Goal: Information Seeking & Learning: Check status

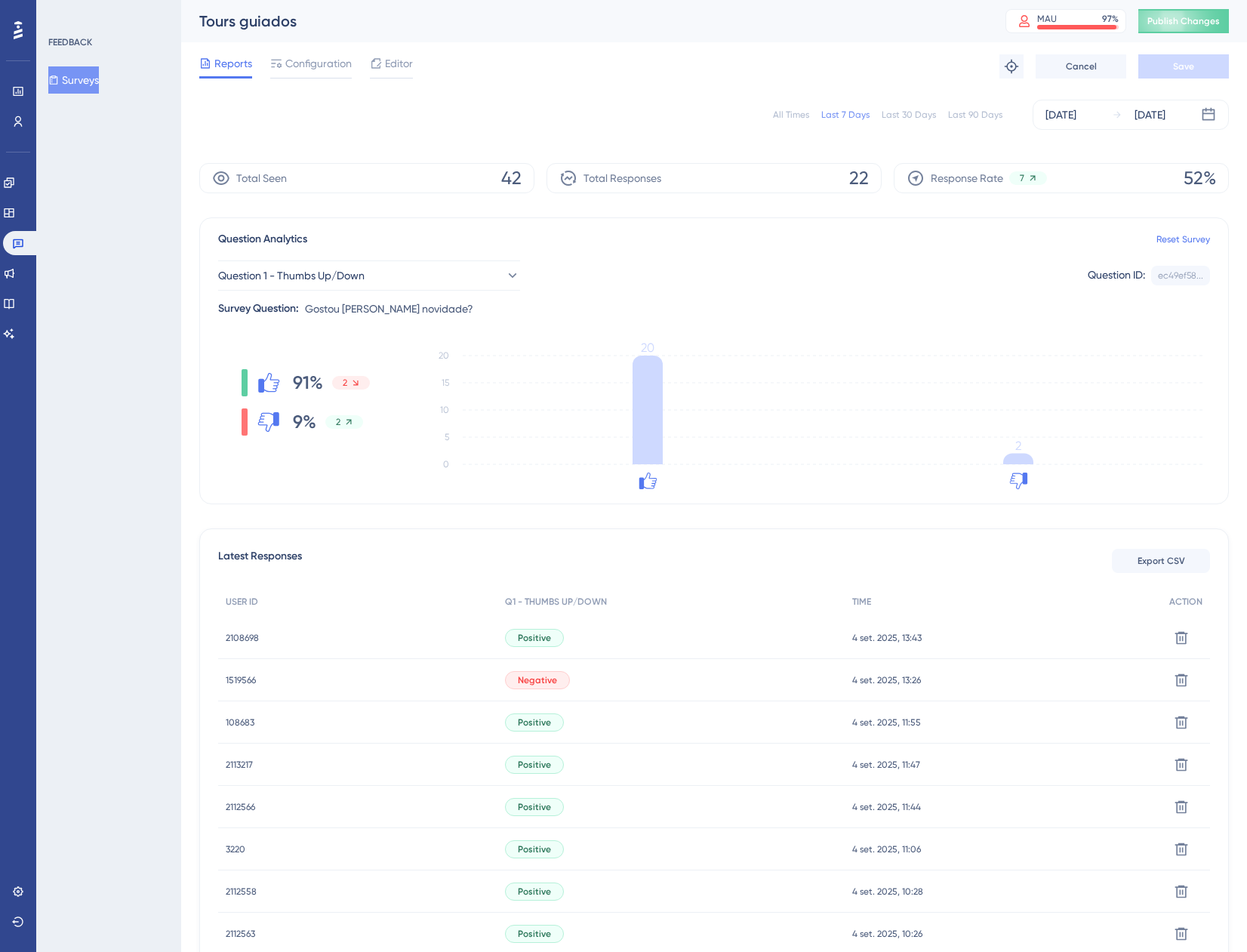
click at [252, 679] on span "1519566" at bounding box center [240, 680] width 30 height 12
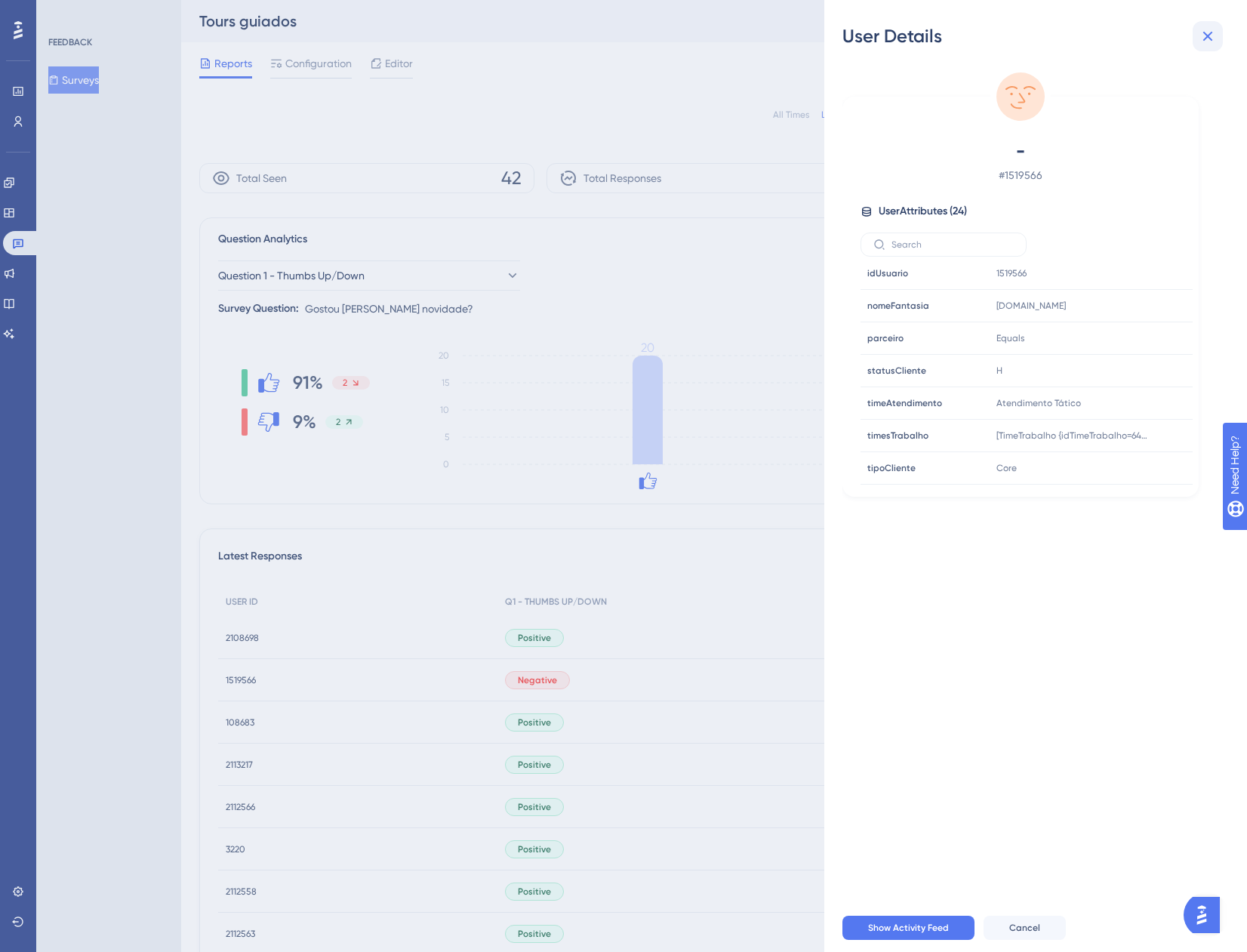
click at [1210, 39] on icon at bounding box center [1209, 37] width 10 height 10
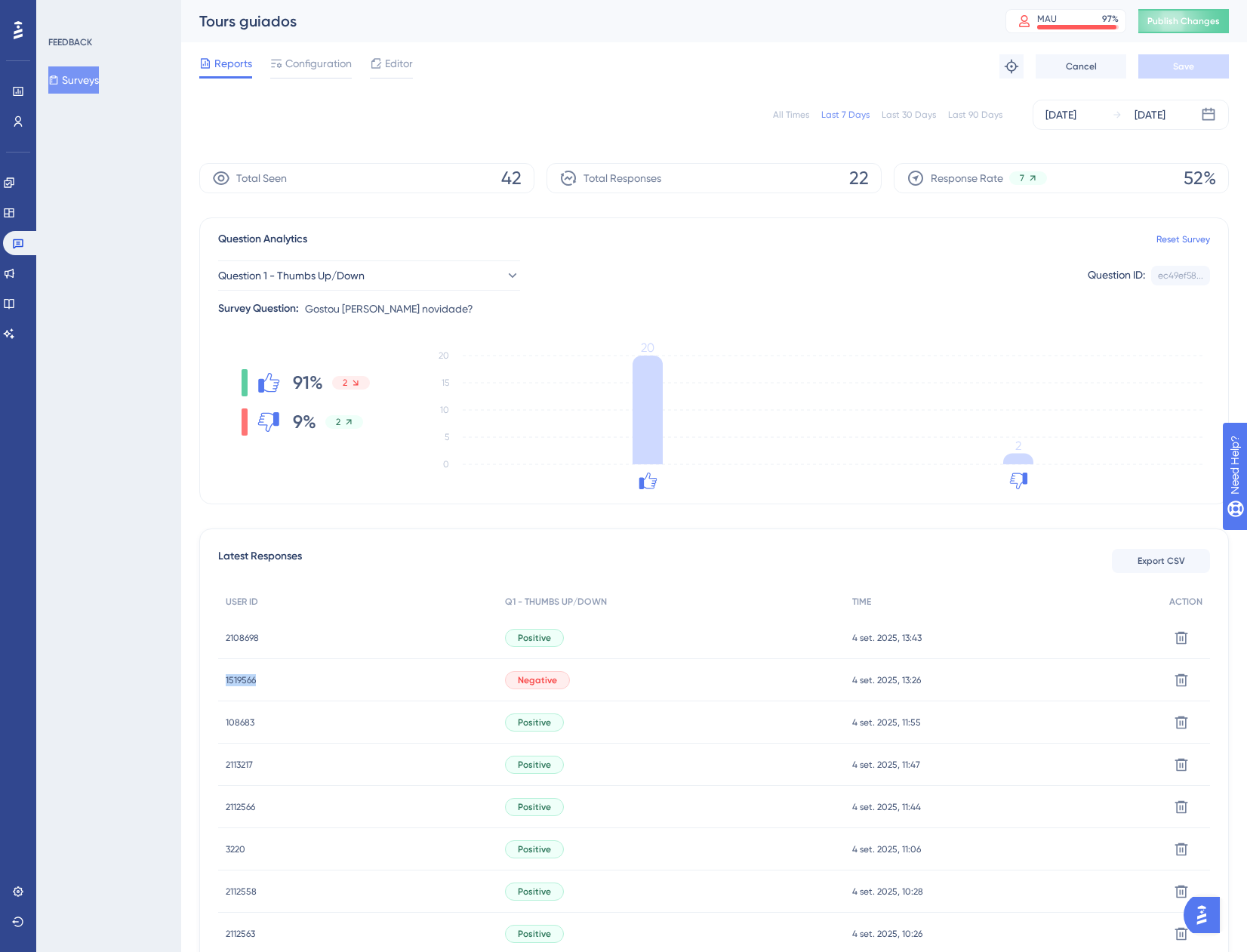
drag, startPoint x: 263, startPoint y: 683, endPoint x: 215, endPoint y: 681, distance: 48.0
copy span "1519566"
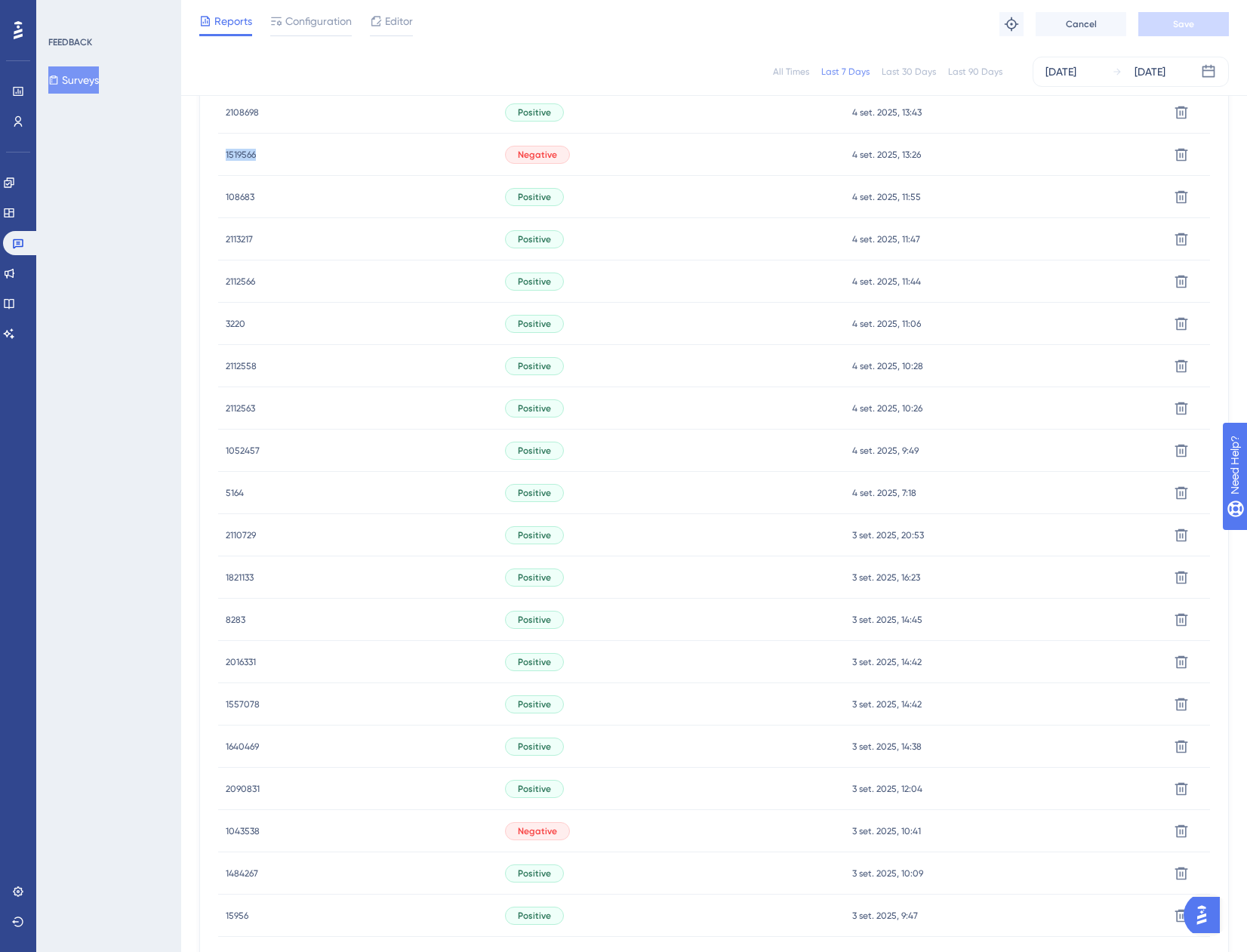
scroll to position [528, 0]
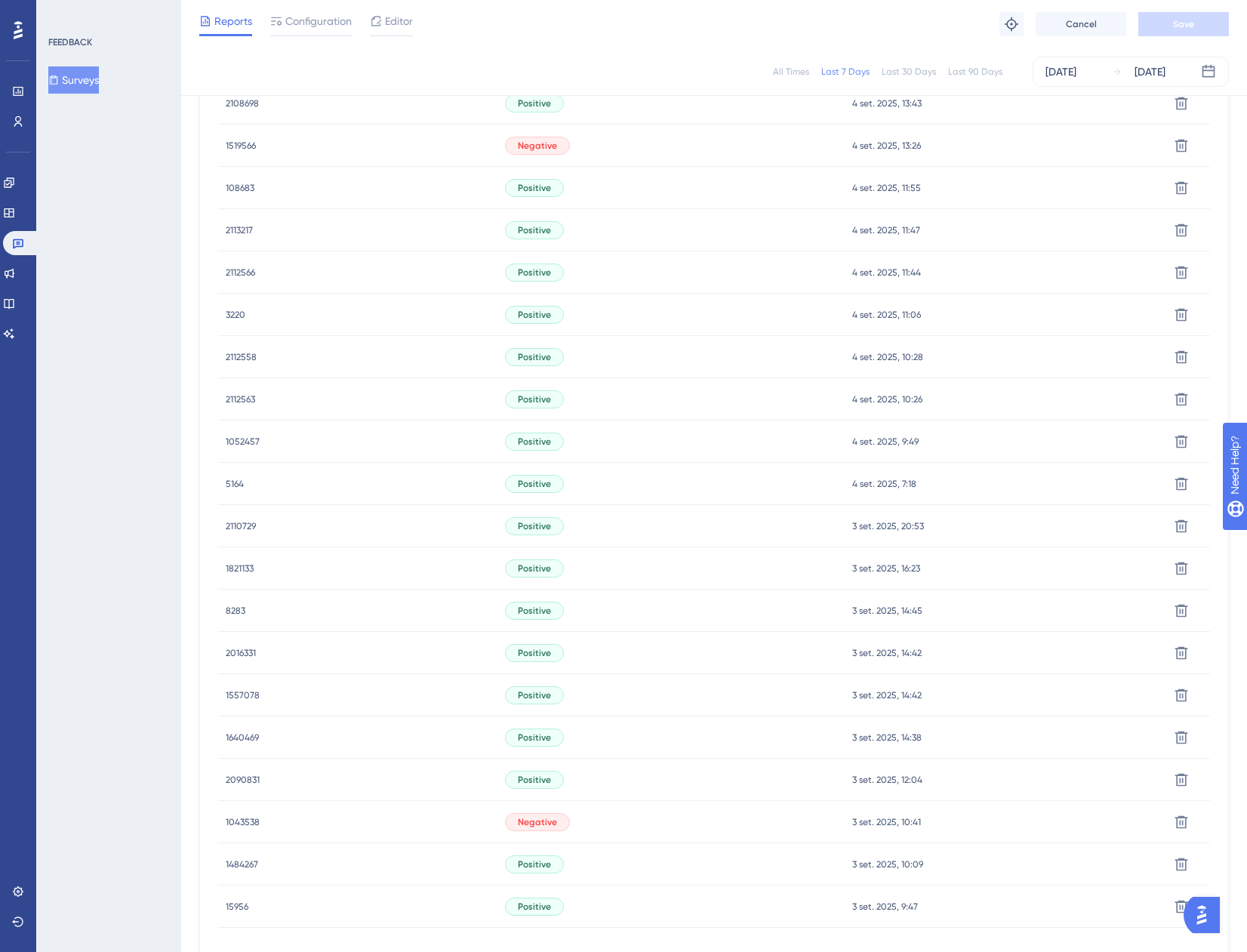
click at [231, 822] on span "1043538" at bounding box center [243, 822] width 34 height 12
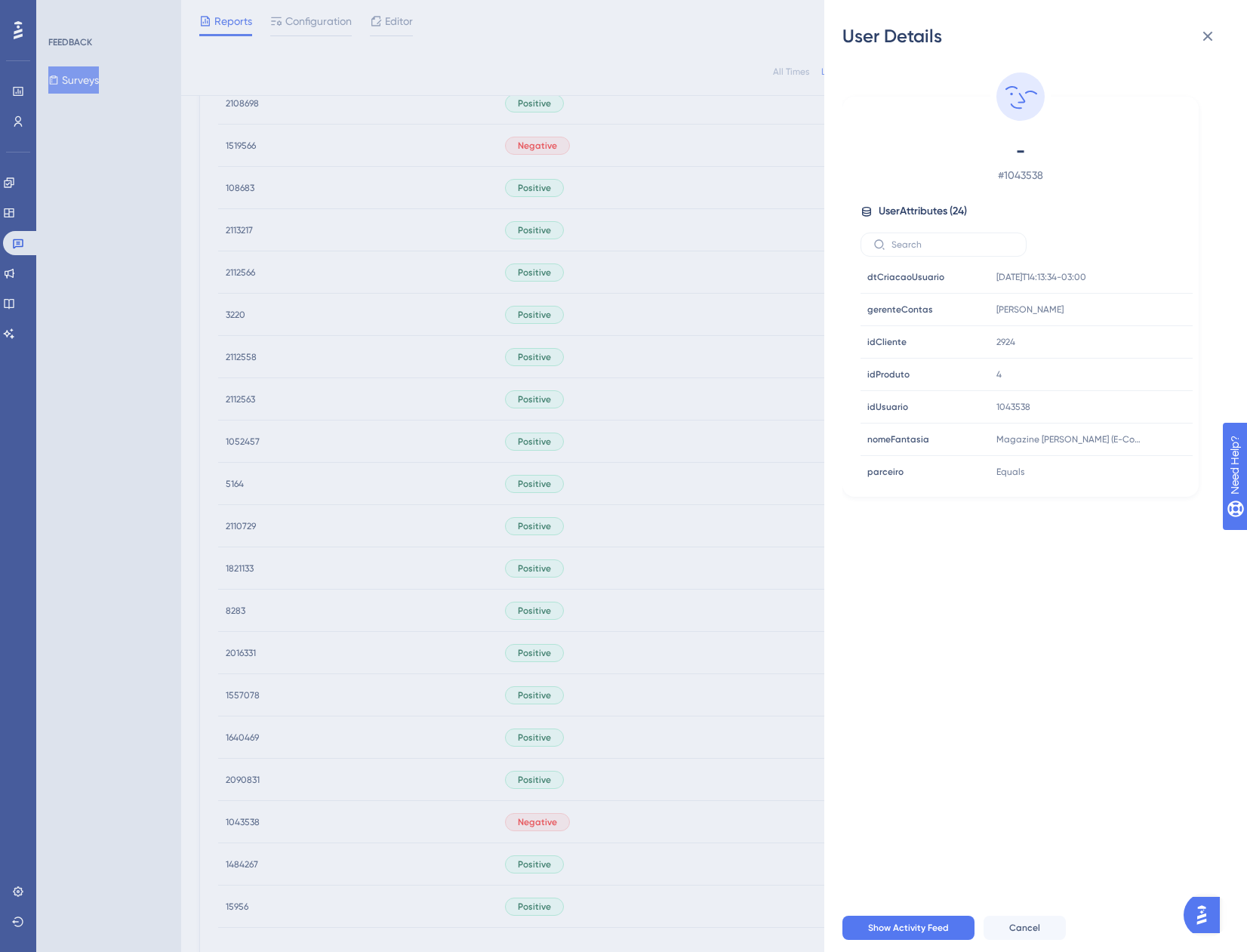
scroll to position [406, 0]
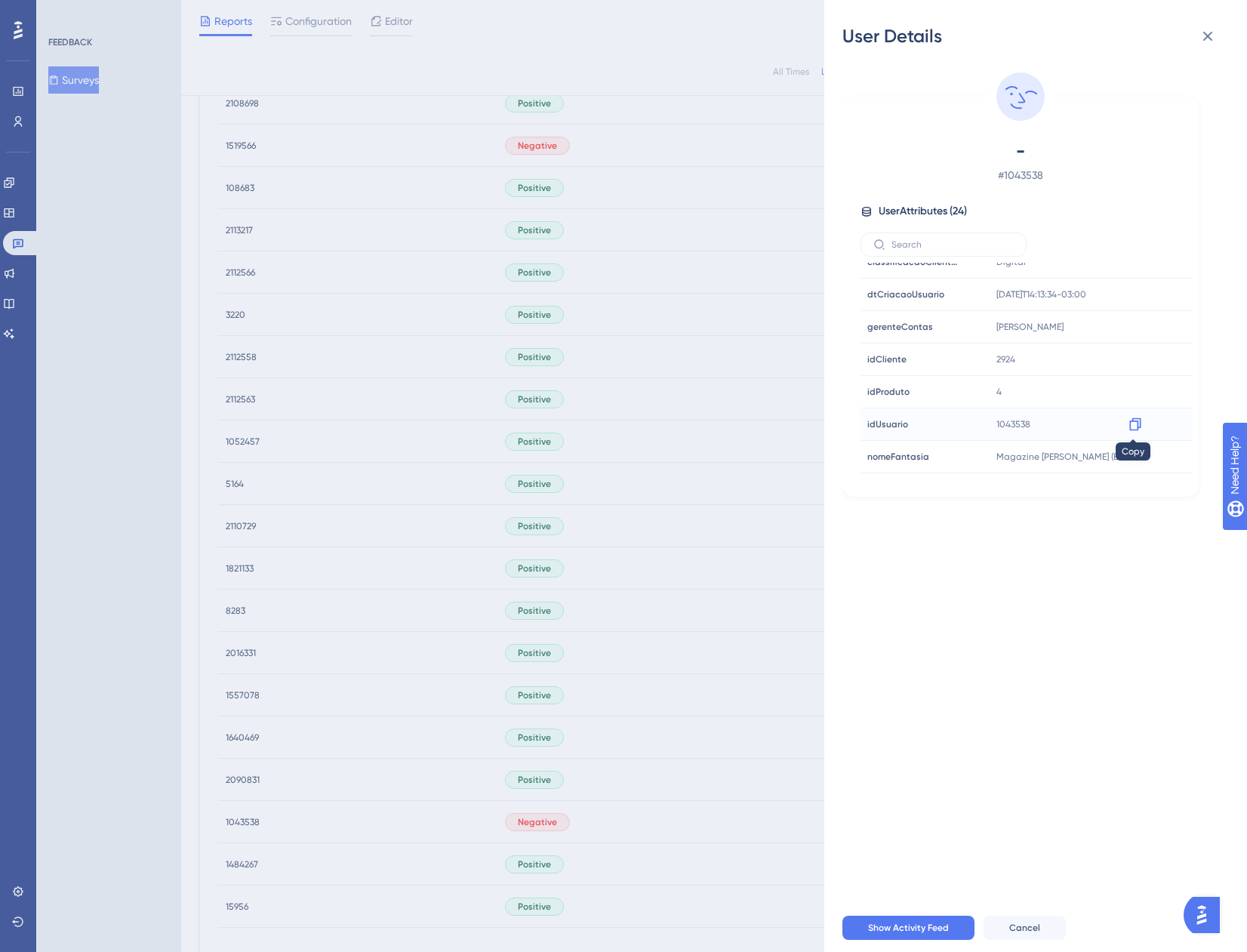
click at [1133, 424] on icon at bounding box center [1135, 424] width 15 height 15
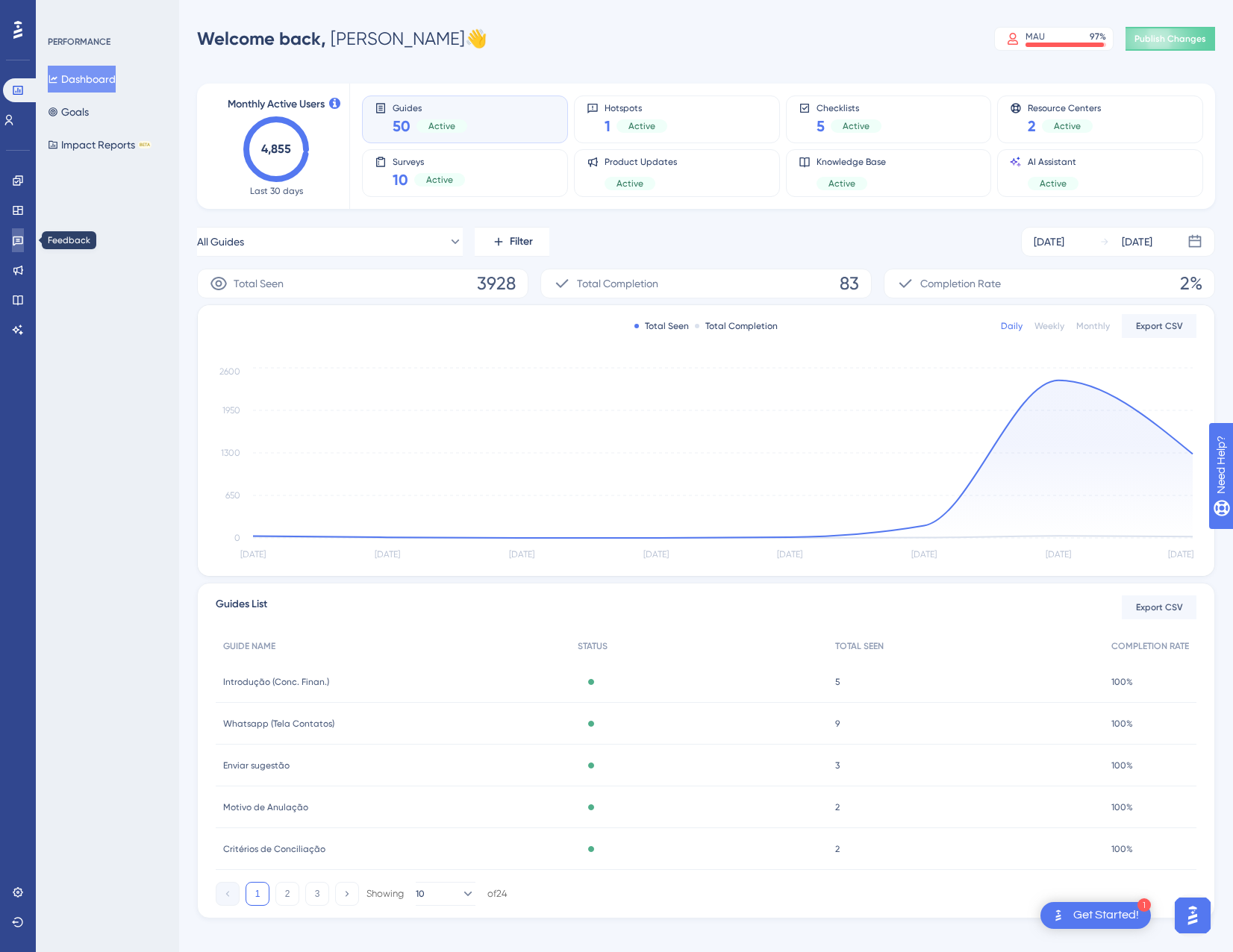
click at [19, 238] on icon at bounding box center [18, 242] width 11 height 10
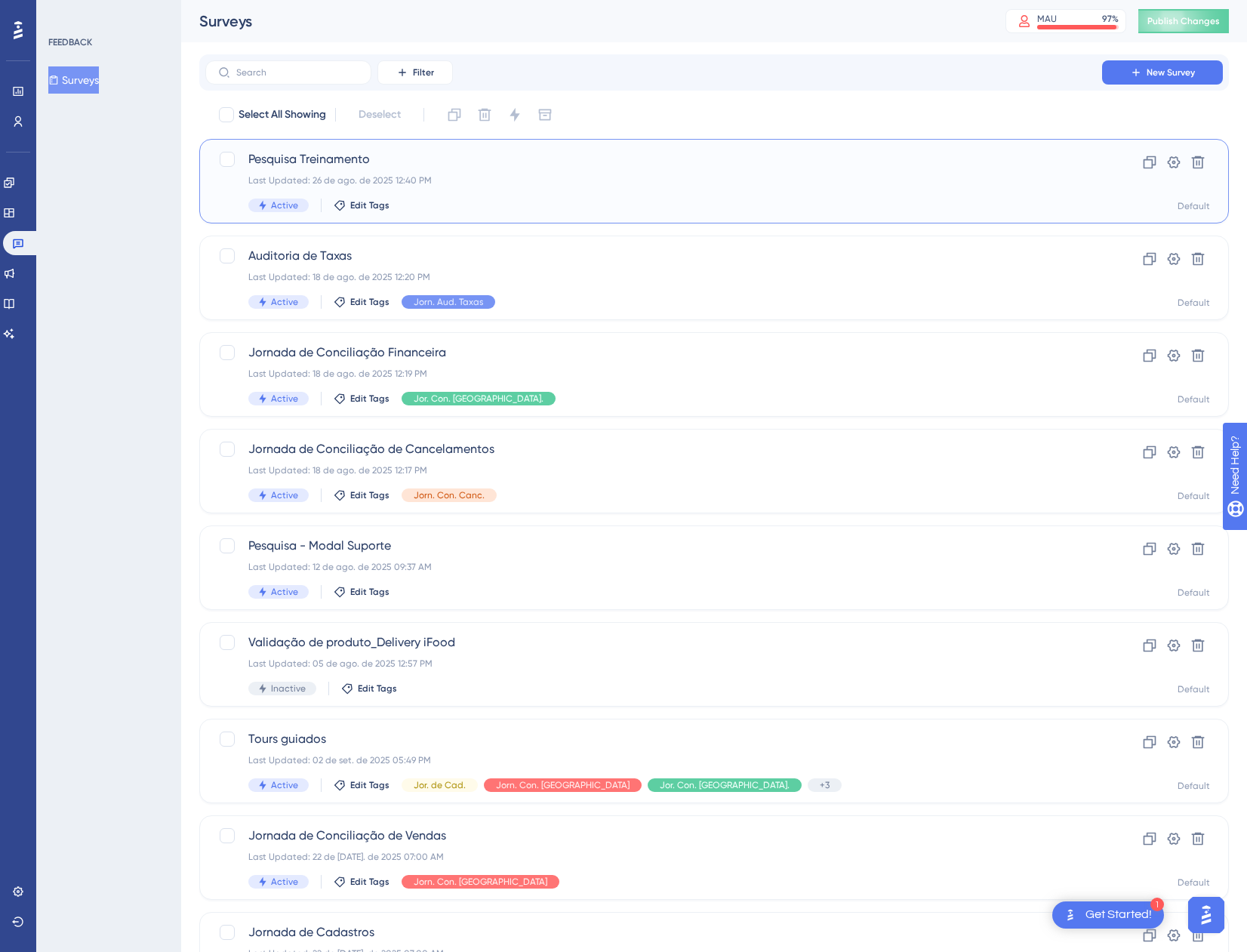
click at [580, 191] on div "Pesquisa Treinamento Last Updated: 26 de ago. de 2025 12:40 PM Active Edit Tags" at bounding box center [654, 182] width 811 height 62
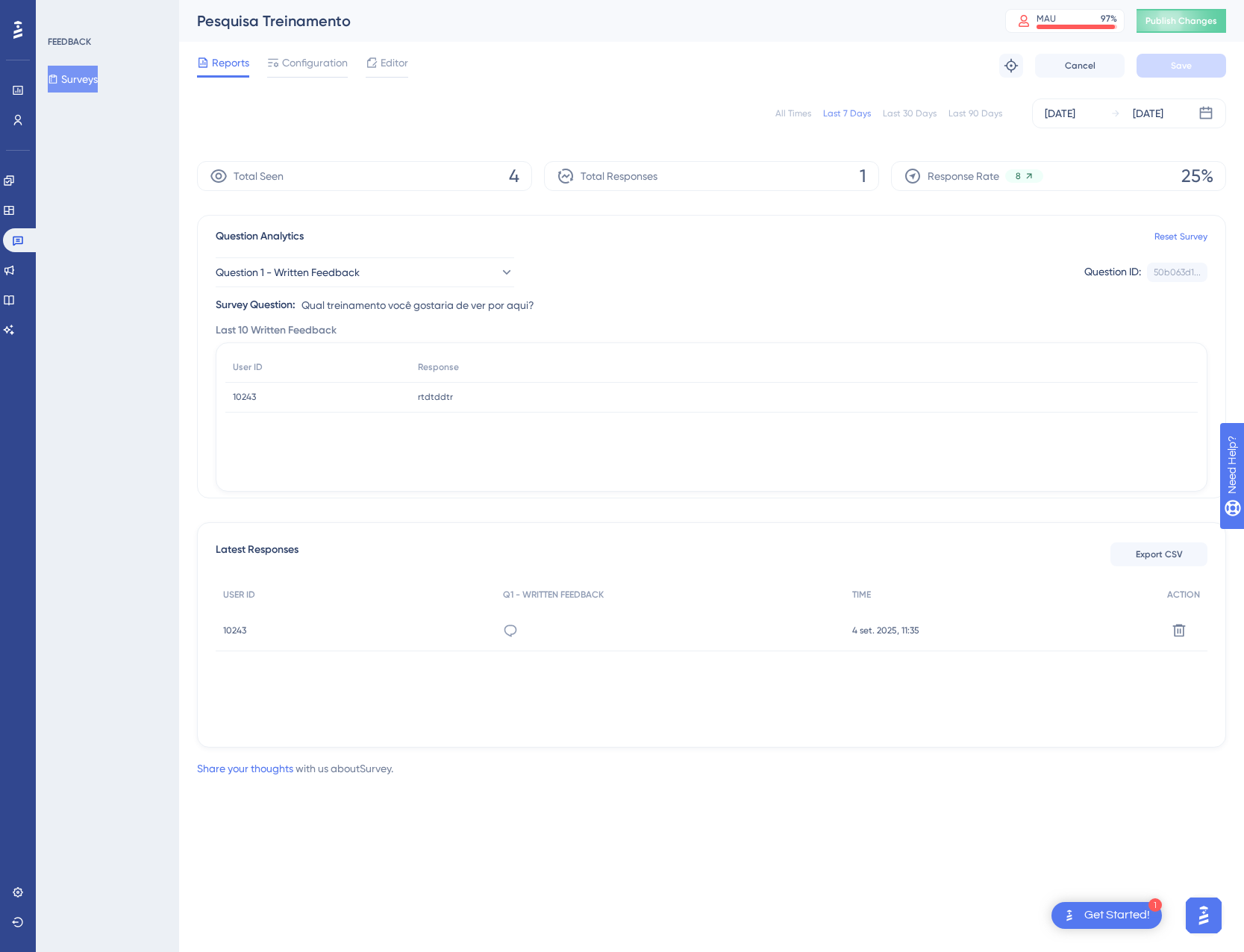
click at [230, 631] on span "10243" at bounding box center [234, 630] width 23 height 12
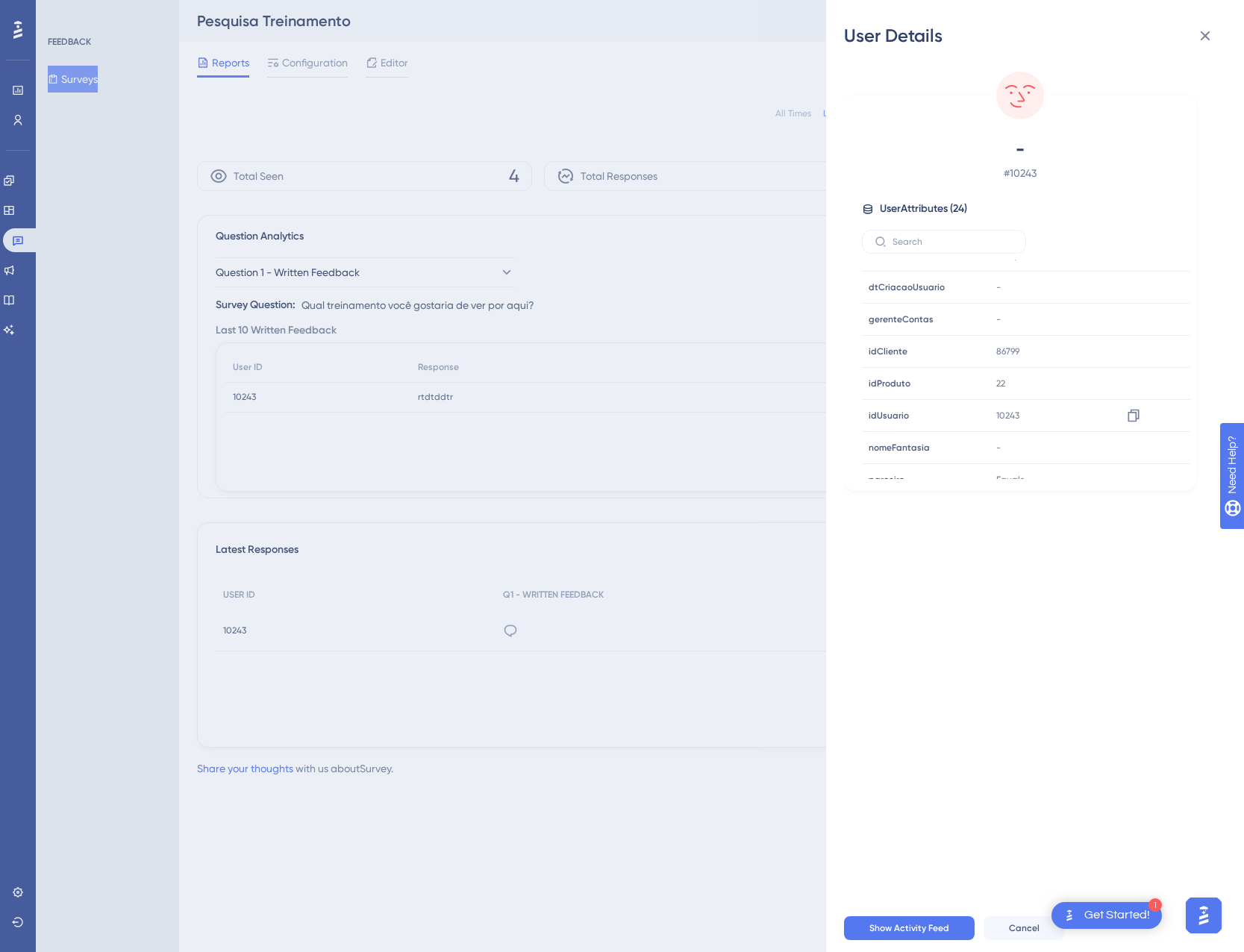
scroll to position [402, 0]
click at [720, 413] on div "User Details - # 10243 User Attributes ( 24 ) Email Email - Signup Signup - Las…" at bounding box center [622, 476] width 1244 height 952
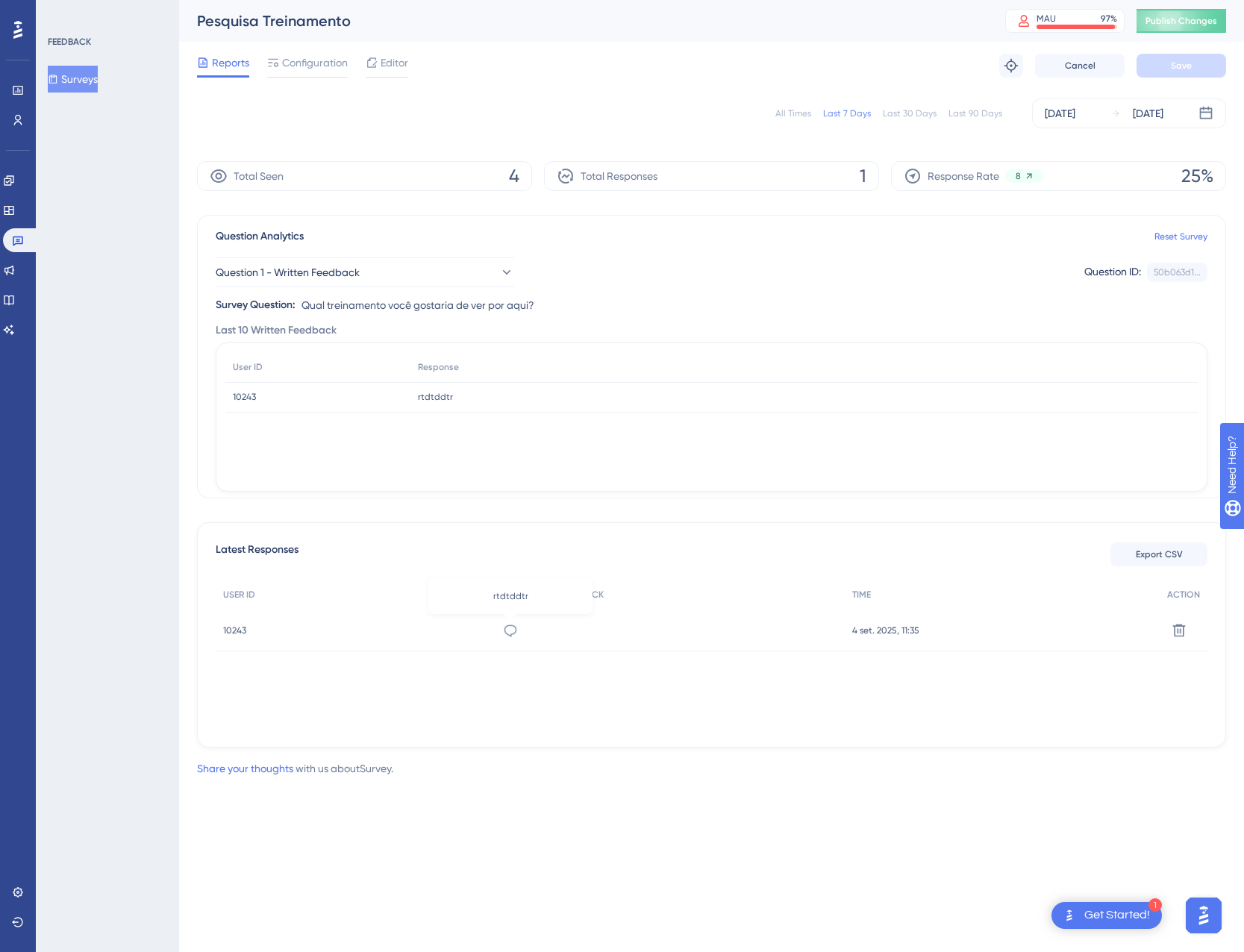
click at [517, 630] on icon at bounding box center [510, 630] width 15 height 15
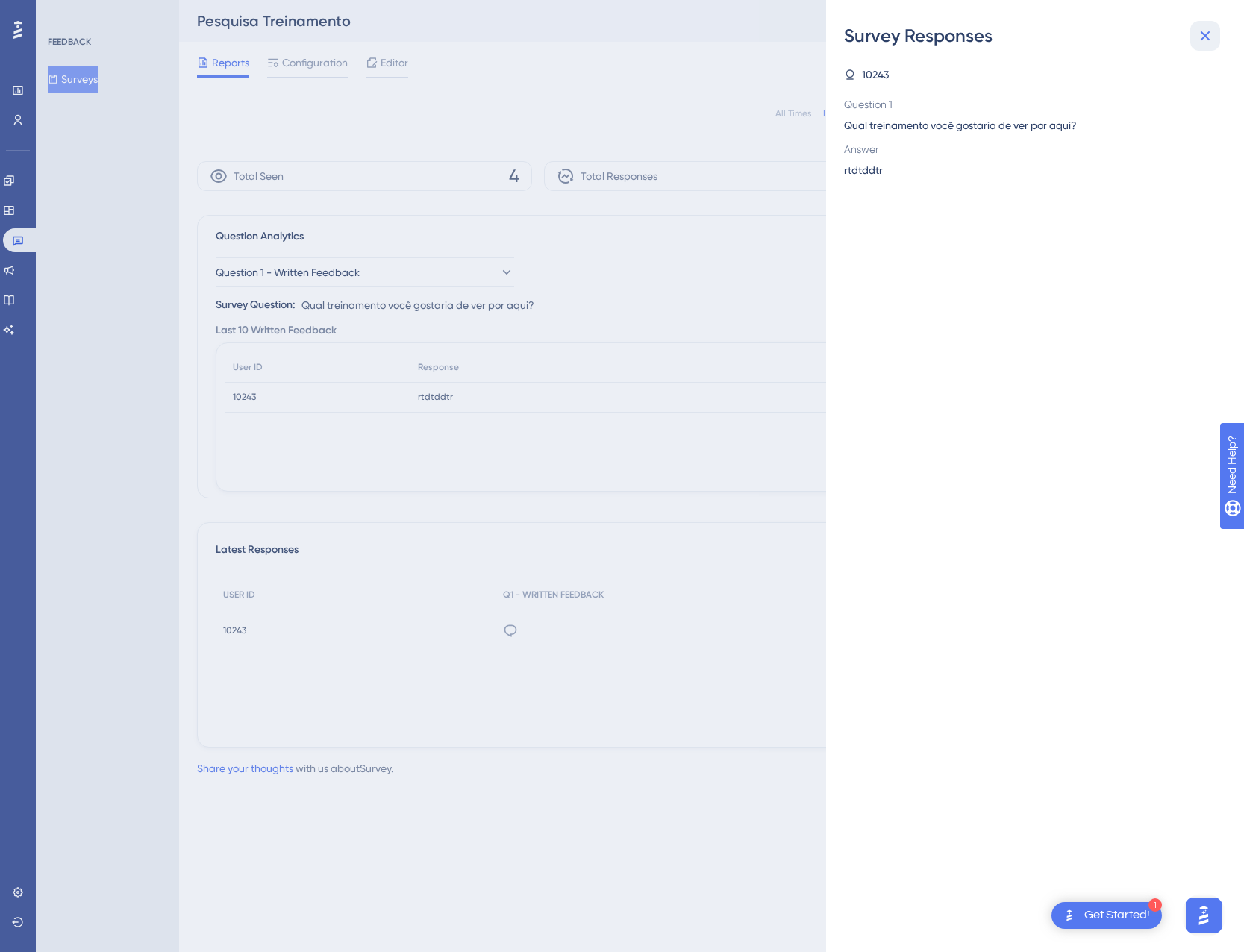
click at [1217, 36] on button at bounding box center [1205, 36] width 30 height 30
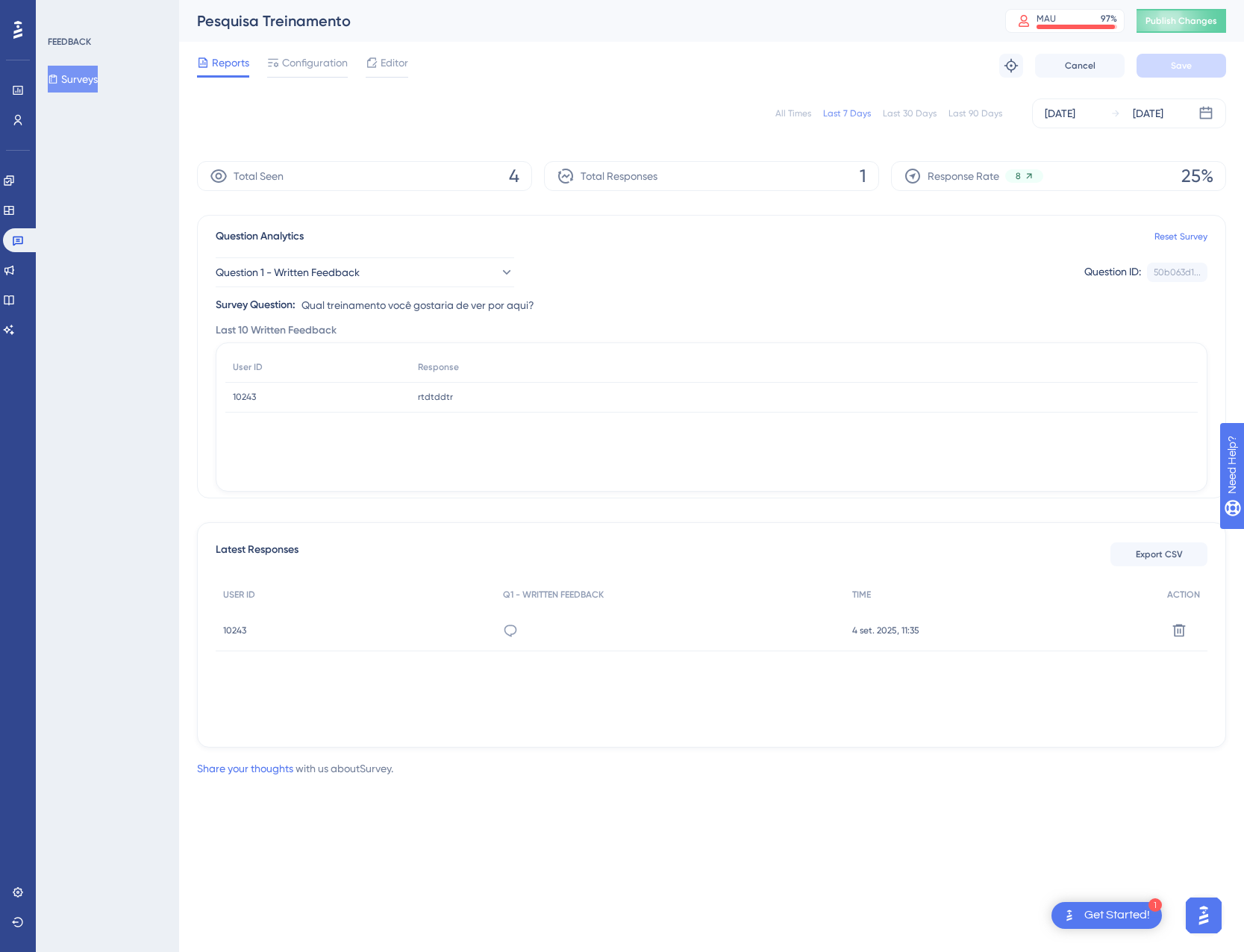
click at [801, 108] on div "All Times" at bounding box center [793, 113] width 36 height 12
click at [15, 216] on icon at bounding box center [9, 210] width 12 height 12
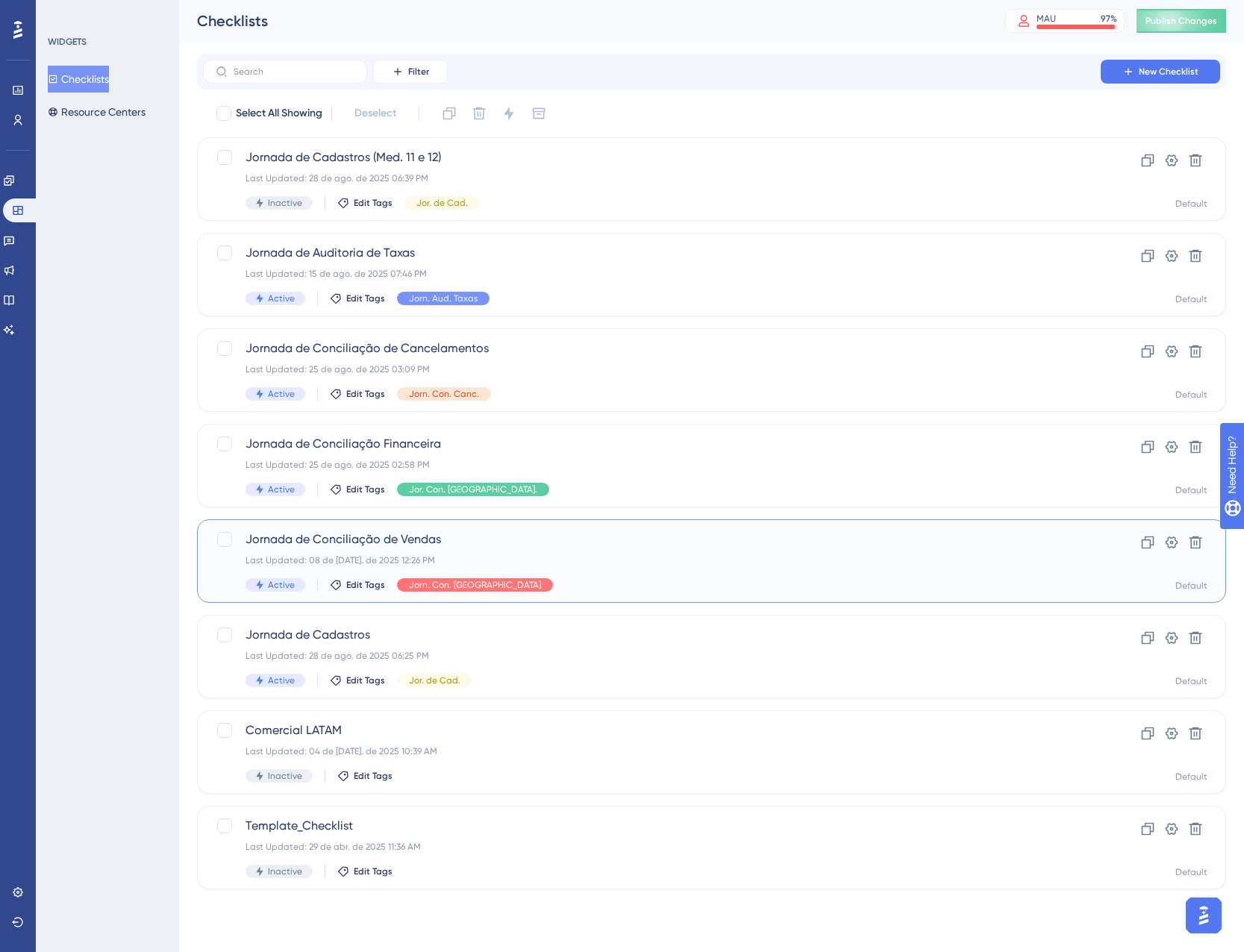
click at [598, 560] on div "Last Updated: 08 de [DATE]. de 2025 12:26 PM" at bounding box center [652, 560] width 812 height 12
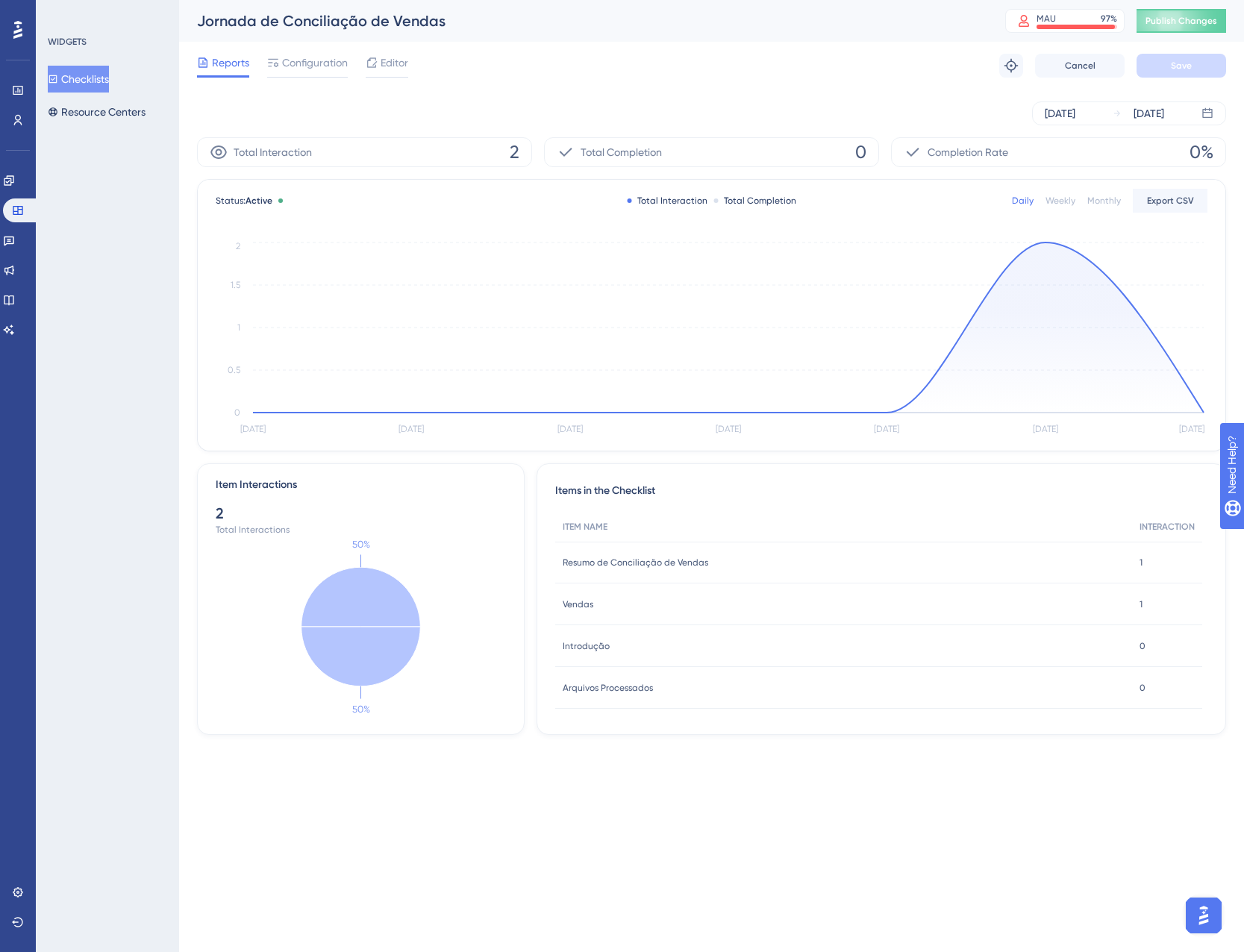
click at [97, 82] on button "Checklists" at bounding box center [78, 78] width 61 height 27
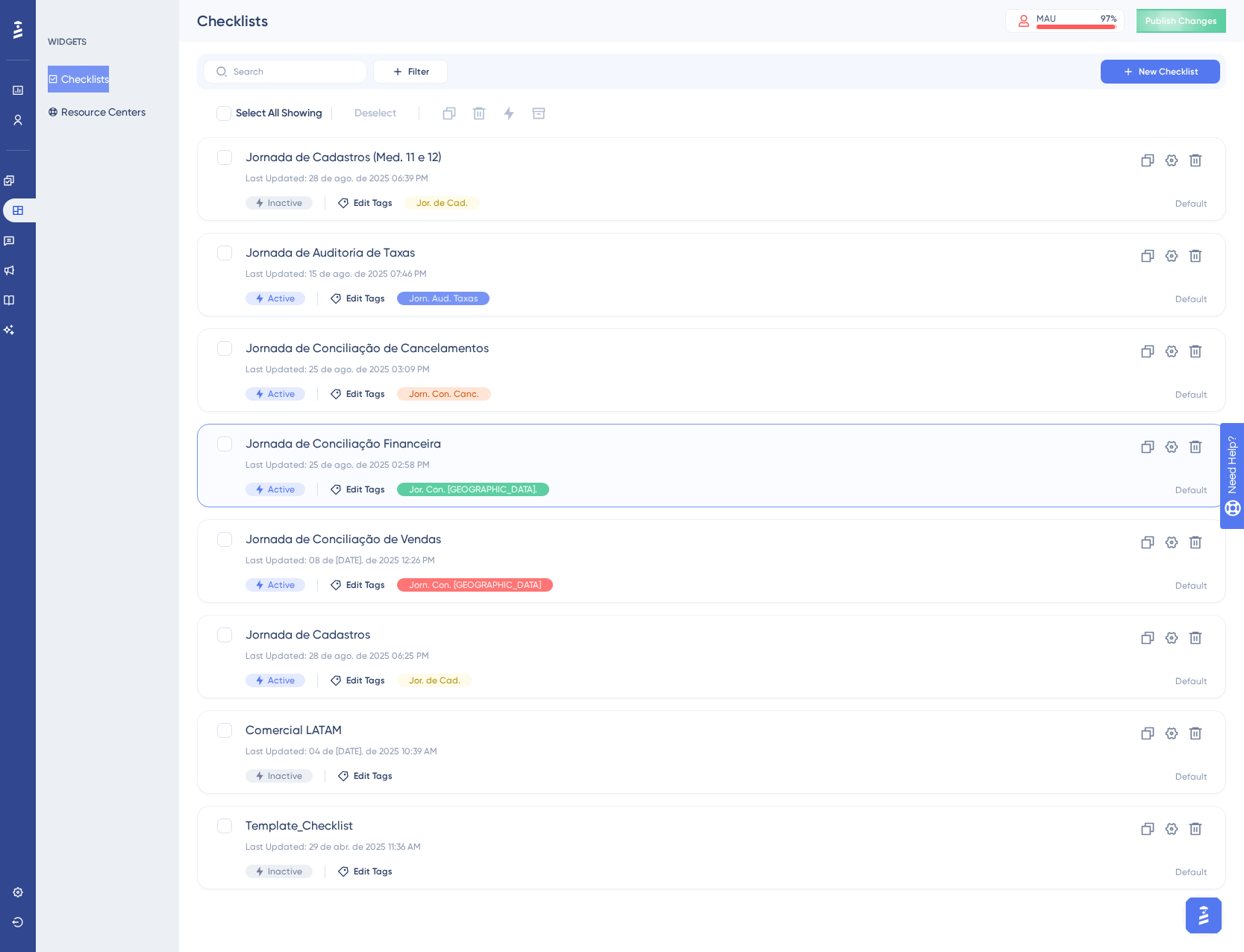
click at [584, 485] on div "Active Edit Tags Jor. Con. [GEOGRAPHIC_DATA]." at bounding box center [652, 489] width 812 height 14
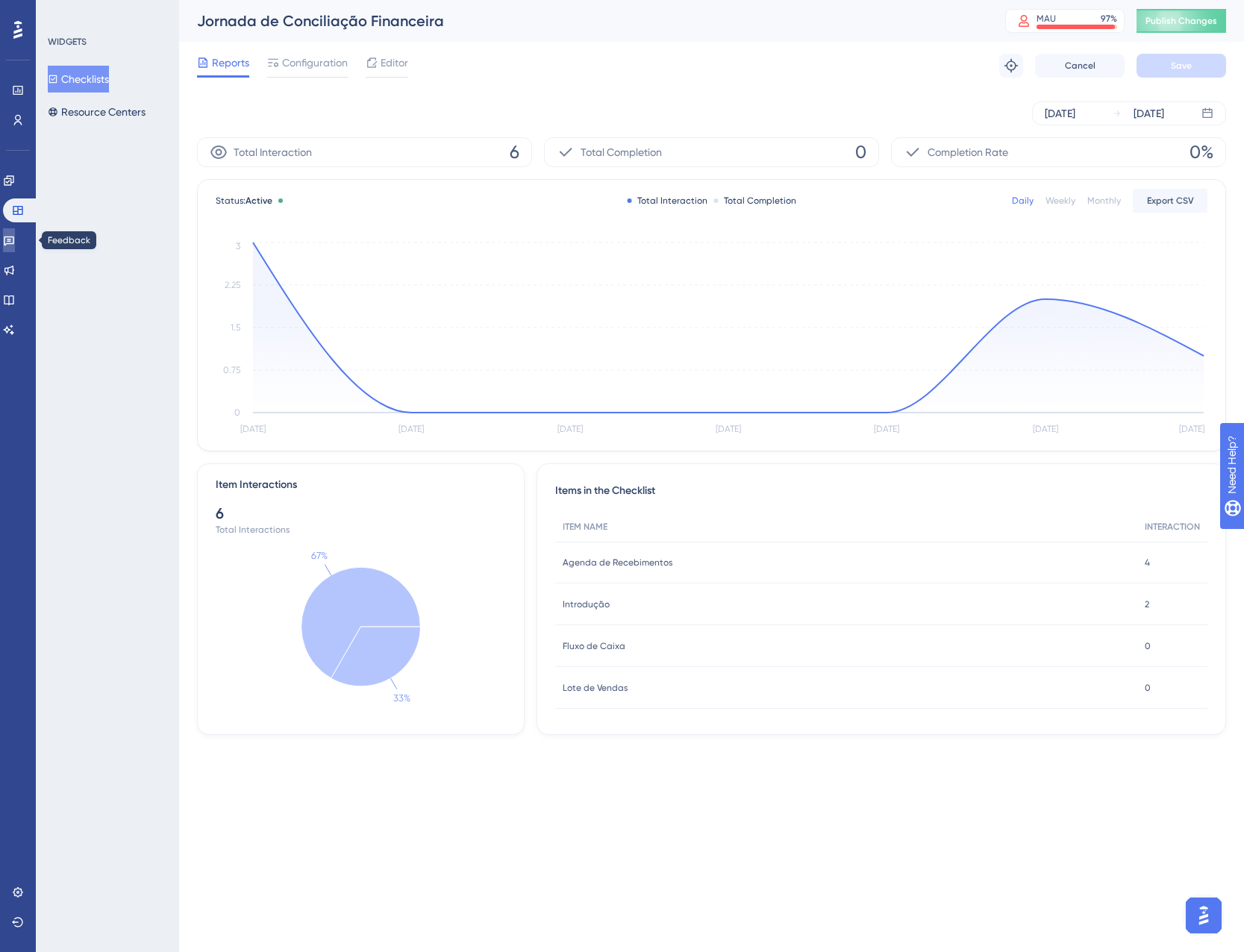
click at [15, 244] on icon at bounding box center [9, 242] width 11 height 10
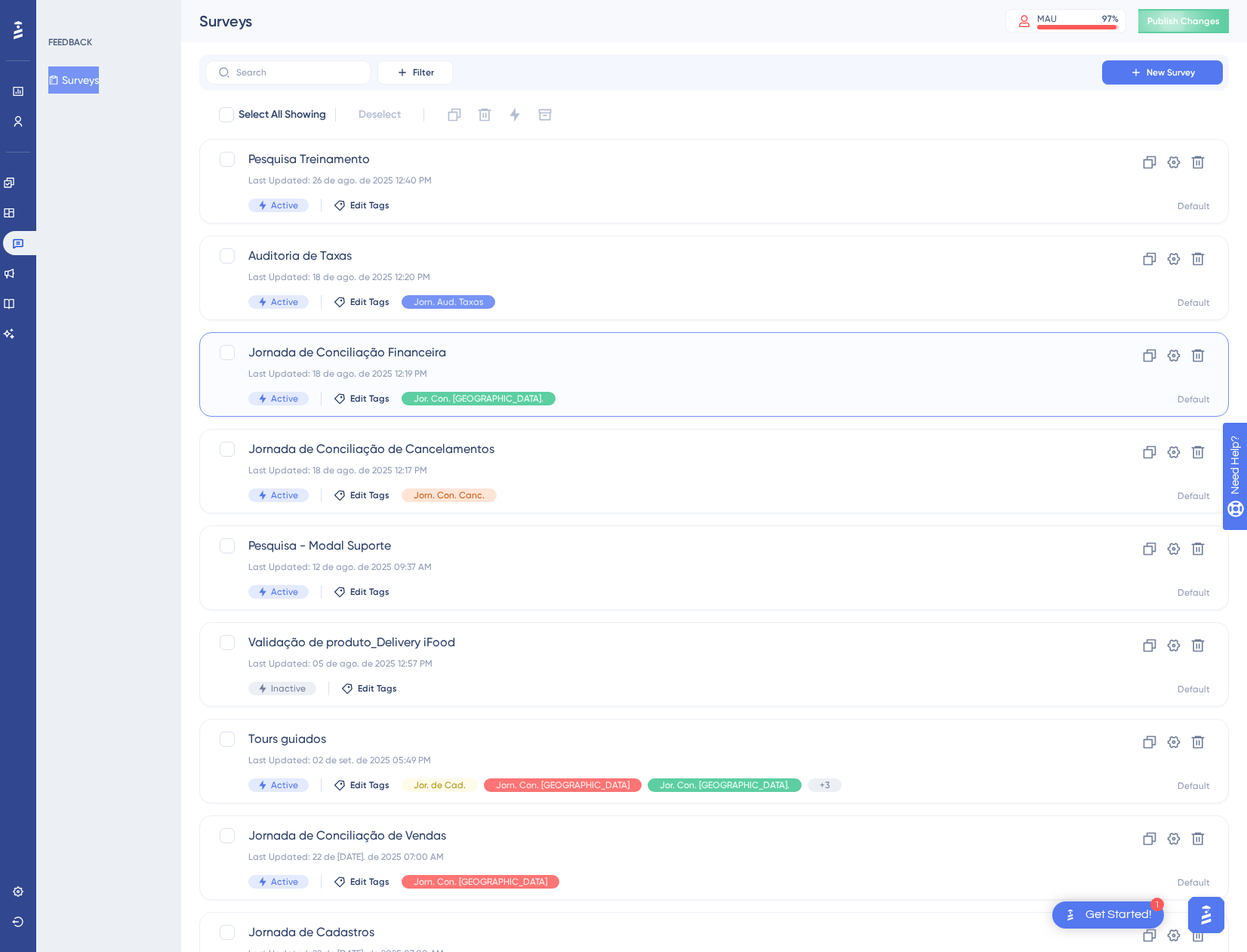
click at [709, 370] on div "Last Updated: 18 de ago. de 2025 12:19 PM" at bounding box center [654, 374] width 811 height 12
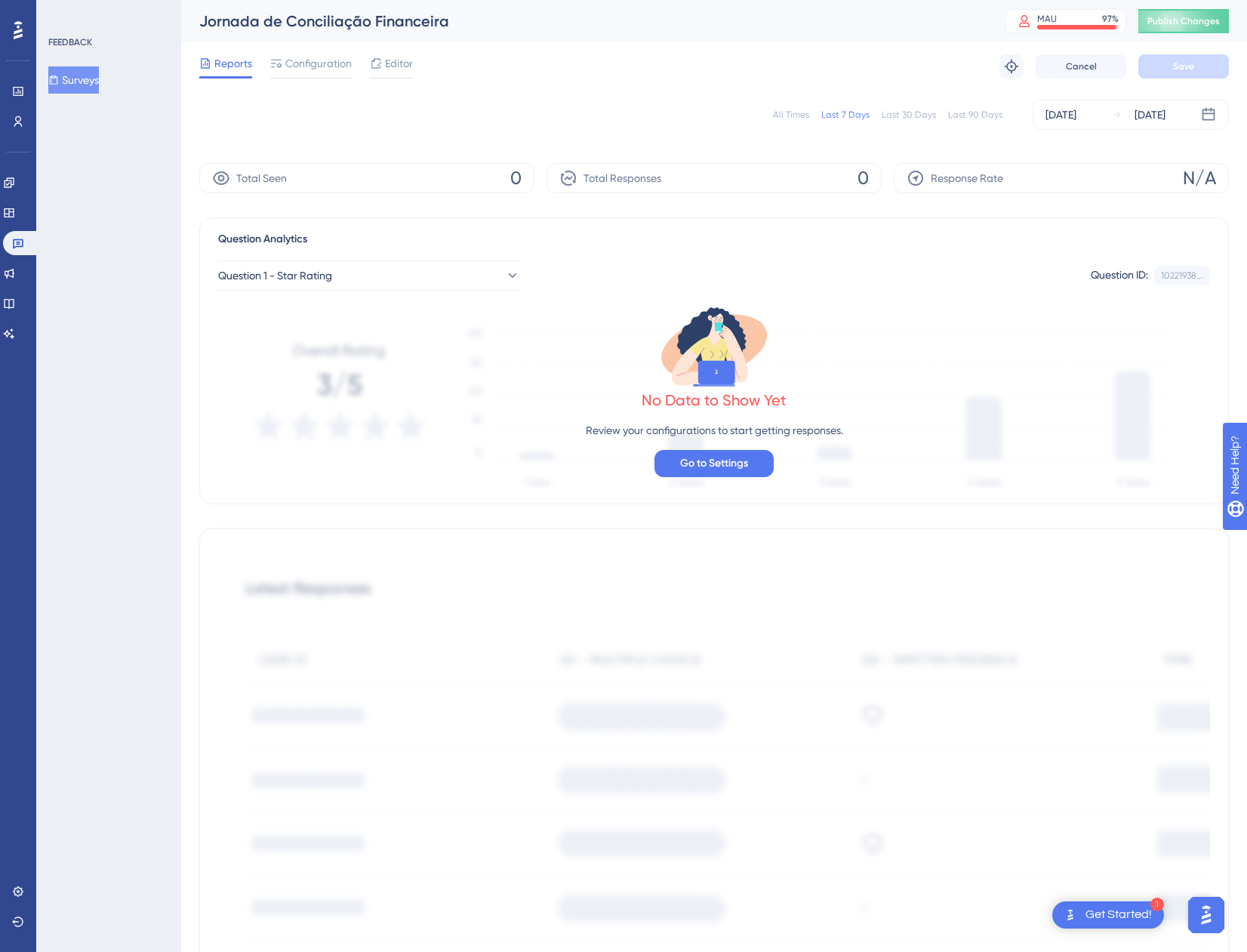
click at [774, 106] on div "All Times Last 7 Days Last 30 Days Last 90 Days [DATE] [DATE]" at bounding box center [714, 115] width 1029 height 30
click at [781, 110] on div "All Times" at bounding box center [791, 115] width 36 height 12
click at [21, 120] on icon at bounding box center [18, 121] width 12 height 12
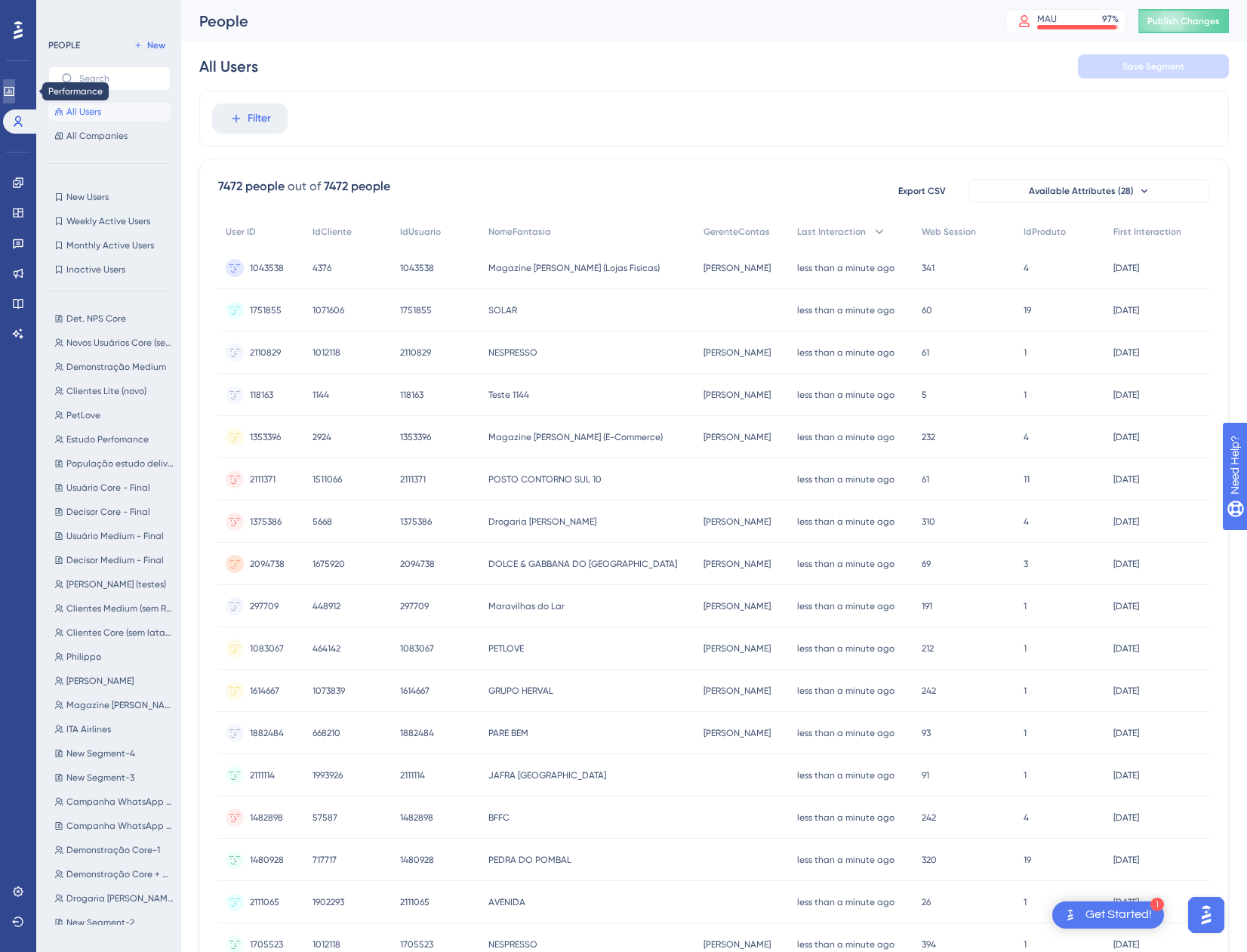
click at [15, 94] on icon at bounding box center [9, 91] width 12 height 12
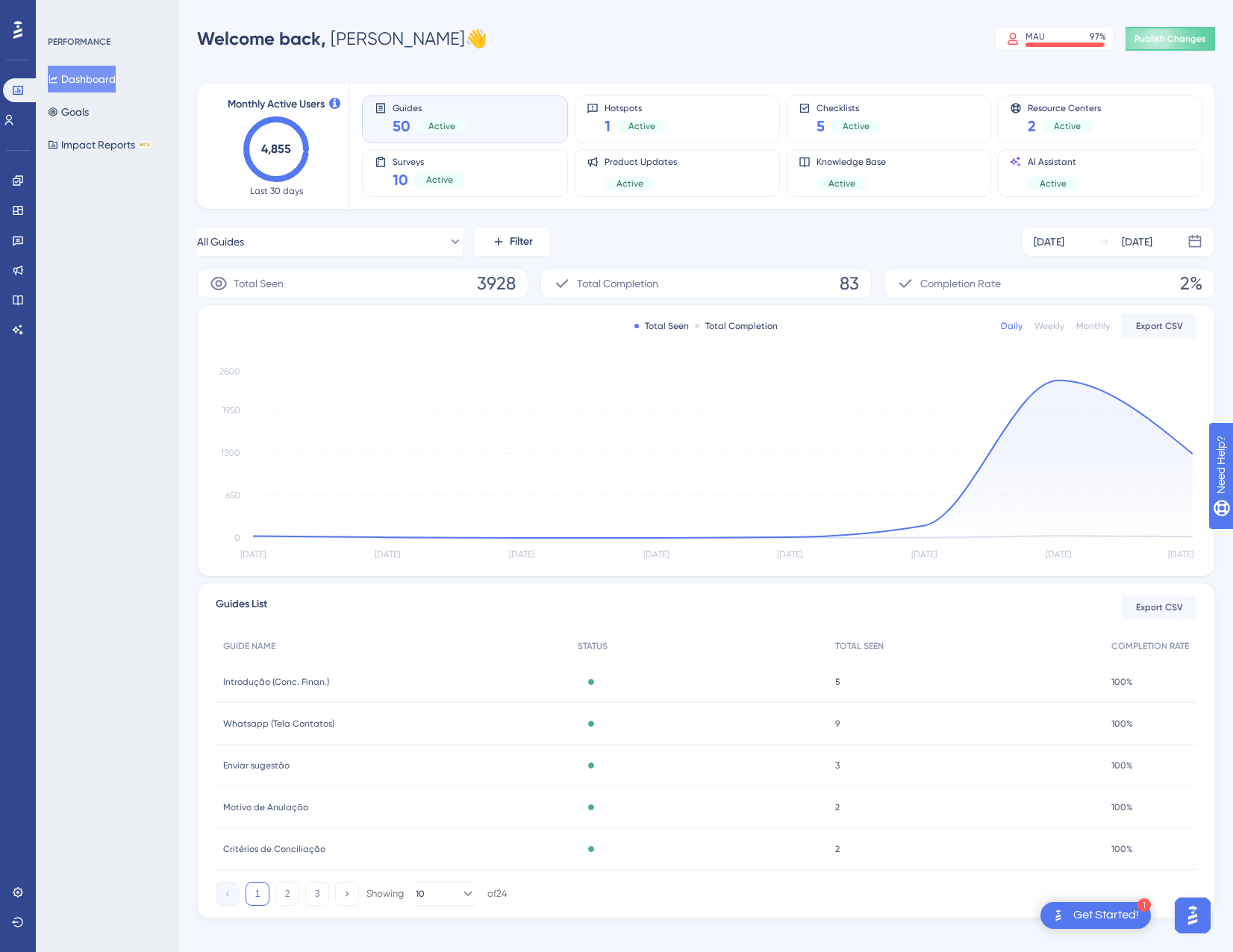
click at [2, 109] on div "Performance Users Engagement Widgets Feedback Product Updates Knowledge Base AI…" at bounding box center [18, 476] width 36 height 952
click at [3, 114] on div "Users" at bounding box center [18, 120] width 30 height 24
click at [9, 112] on link at bounding box center [9, 120] width 12 height 24
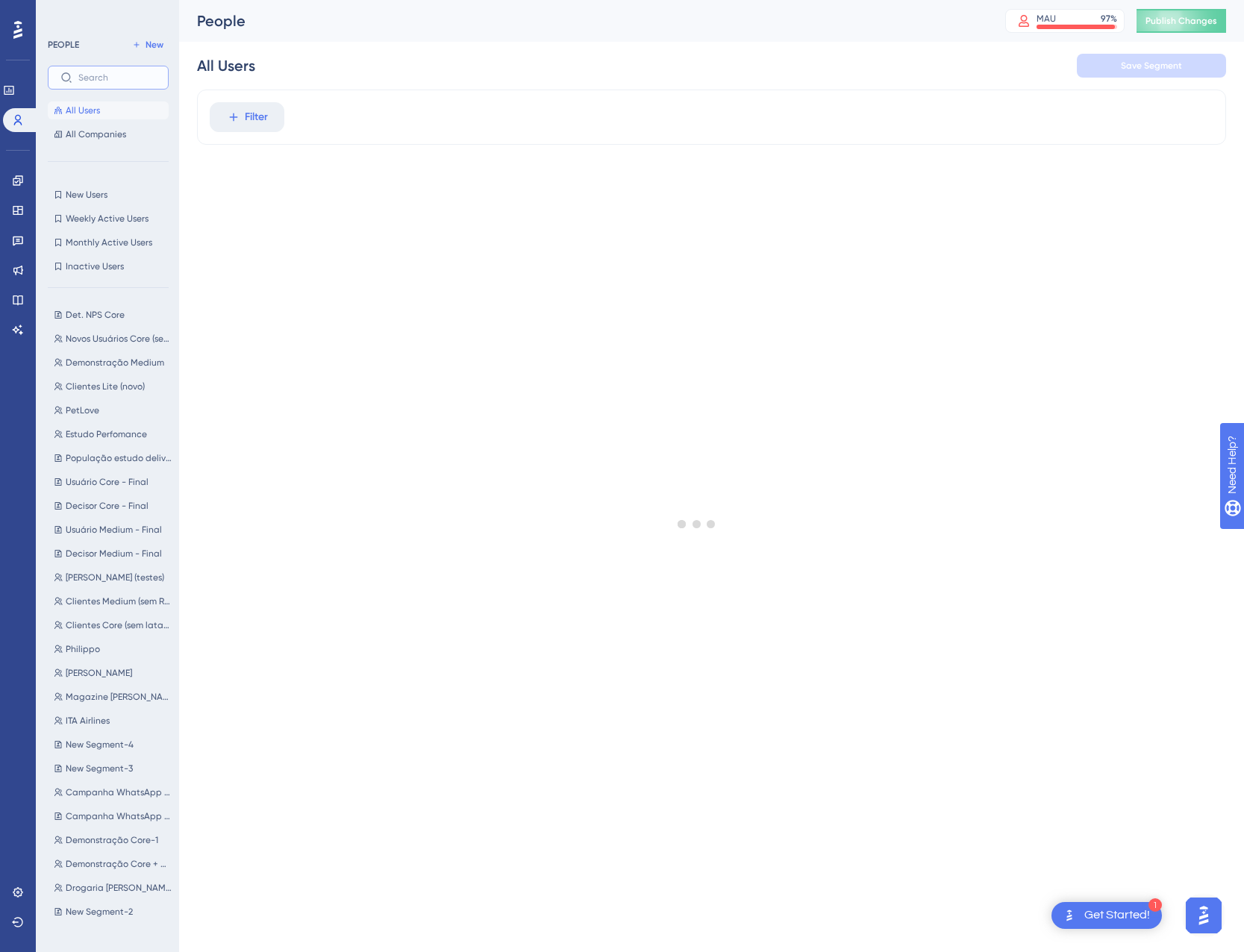
drag, startPoint x: 92, startPoint y: 74, endPoint x: 94, endPoint y: 102, distance: 28.1
click at [92, 74] on input "text" at bounding box center [117, 78] width 78 height 11
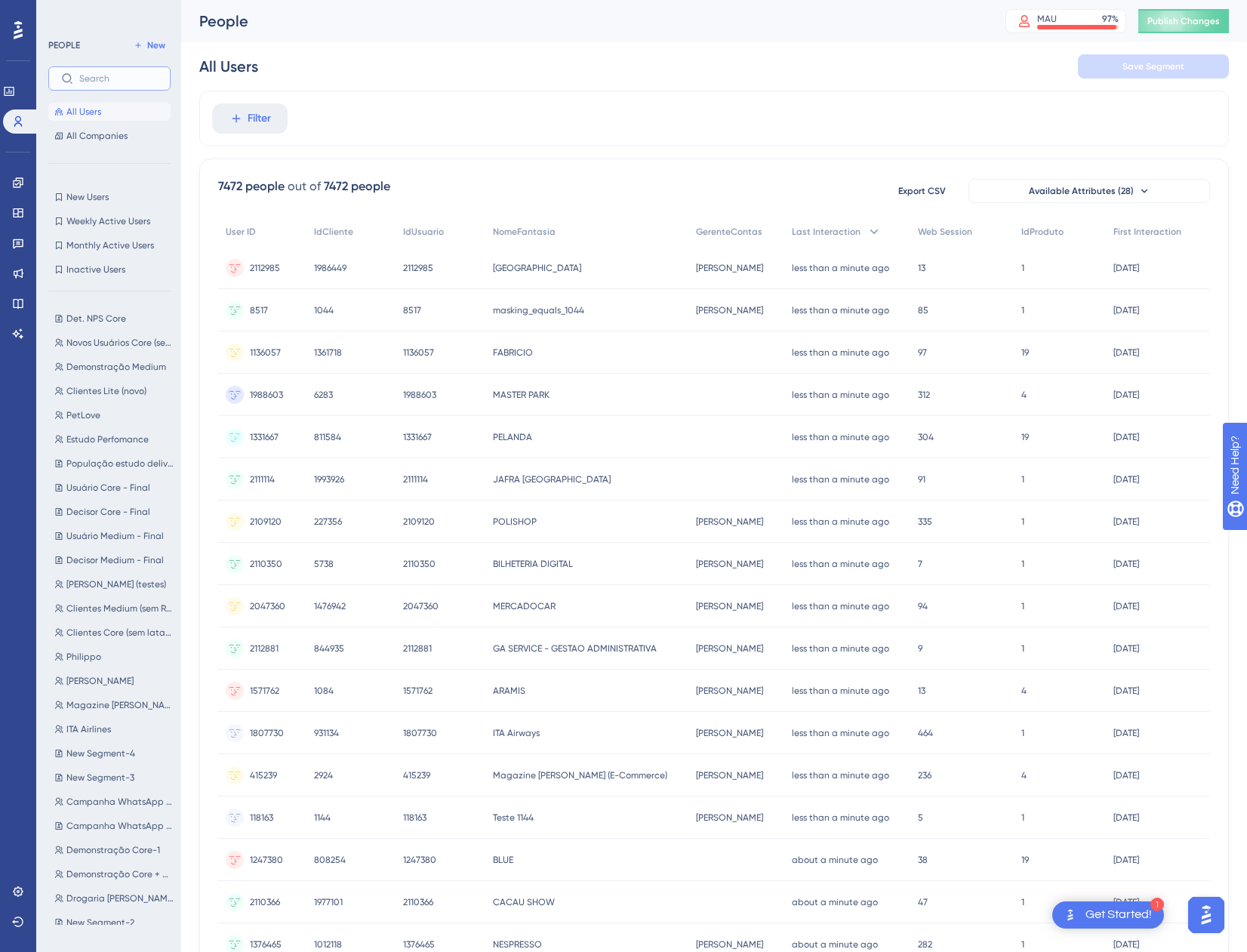
paste input "1519566"
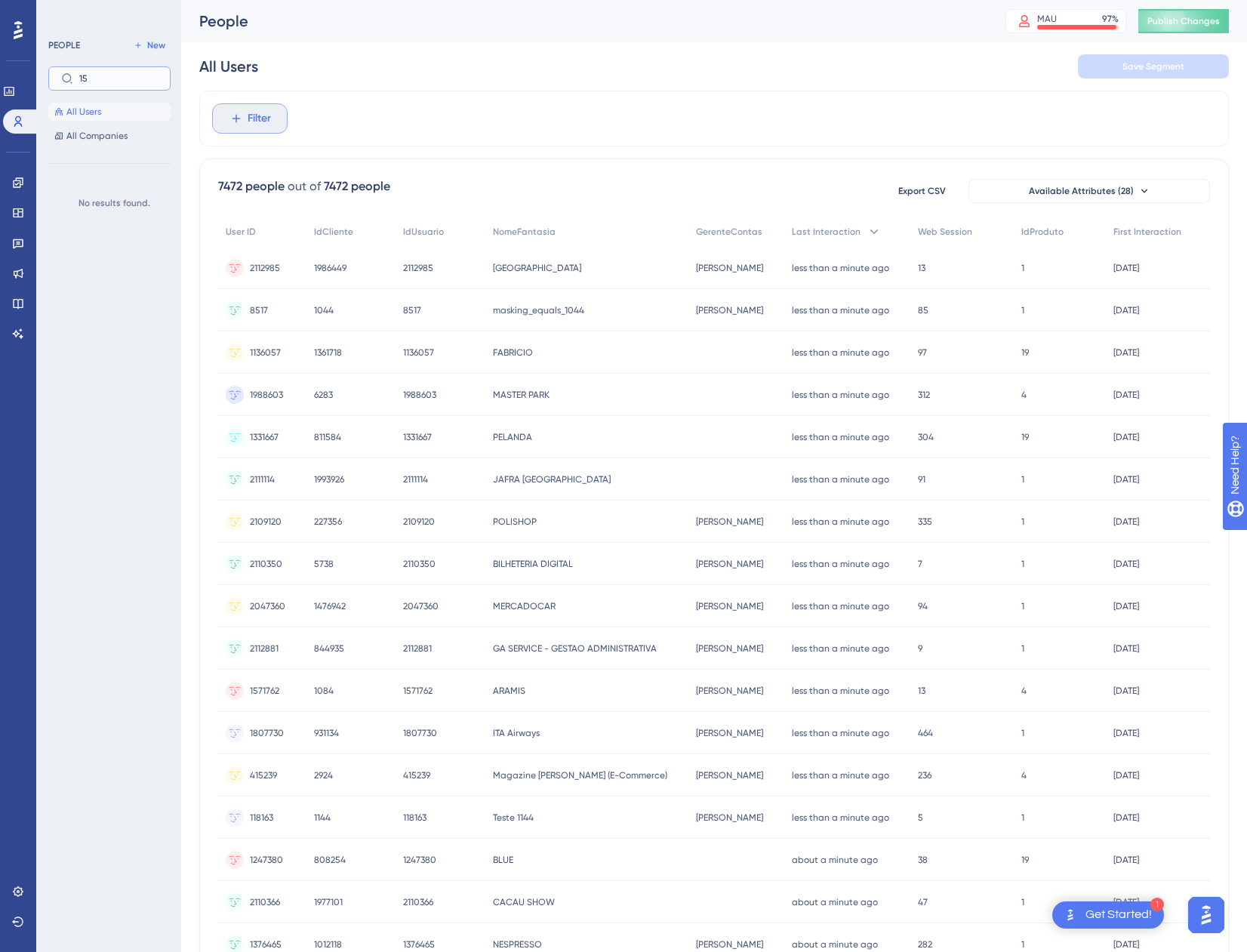
type input "1"
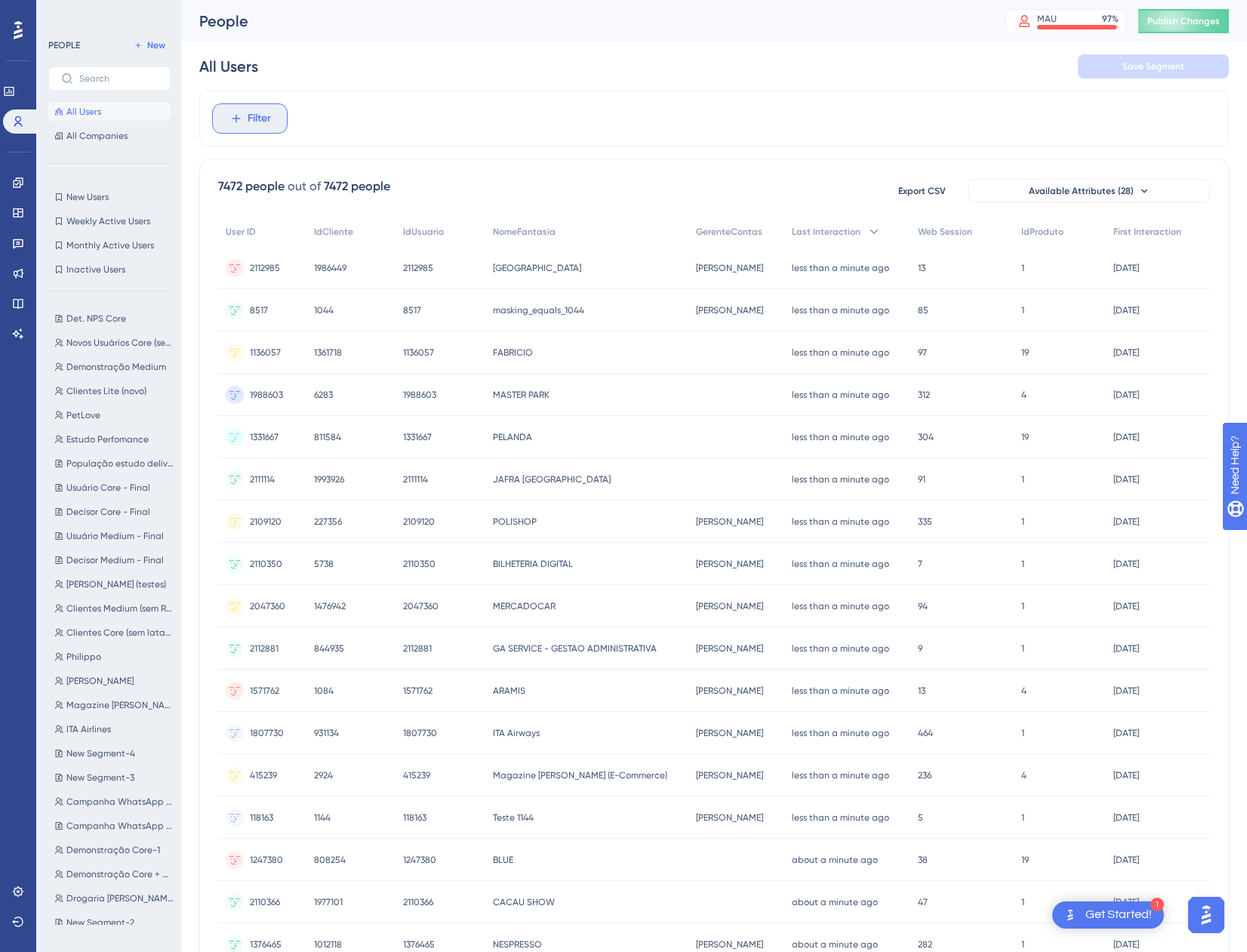
click at [271, 123] on span "Filter" at bounding box center [259, 119] width 24 height 18
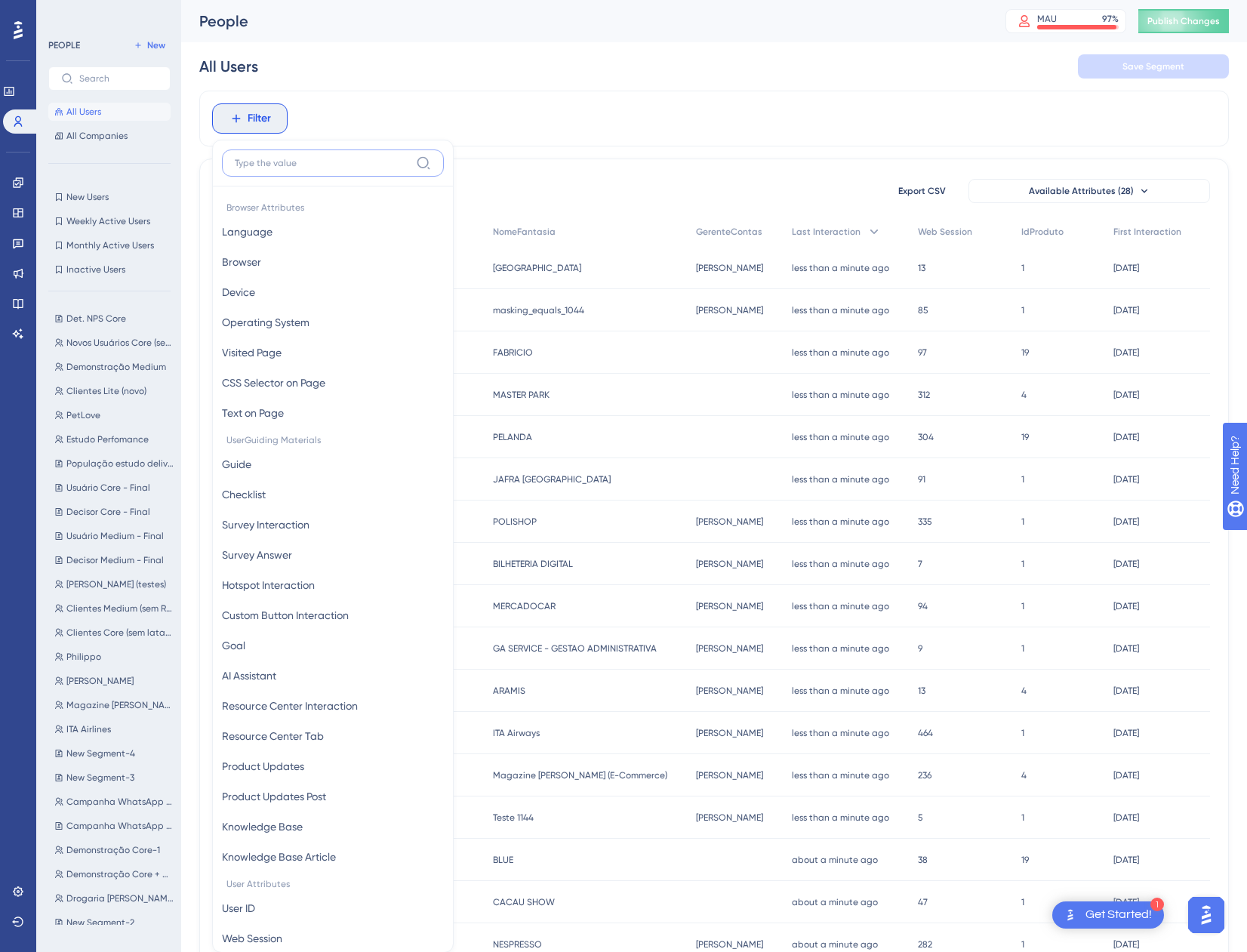
scroll to position [70, 0]
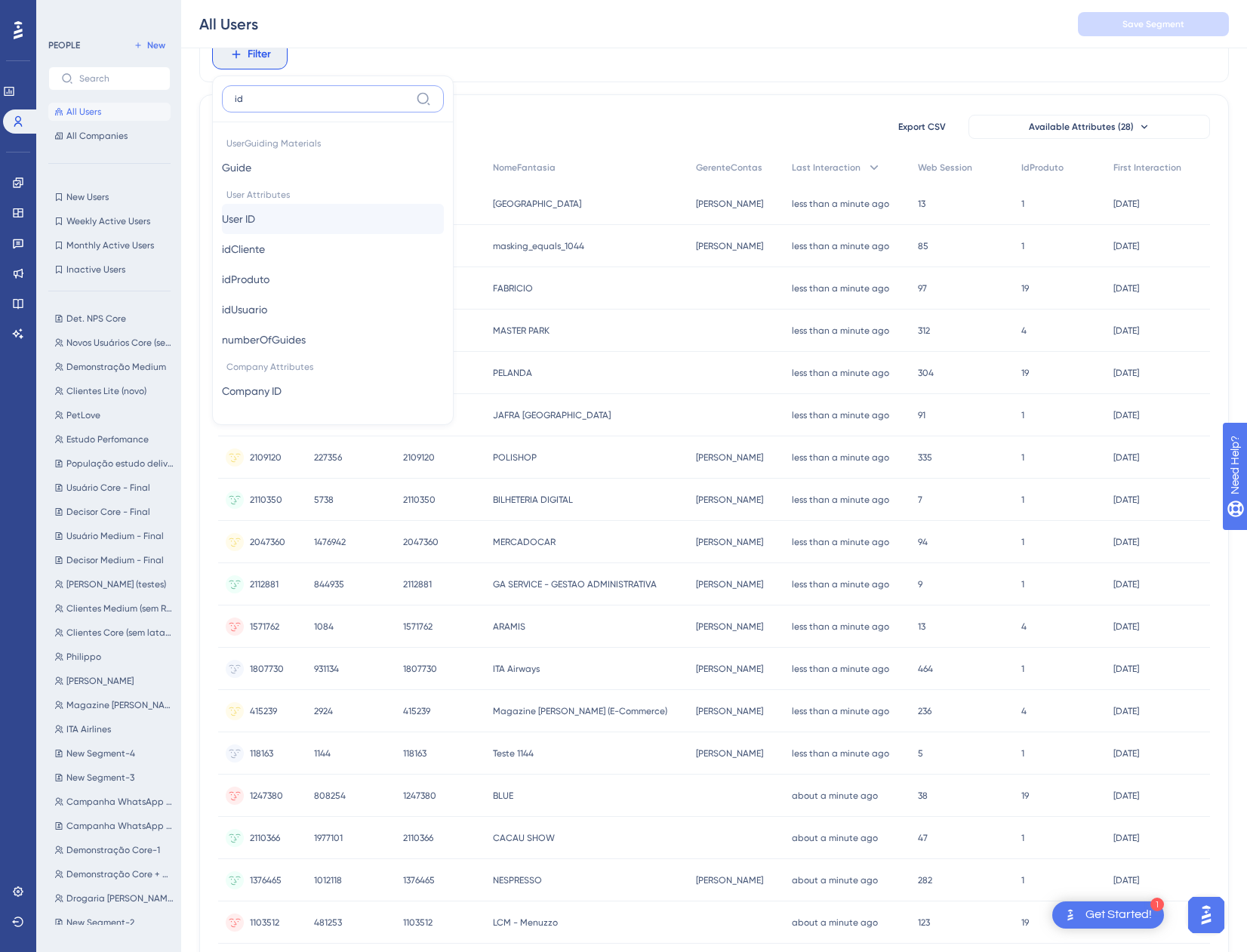
type input "id"
click at [280, 215] on button "User ID User ID" at bounding box center [332, 218] width 222 height 30
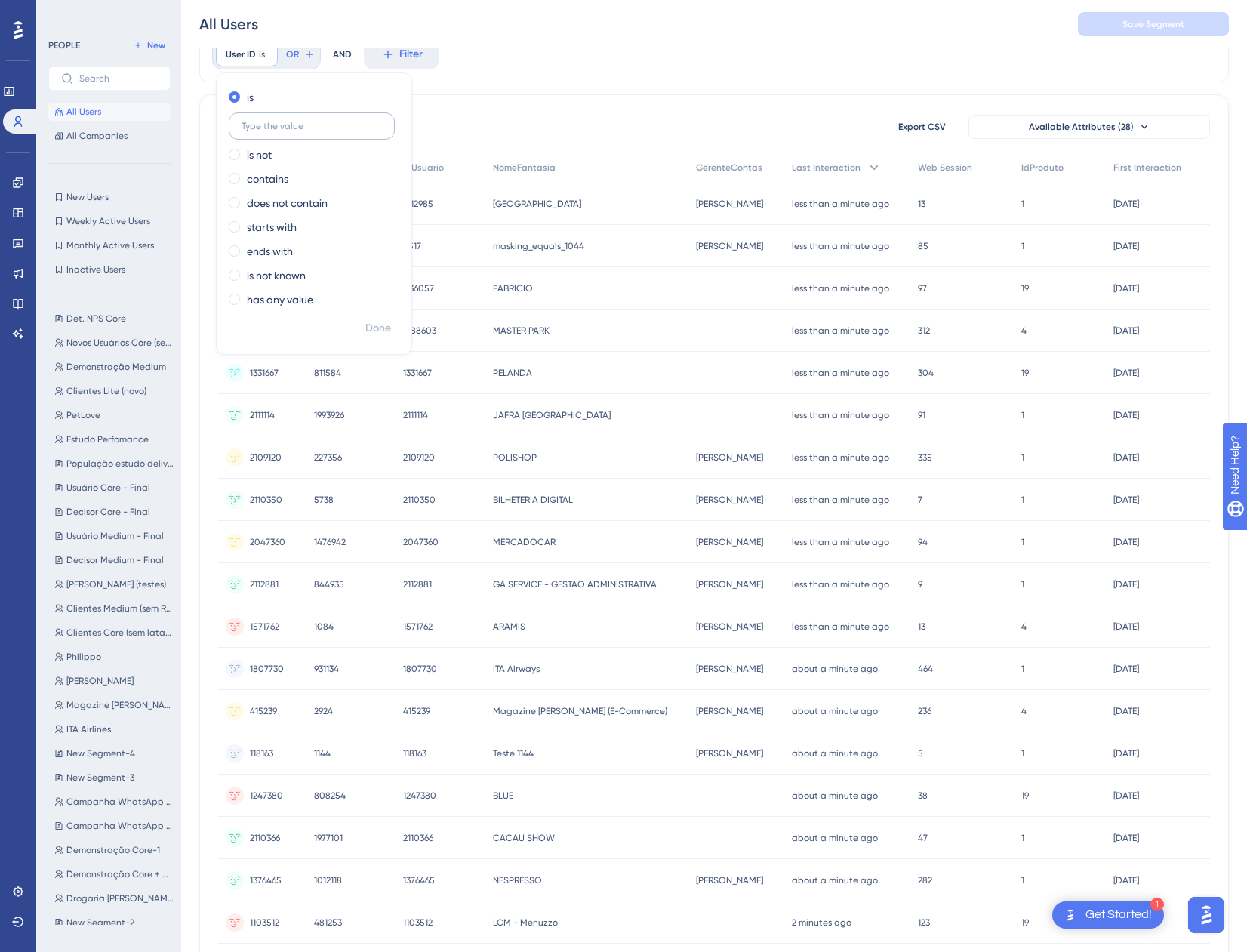
click at [280, 123] on input "text" at bounding box center [312, 126] width 141 height 11
type input "1519566"
click at [376, 320] on span "Done" at bounding box center [378, 329] width 25 height 18
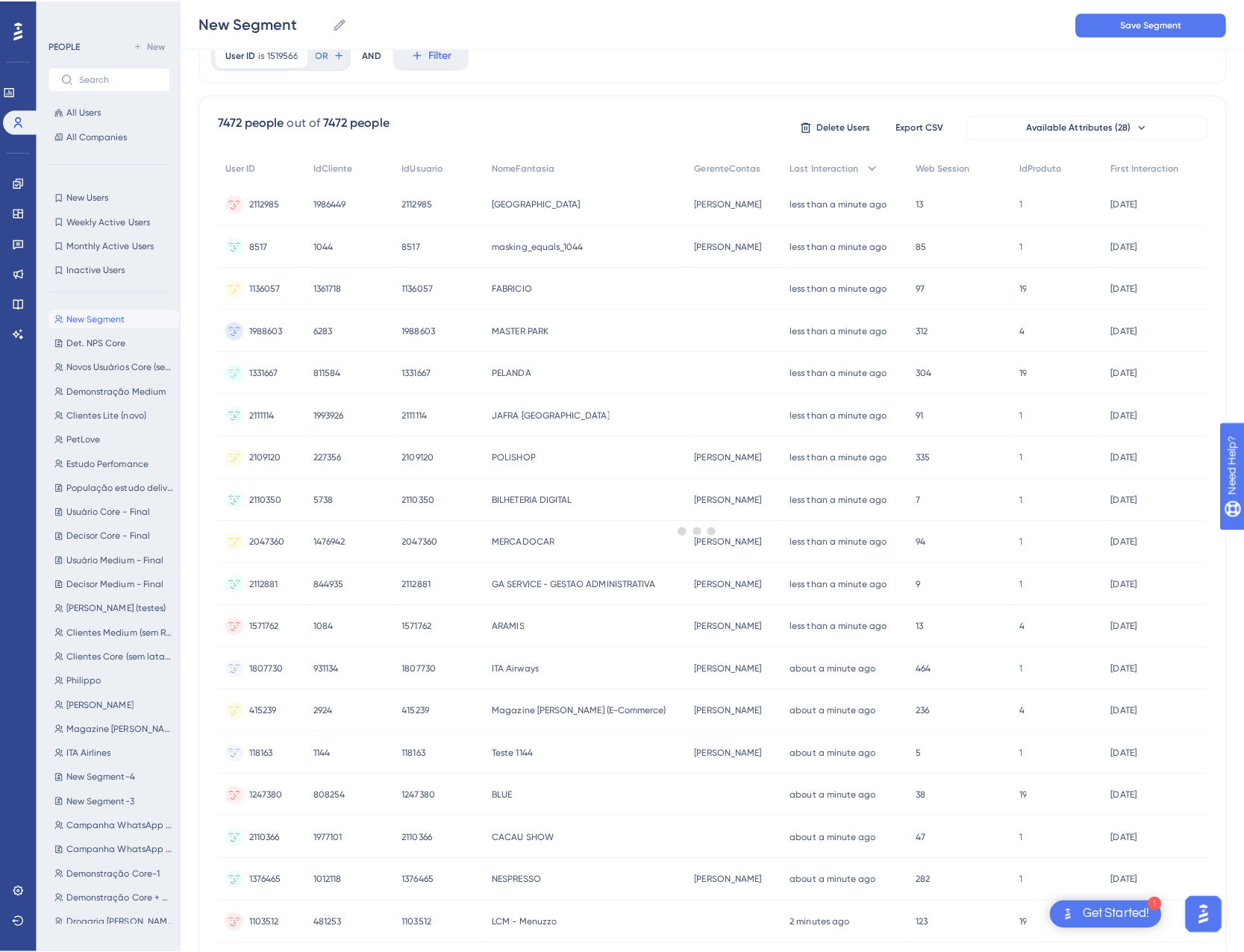
scroll to position [0, 0]
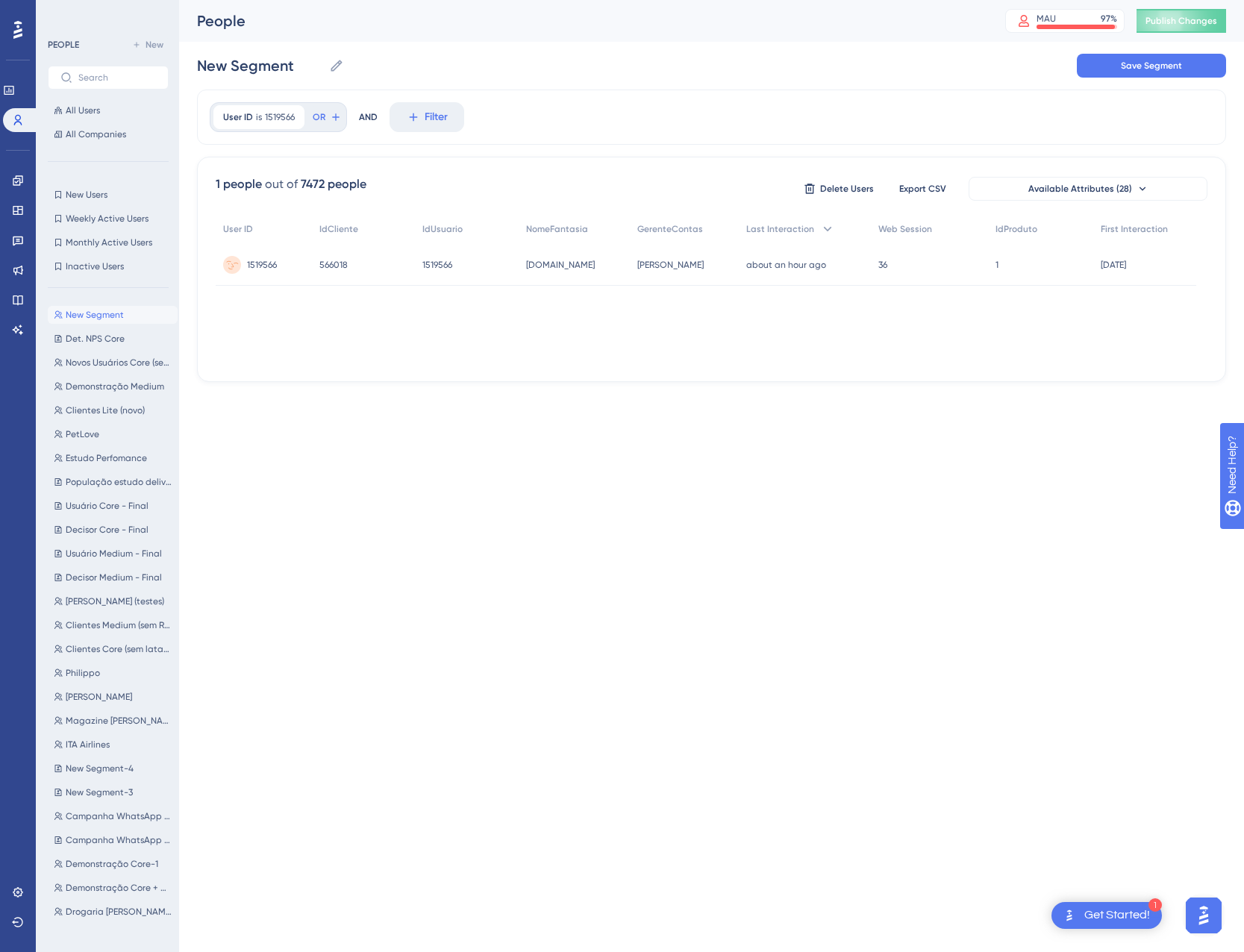
click at [268, 263] on span "1519566" at bounding box center [262, 264] width 30 height 12
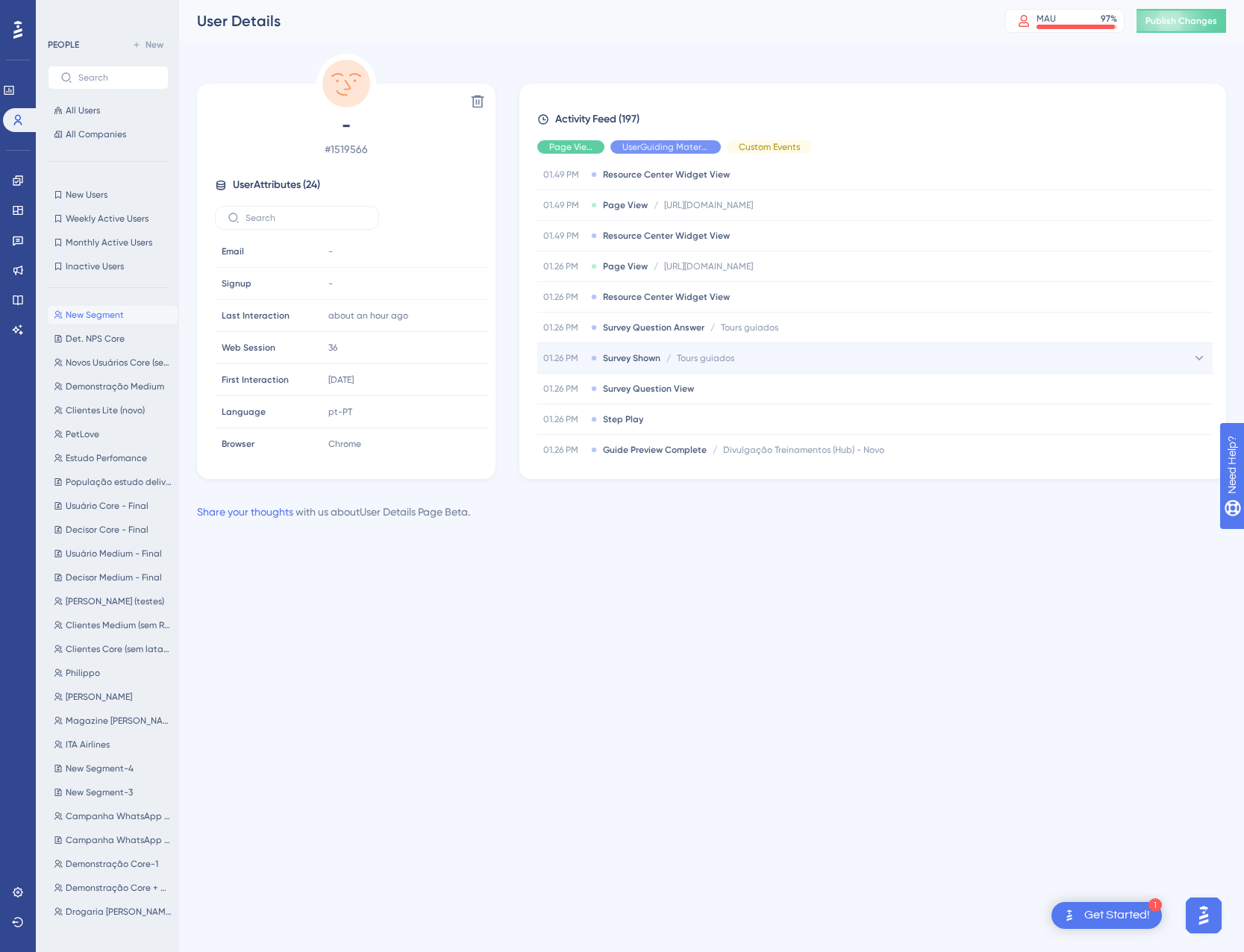
scroll to position [373, 0]
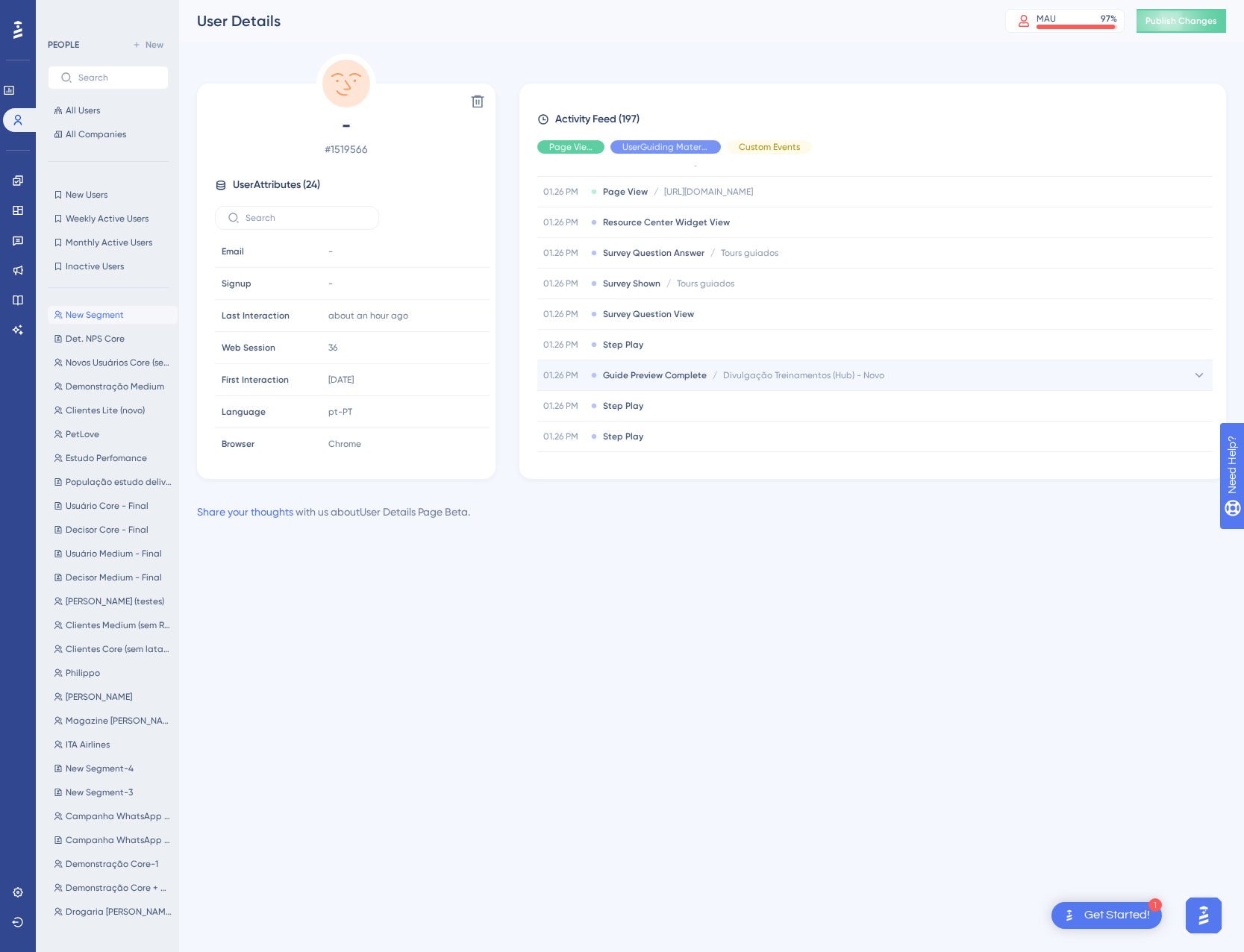
click at [661, 373] on span "Guide Preview Complete" at bounding box center [655, 375] width 103 height 12
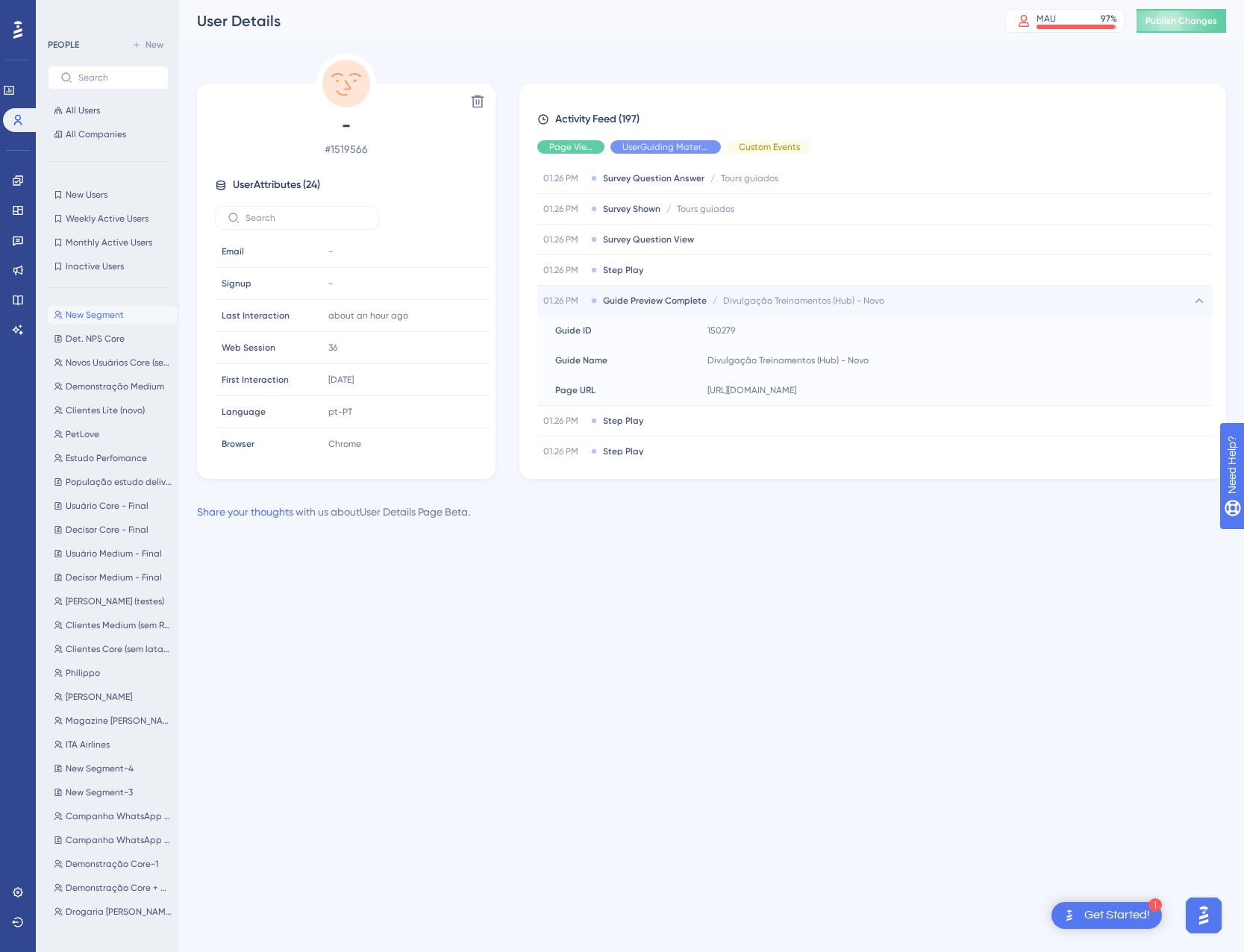
click at [655, 311] on div "01.26 PM Guide Preview Complete / Divulgação Treinamentos (Hub) - Novo Divulgaç…" at bounding box center [875, 301] width 676 height 30
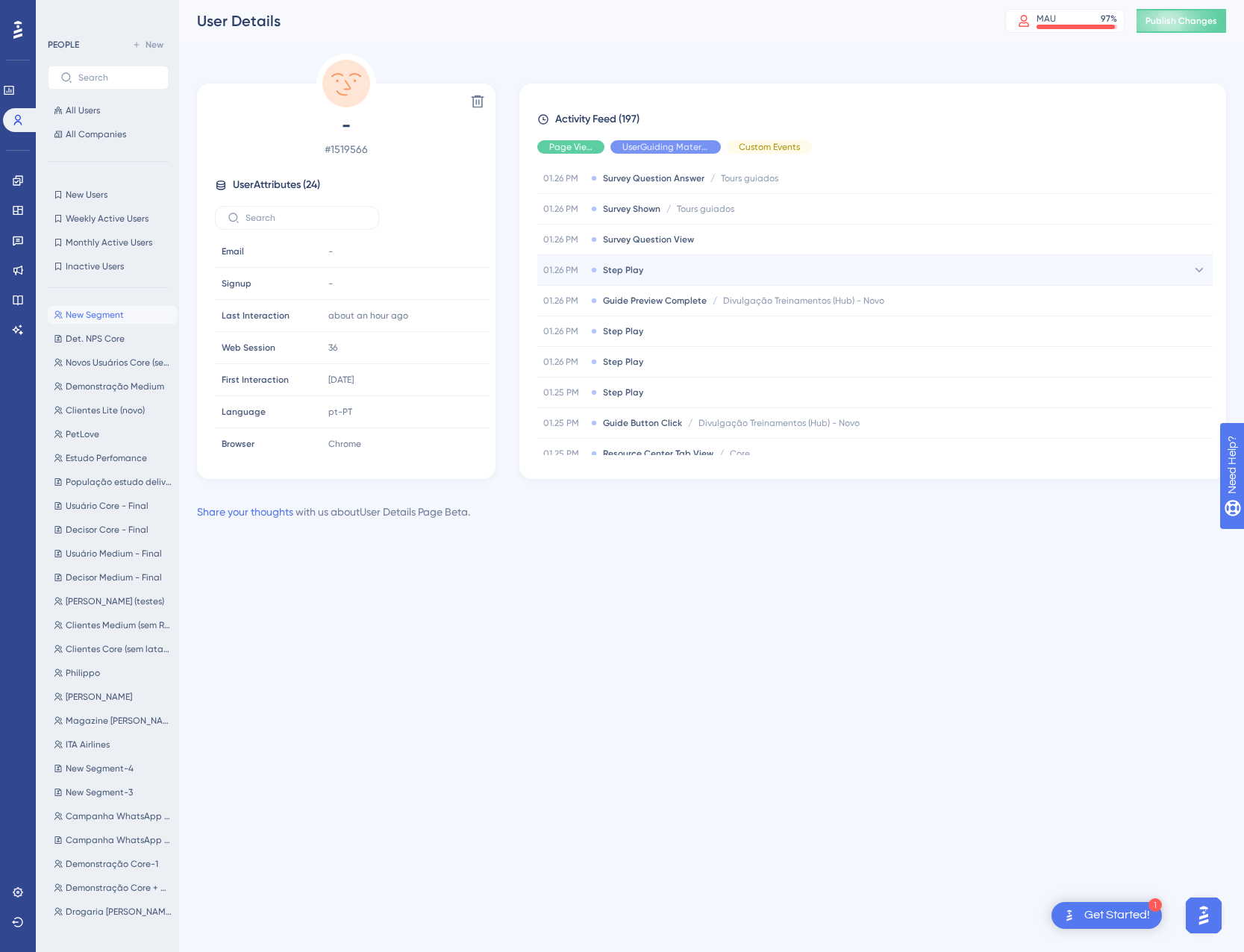
click at [628, 267] on span "Step Play" at bounding box center [623, 270] width 40 height 12
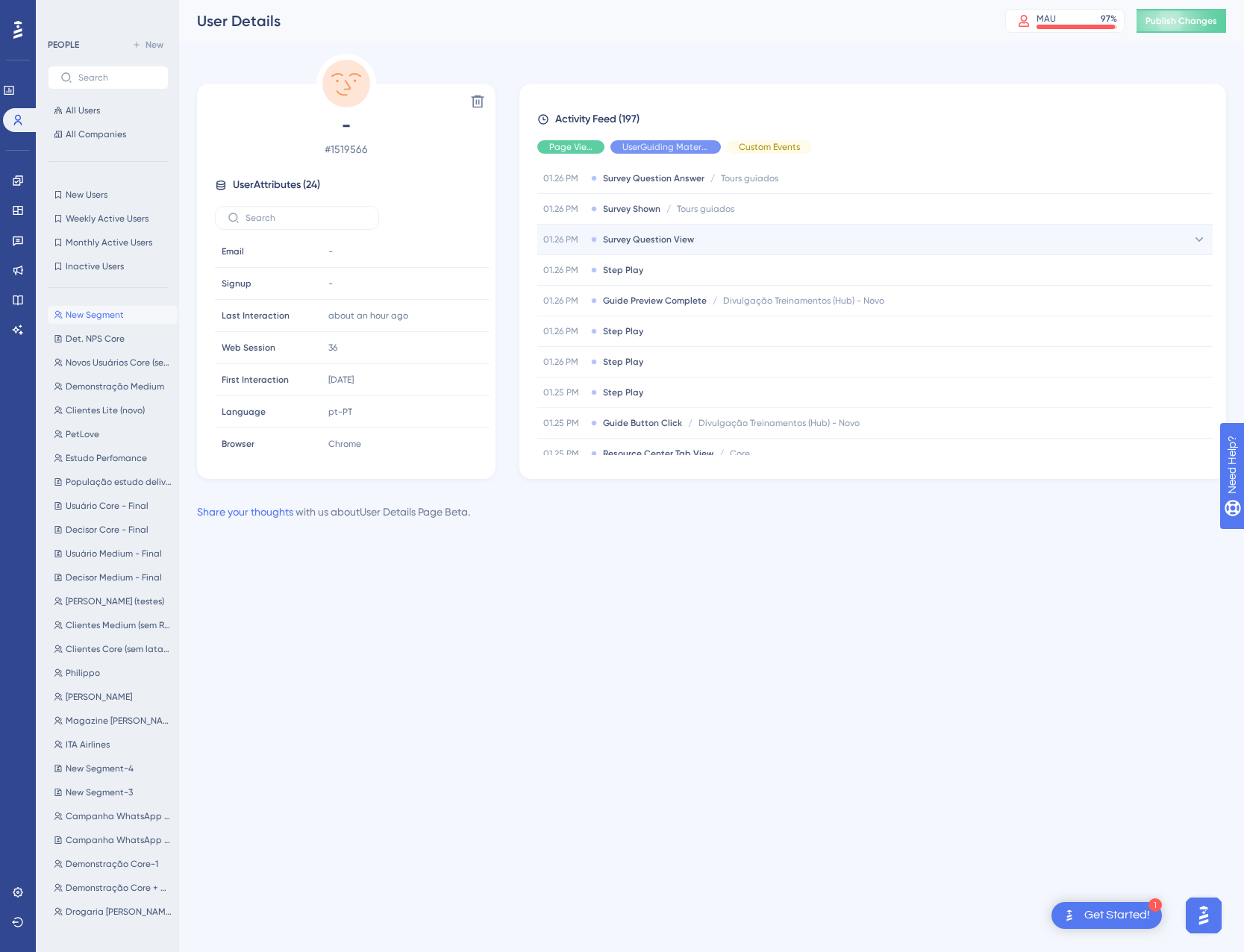
click at [633, 231] on div "01.26 PM Survey Question View" at bounding box center [875, 239] width 676 height 30
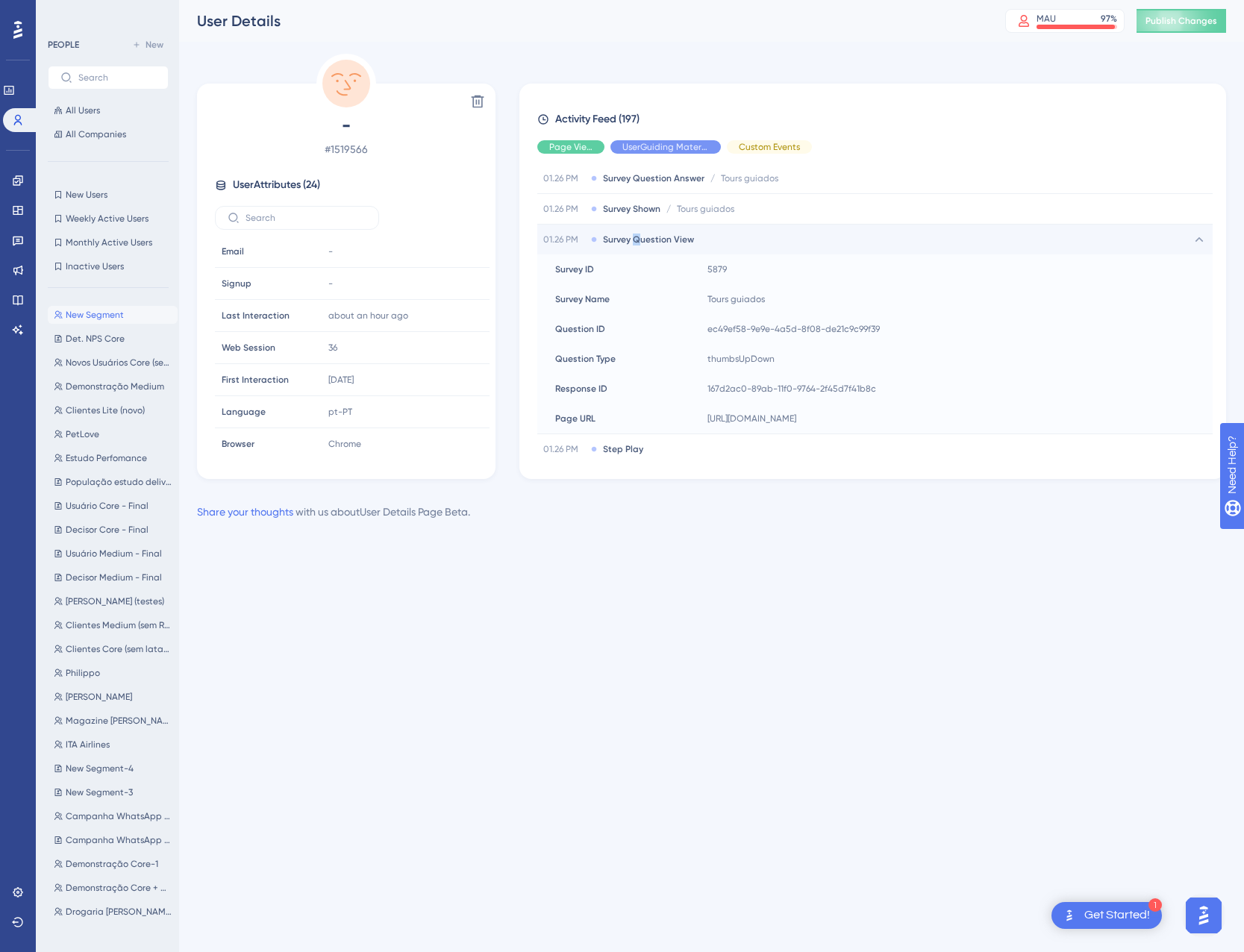
click at [636, 239] on span "Survey Question View" at bounding box center [648, 239] width 91 height 12
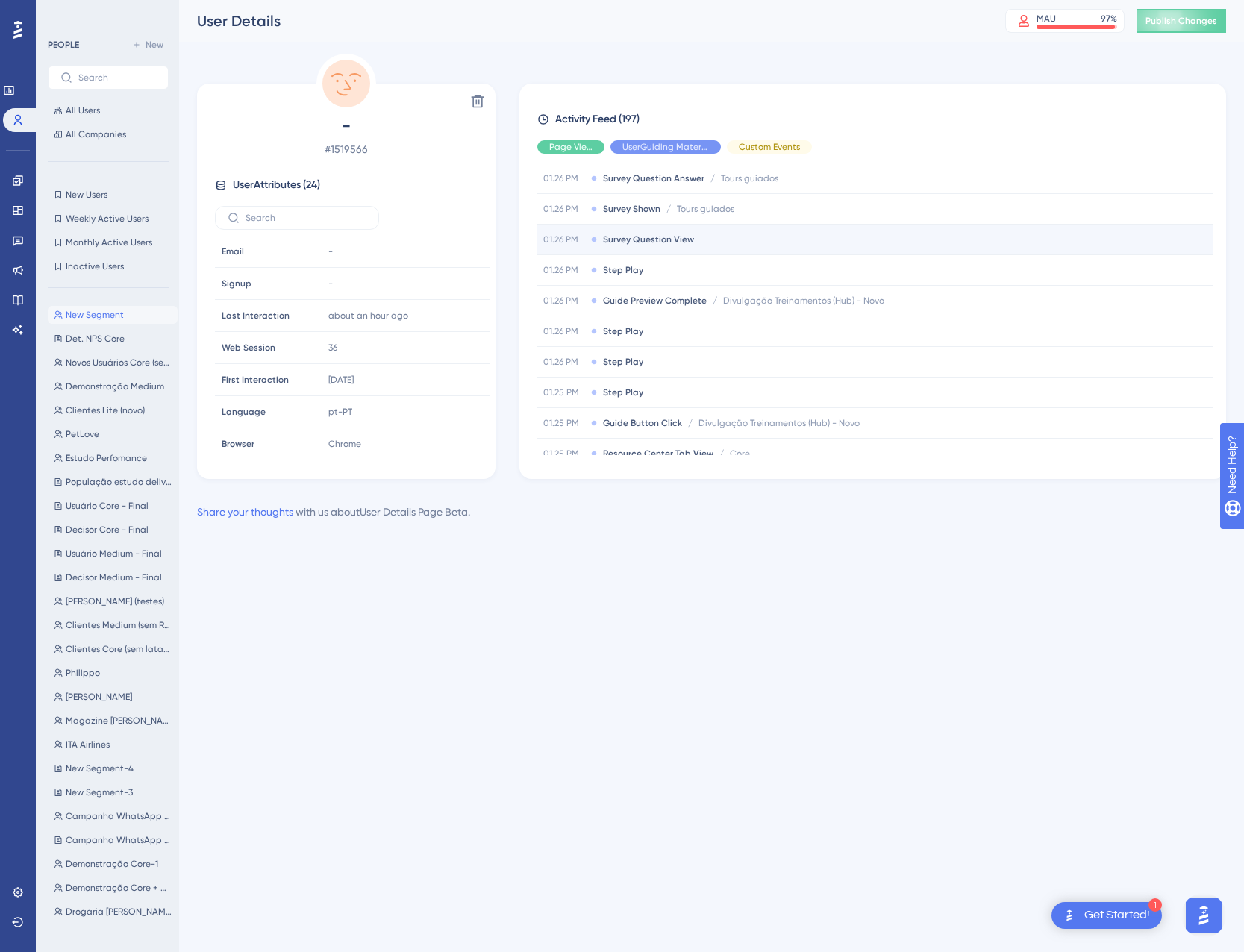
drag, startPoint x: 636, startPoint y: 239, endPoint x: 764, endPoint y: 242, distance: 128.0
click at [764, 242] on div "01.26 PM Survey Question View" at bounding box center [875, 239] width 676 height 30
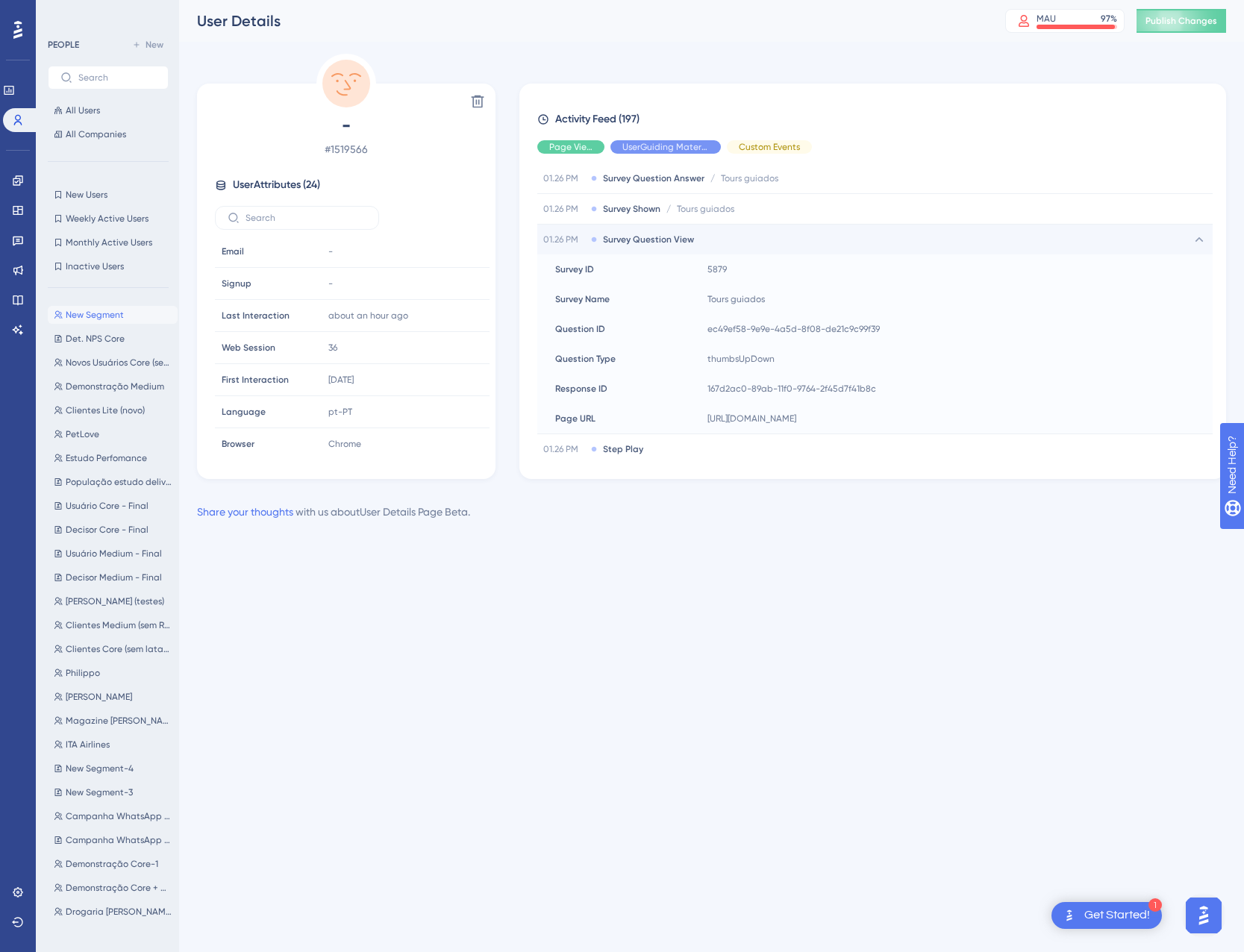
click at [764, 242] on div "01.26 PM Survey Question View" at bounding box center [875, 239] width 676 height 30
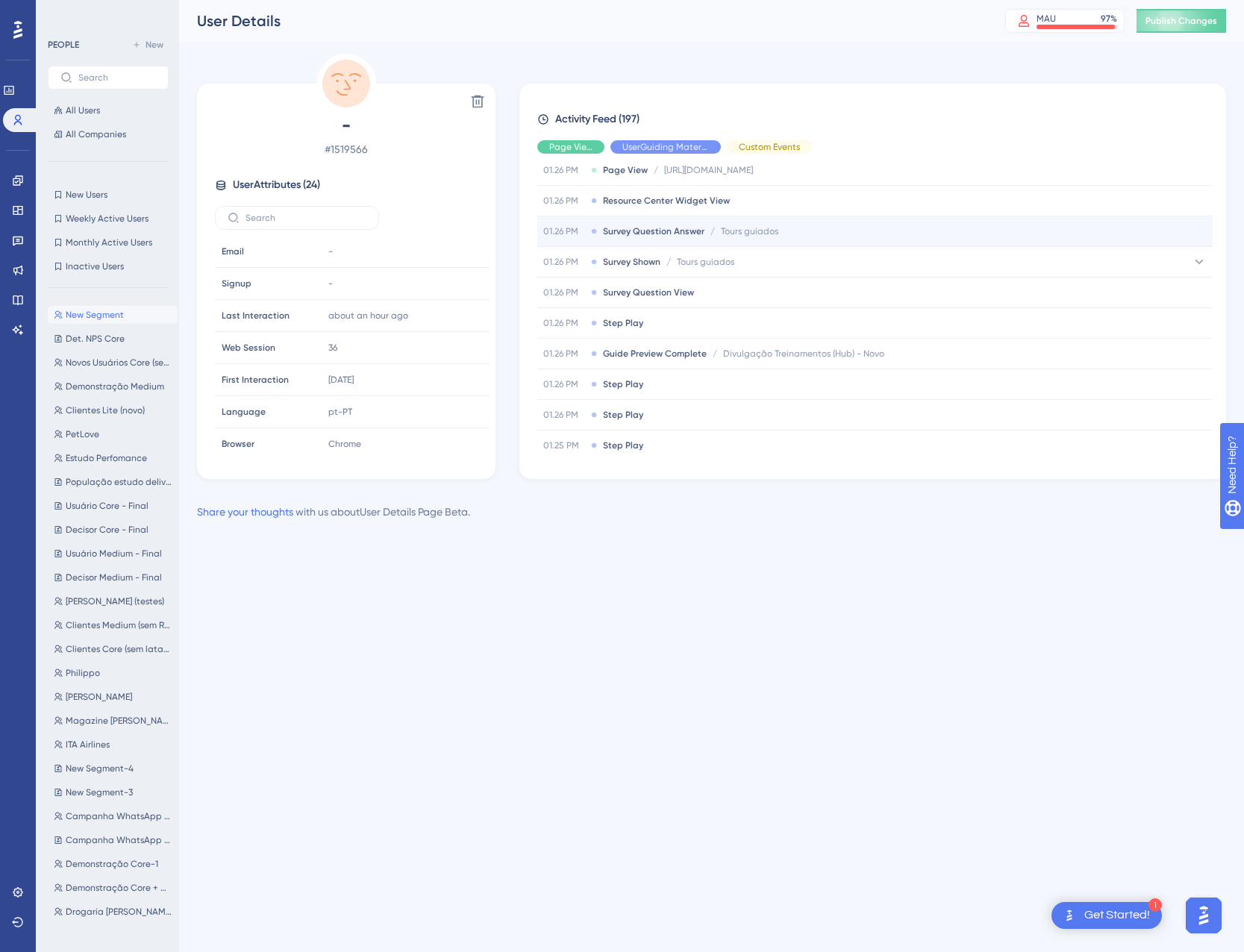
scroll to position [373, 0]
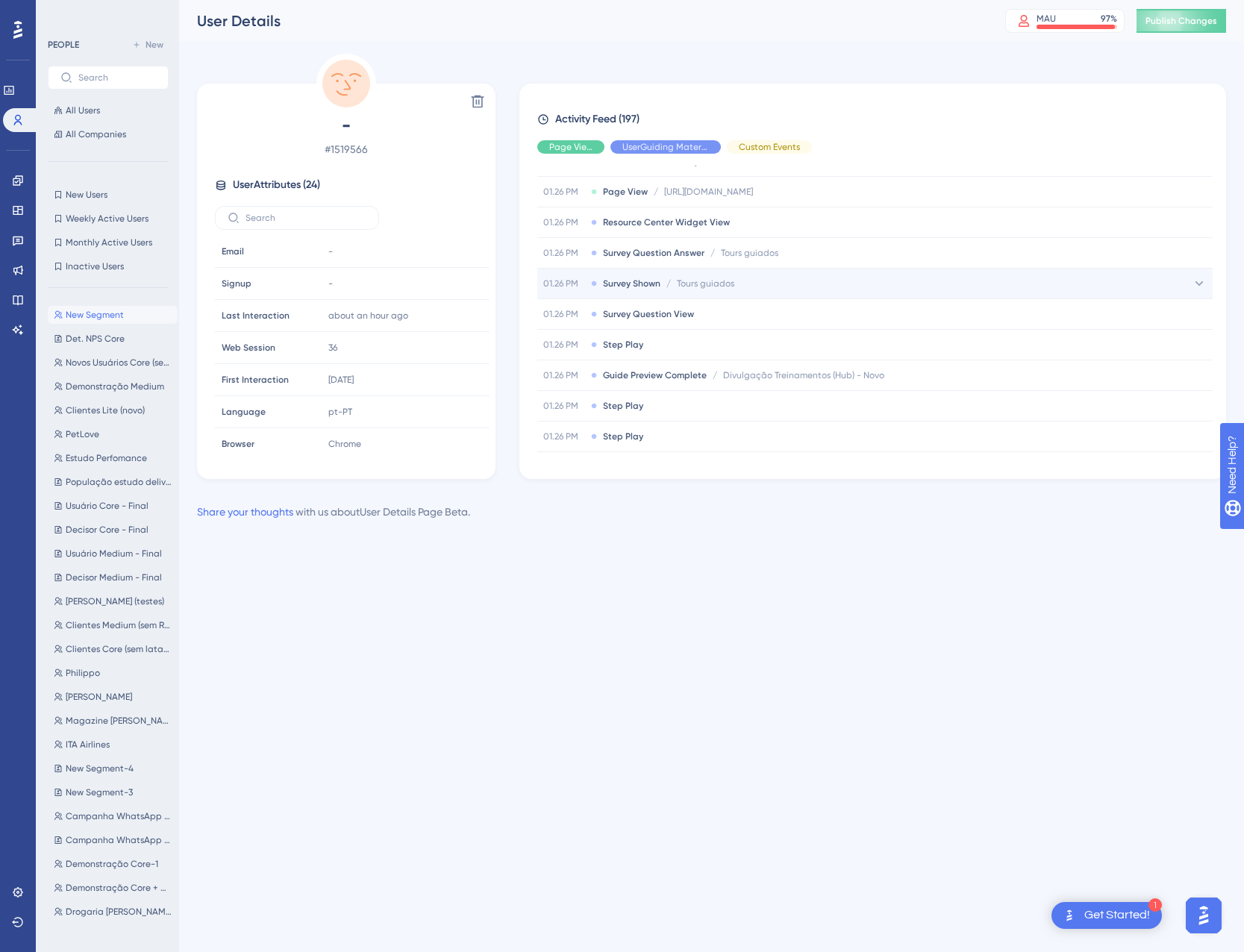
click at [702, 287] on span "Tours guiados" at bounding box center [705, 283] width 57 height 12
click at [699, 284] on span "Tours guiados" at bounding box center [705, 283] width 57 height 12
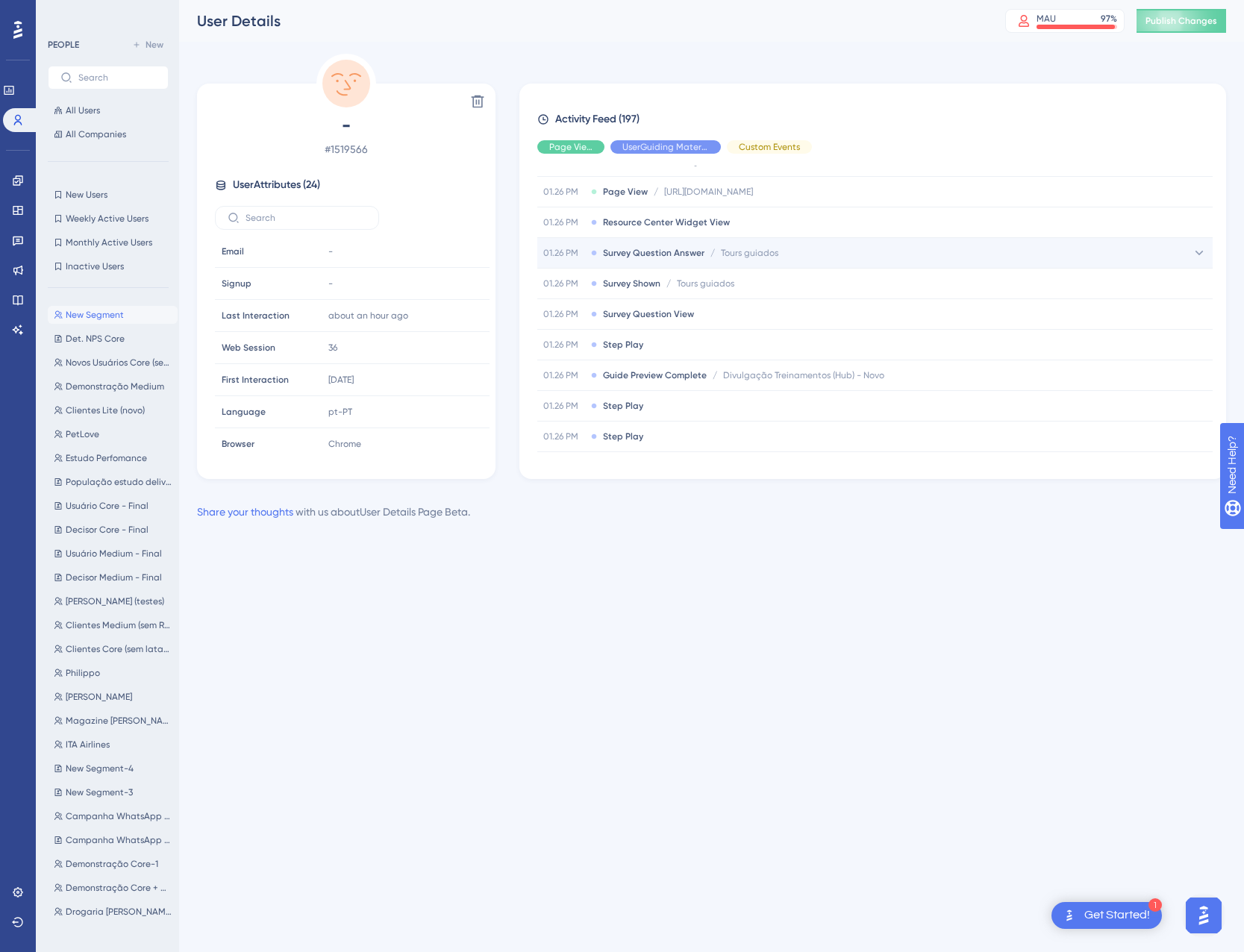
click at [694, 249] on span "Survey Question Answer" at bounding box center [654, 253] width 102 height 12
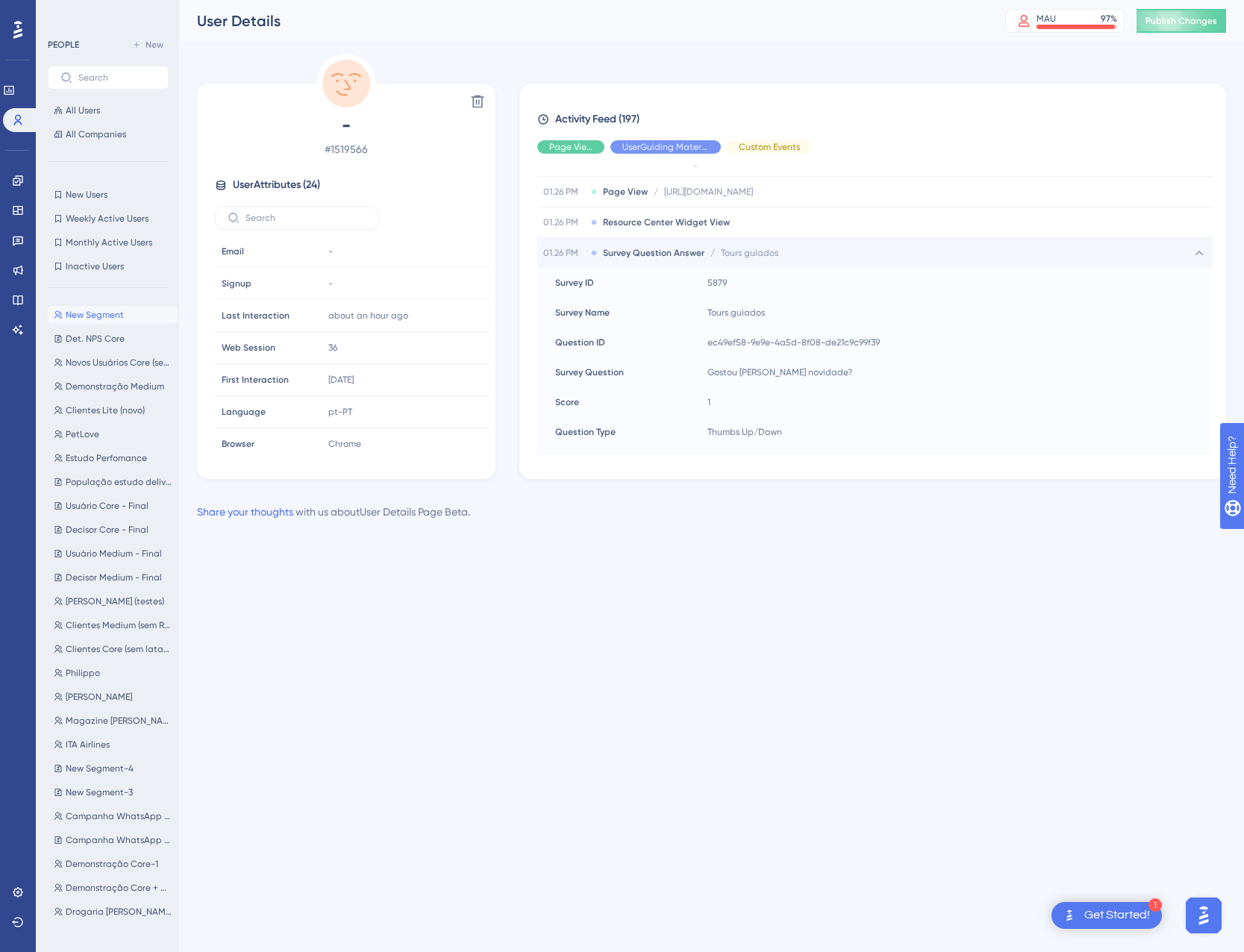
click at [679, 248] on span "Survey Question Answer" at bounding box center [654, 253] width 102 height 12
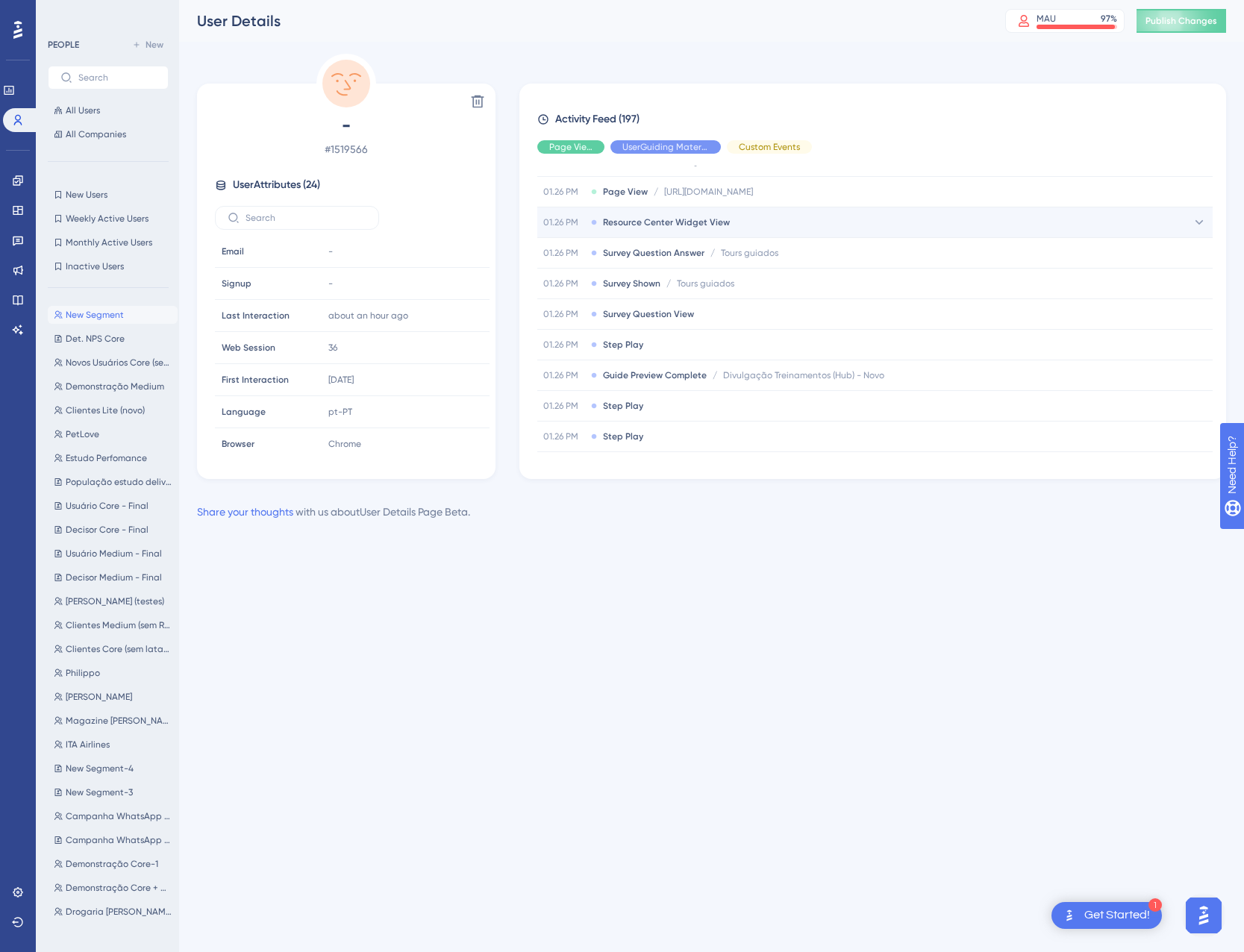
click at [675, 226] on span "Resource Center Widget View" at bounding box center [666, 222] width 127 height 12
click at [676, 229] on div "01.26 PM Resource Center Widget View" at bounding box center [875, 222] width 676 height 30
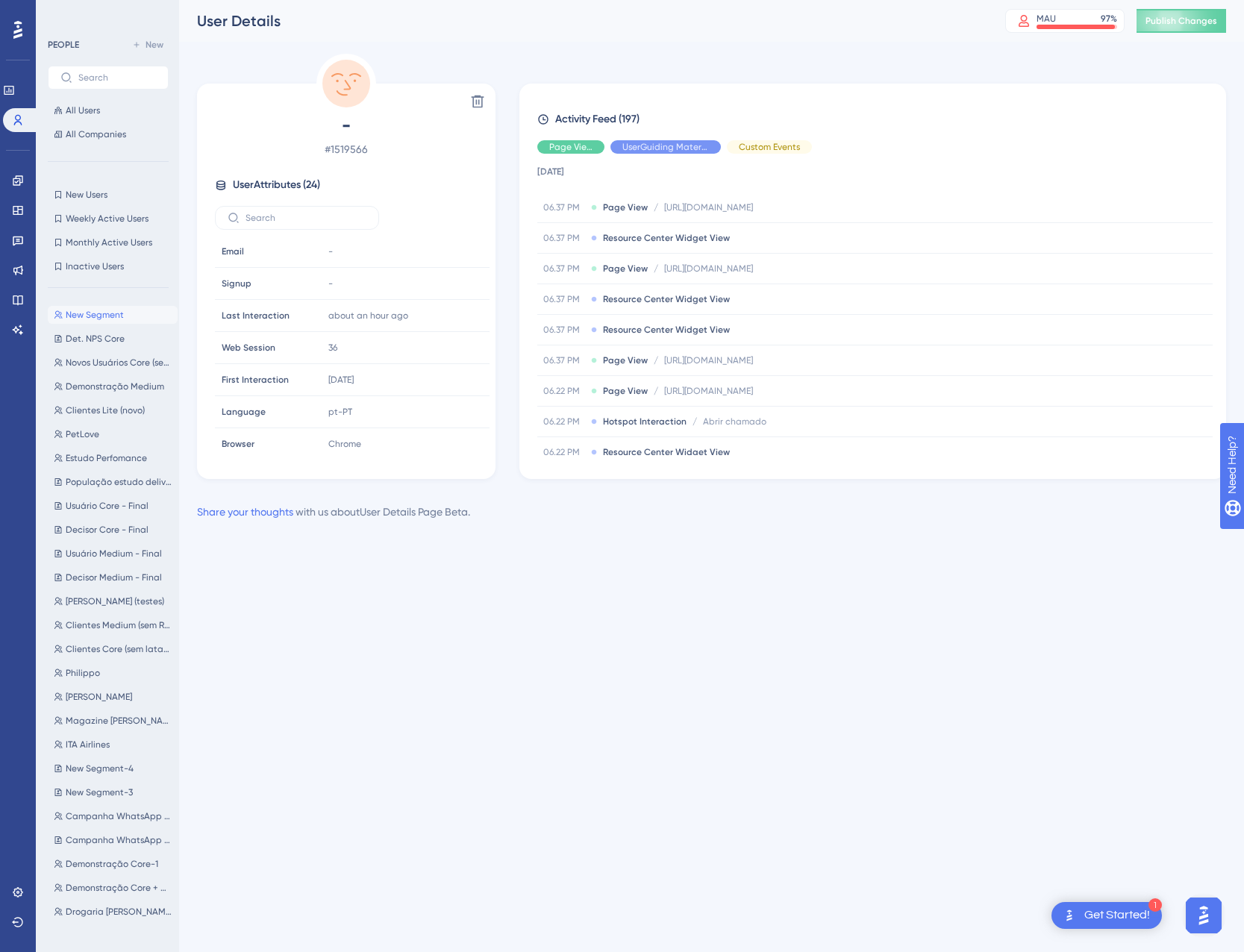
scroll to position [970, 0]
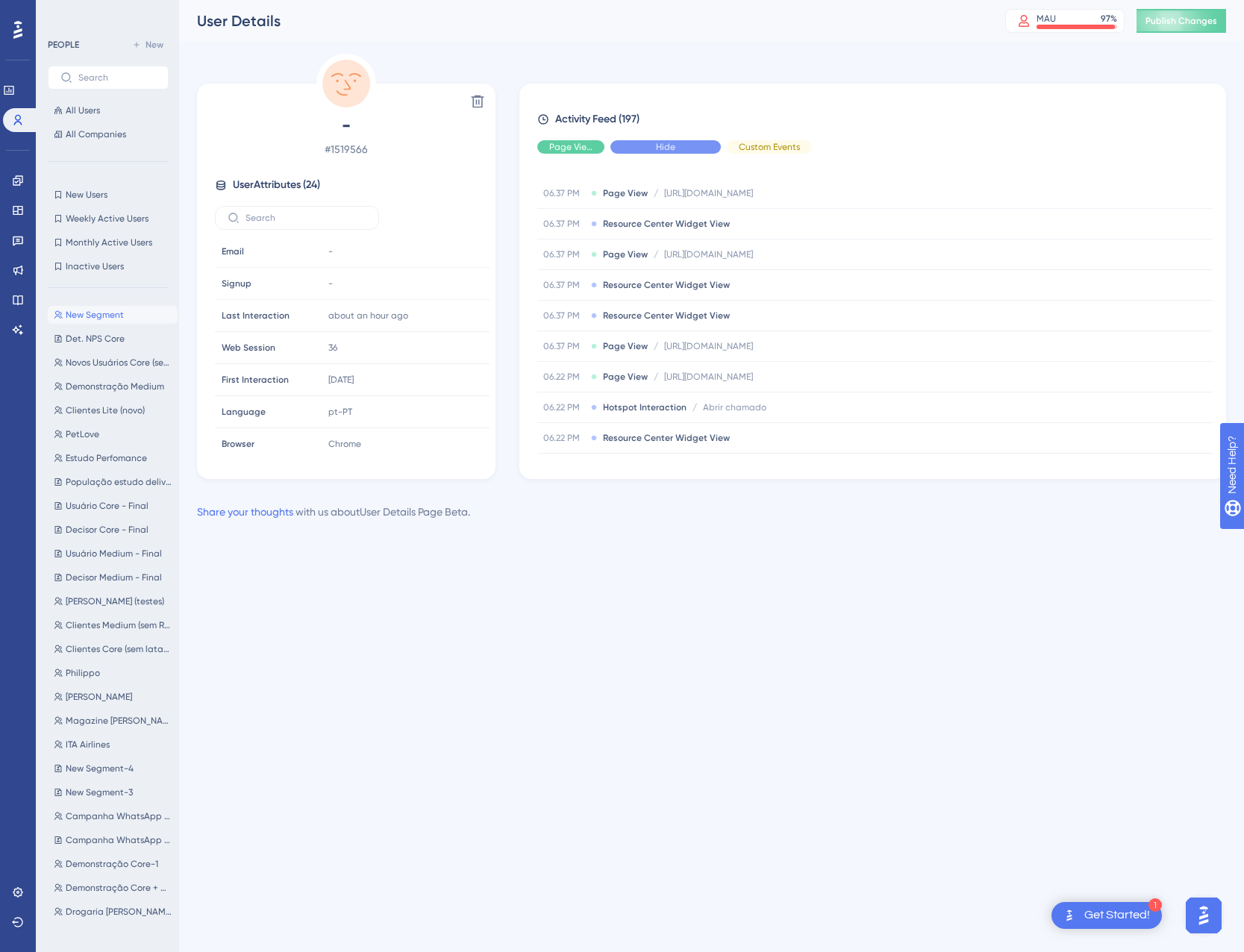
click at [673, 147] on span "Hide" at bounding box center [666, 146] width 19 height 12
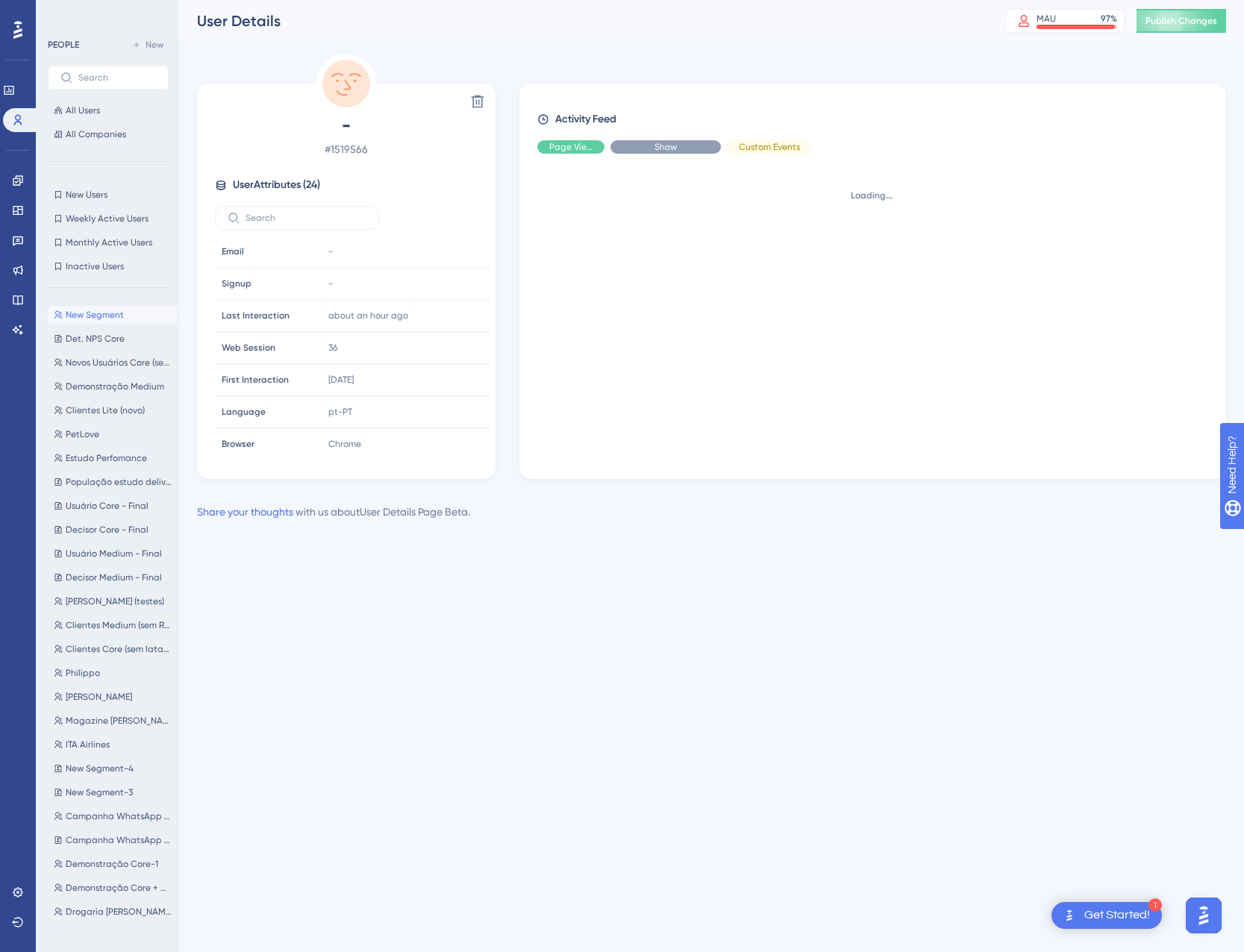
scroll to position [0, 0]
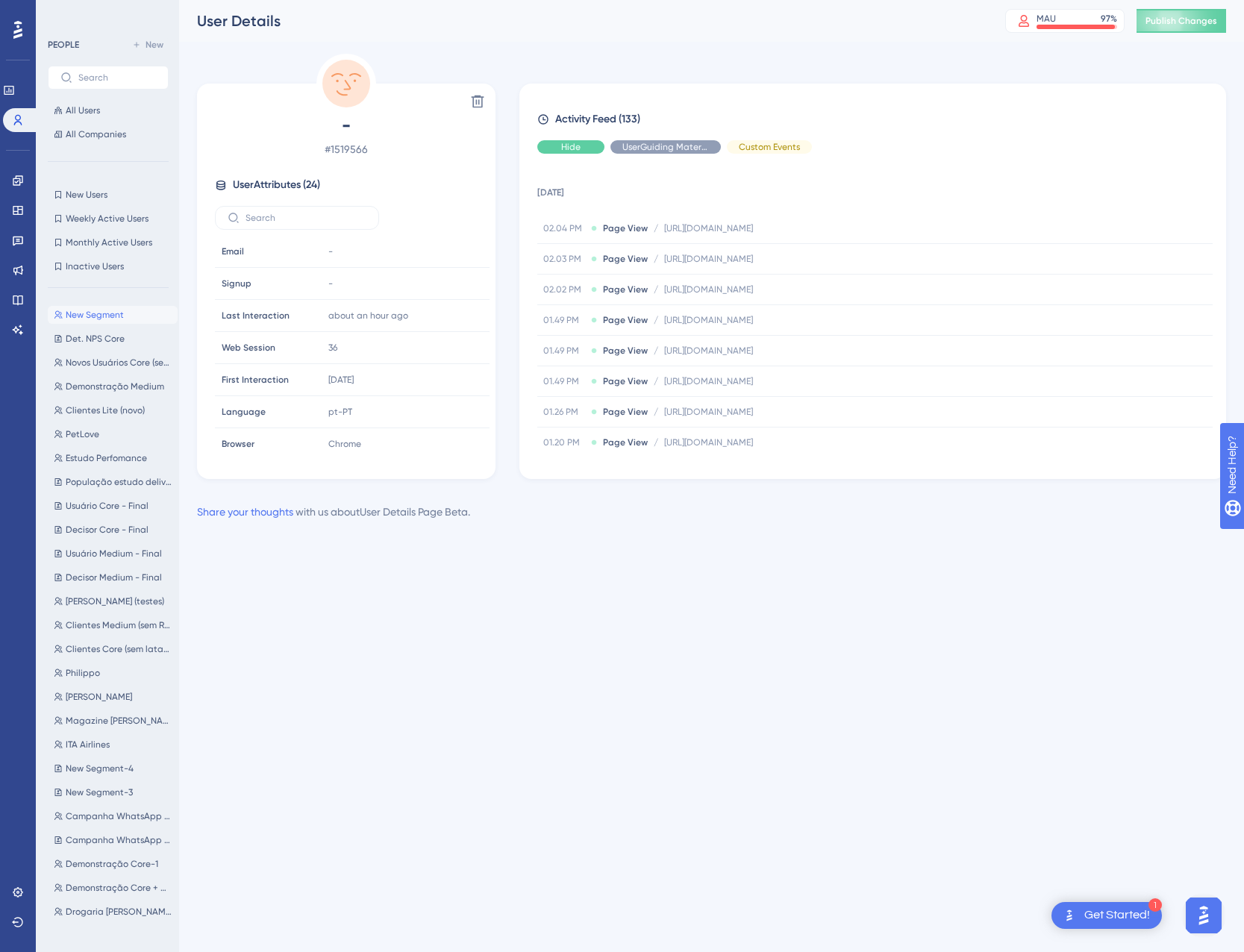
click at [581, 145] on div "Hide" at bounding box center [571, 147] width 67 height 14
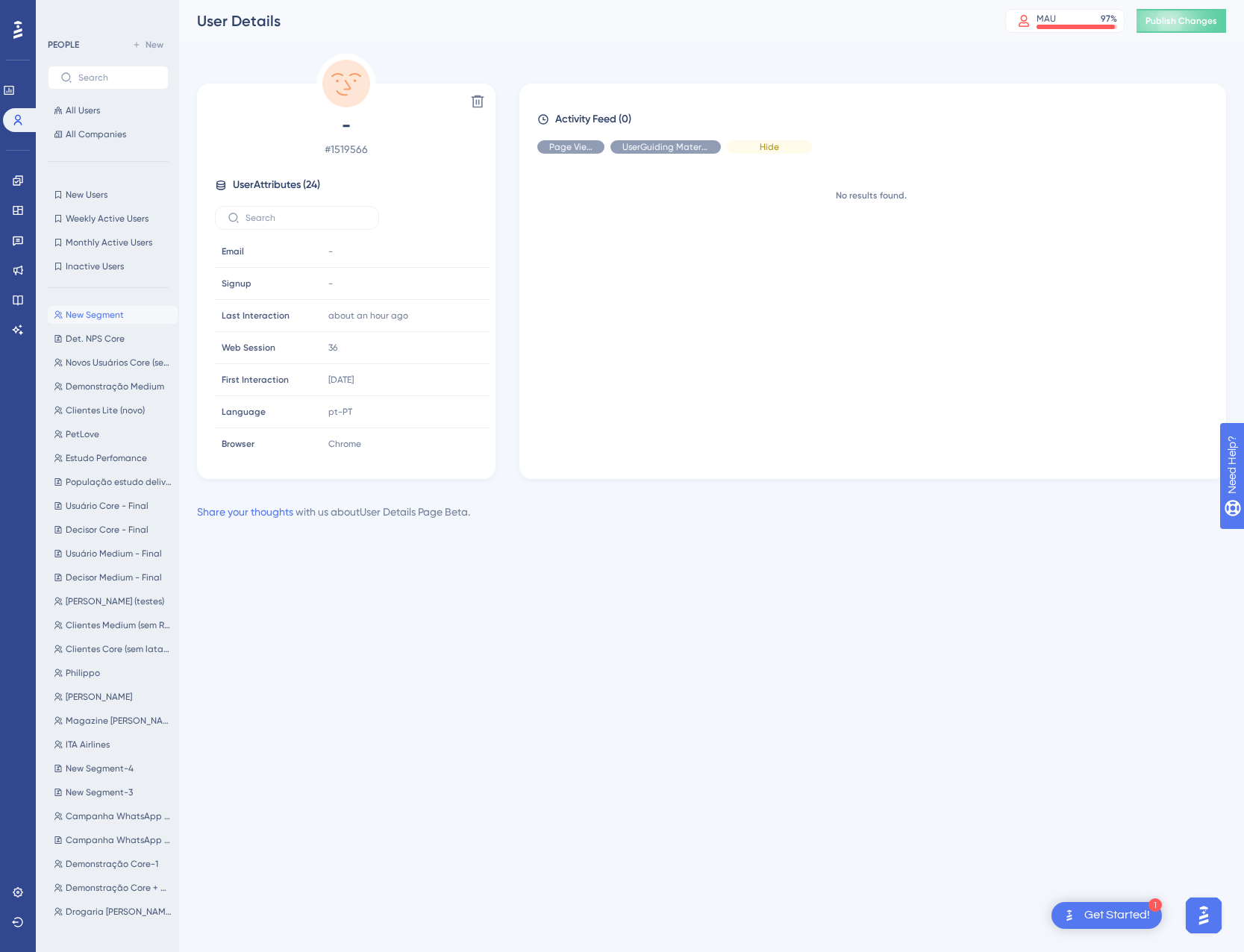
click at [752, 143] on div "Hide" at bounding box center [769, 147] width 85 height 14
click at [782, 144] on div "Show" at bounding box center [769, 147] width 85 height 14
click at [782, 148] on div "Hide" at bounding box center [769, 147] width 85 height 14
click at [673, 146] on span "Show" at bounding box center [666, 146] width 23 height 12
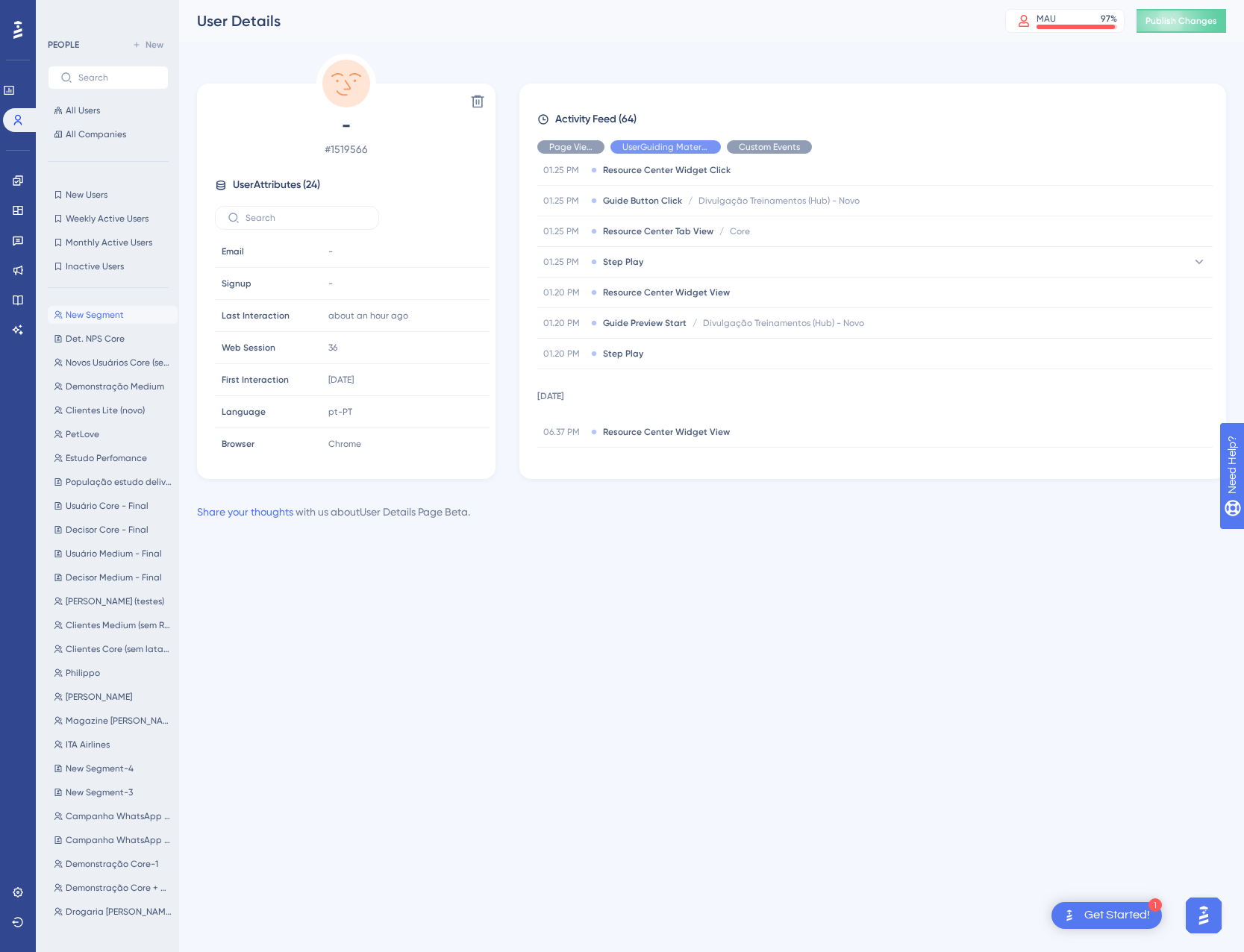
scroll to position [465, 0]
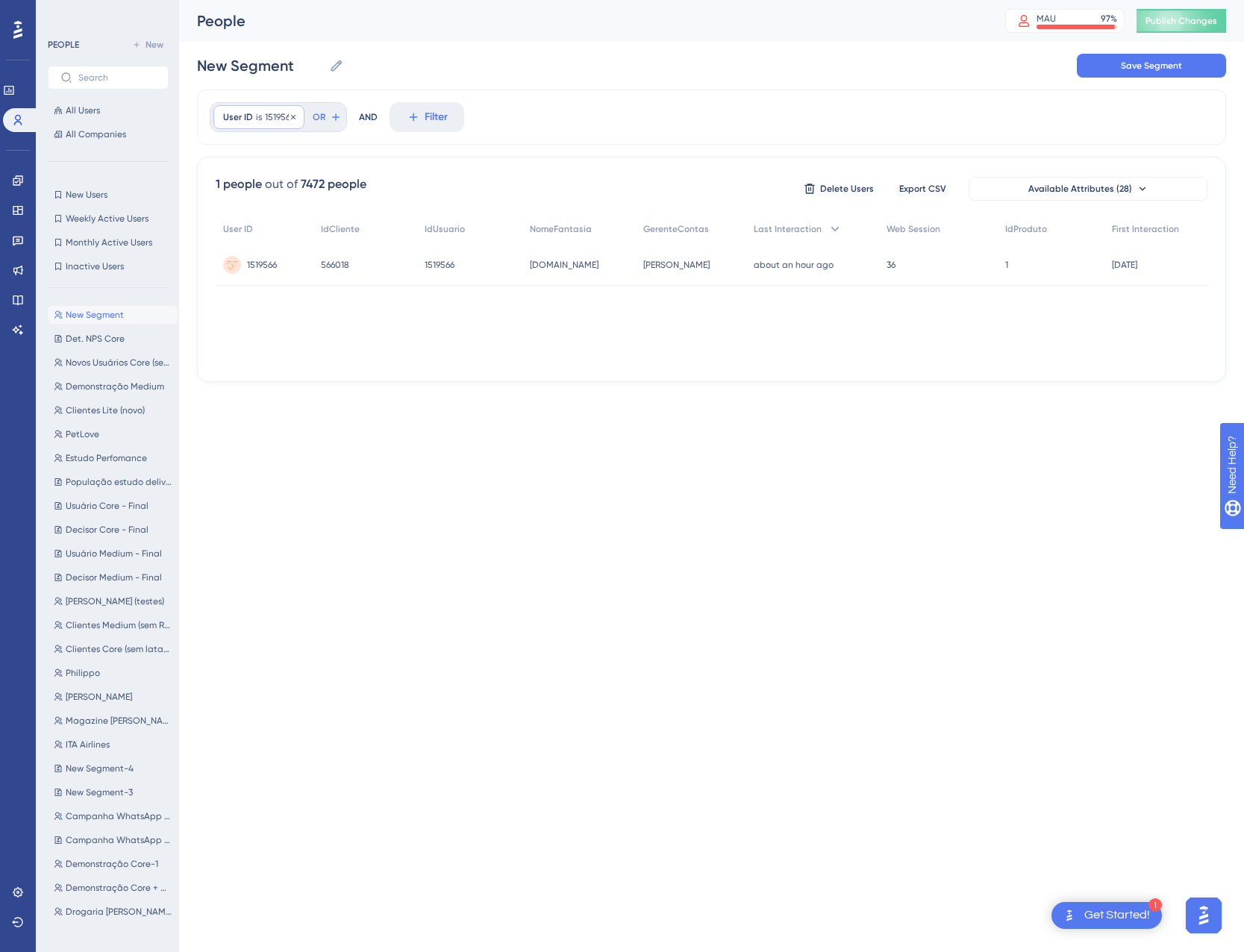
click at [279, 113] on span "1519566" at bounding box center [280, 117] width 30 height 12
click at [254, 182] on label "1519566" at bounding box center [308, 187] width 164 height 27
click at [254, 183] on input "1519566" at bounding box center [308, 187] width 139 height 11
click at [254, 182] on label "1519566" at bounding box center [308, 187] width 164 height 27
click at [254, 183] on input "1519566" at bounding box center [308, 187] width 139 height 11
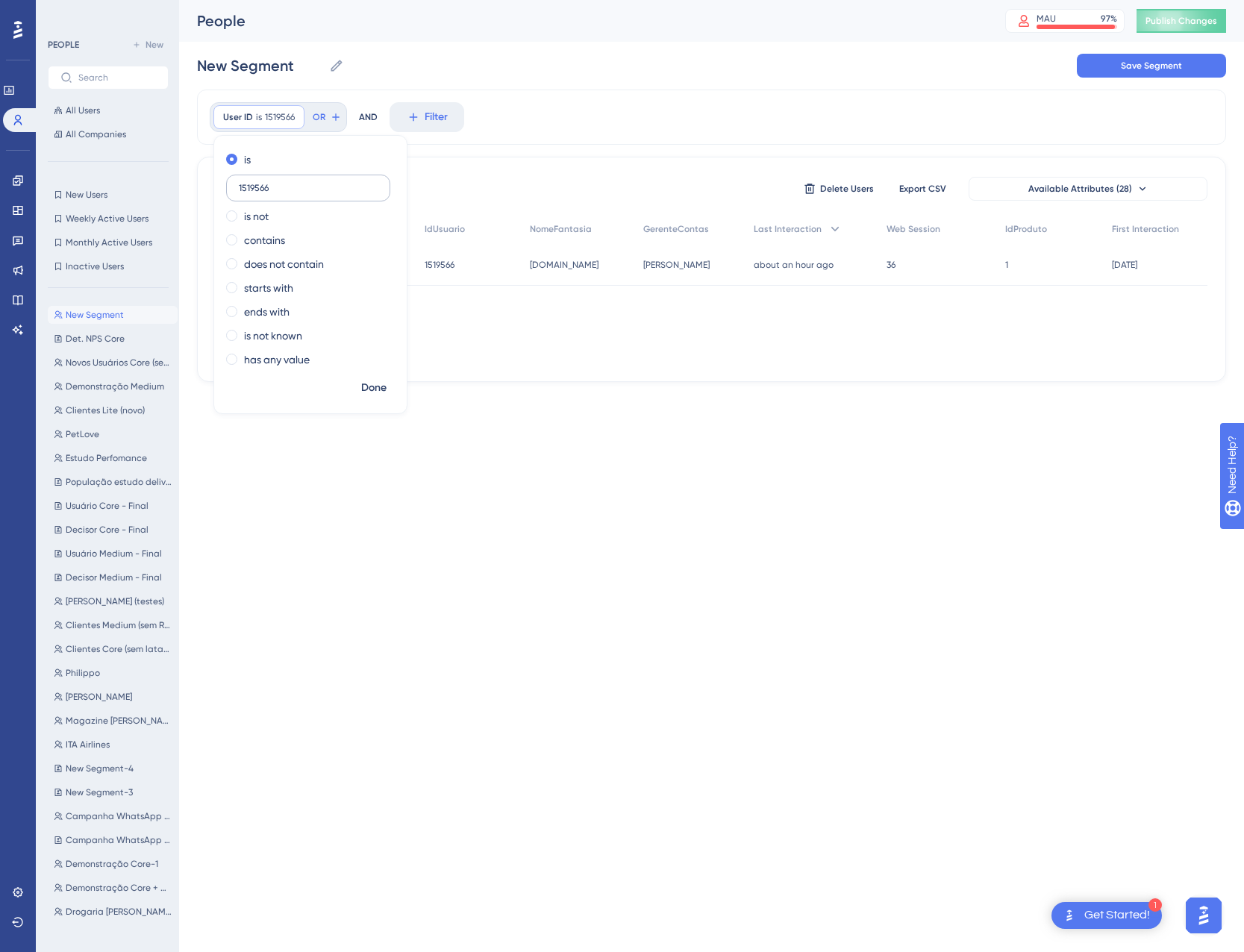
click at [268, 197] on label "1519566" at bounding box center [308, 187] width 164 height 27
click at [268, 193] on input "1519566" at bounding box center [308, 187] width 139 height 11
click at [268, 197] on label "1519566" at bounding box center [308, 187] width 164 height 27
click at [268, 193] on input "1519566" at bounding box center [308, 187] width 139 height 11
drag, startPoint x: 282, startPoint y: 186, endPoint x: 209, endPoint y: 184, distance: 73.0
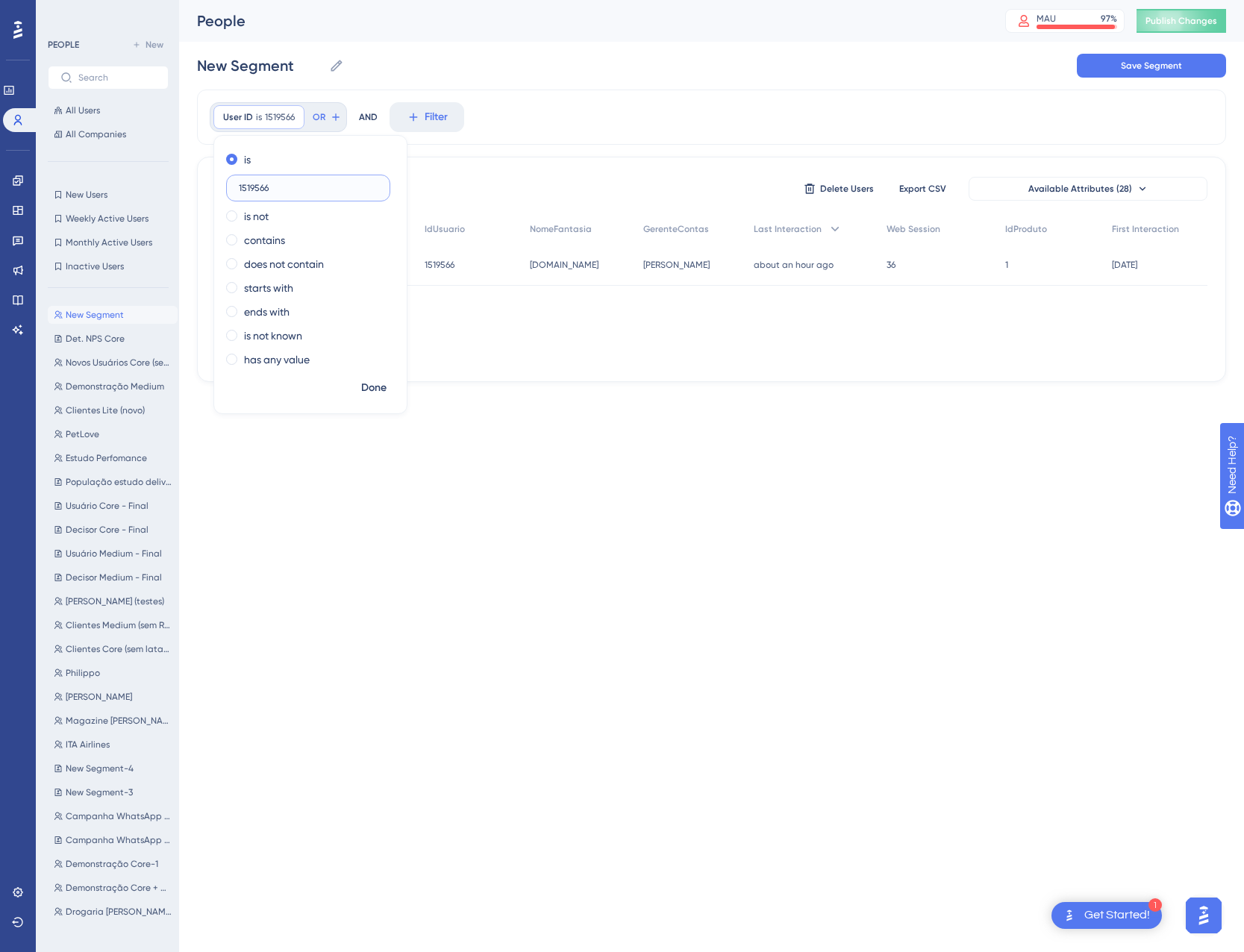
click at [209, 184] on div "User ID is 1519566 1519566 Remove is 1519566 is not contains does not contain s…" at bounding box center [711, 236] width 1029 height 293
click at [279, 122] on span "1519566" at bounding box center [280, 117] width 30 height 12
click at [260, 186] on input "1519566" at bounding box center [308, 187] width 139 height 11
type input "1043538"
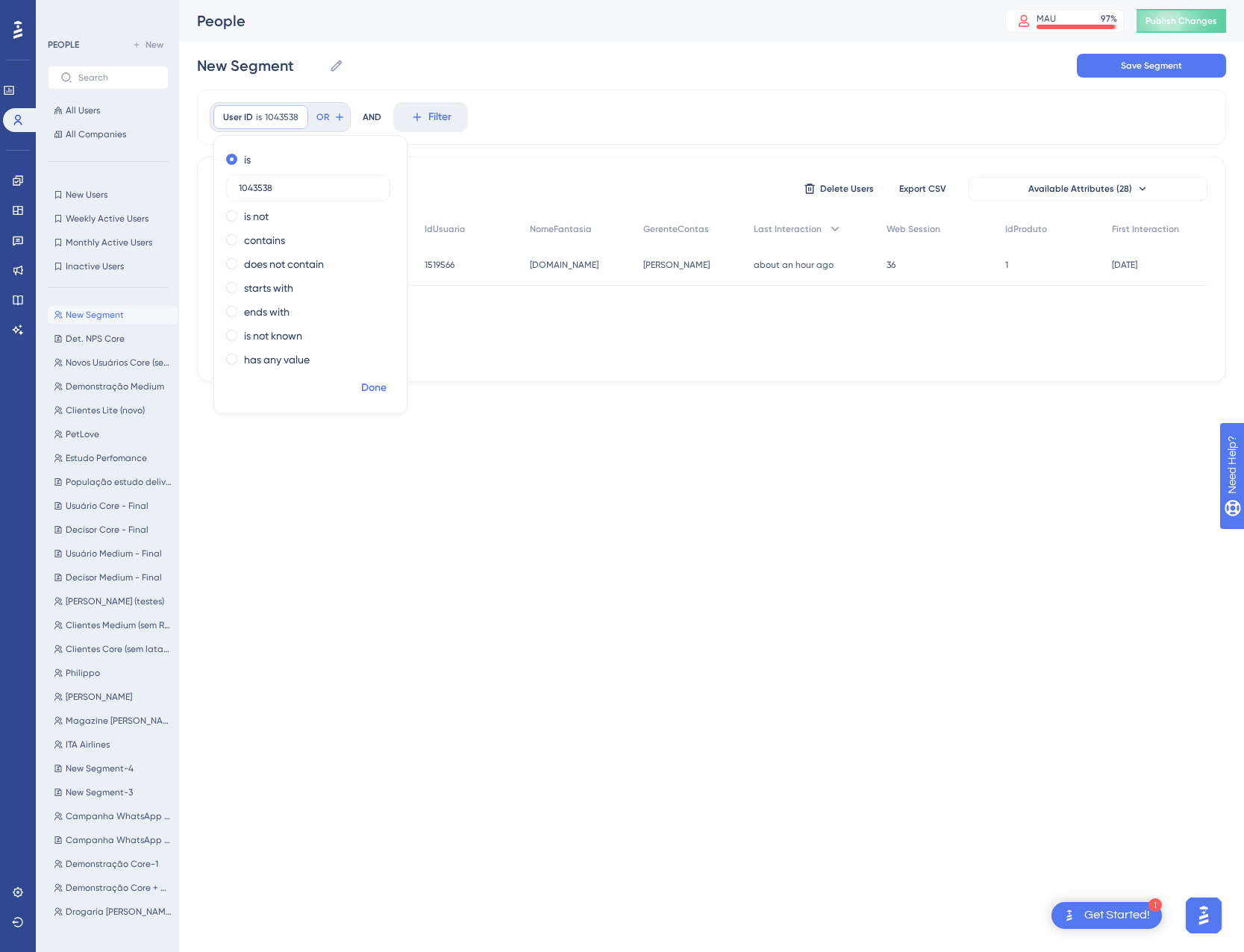
click at [365, 384] on span "Done" at bounding box center [373, 388] width 25 height 18
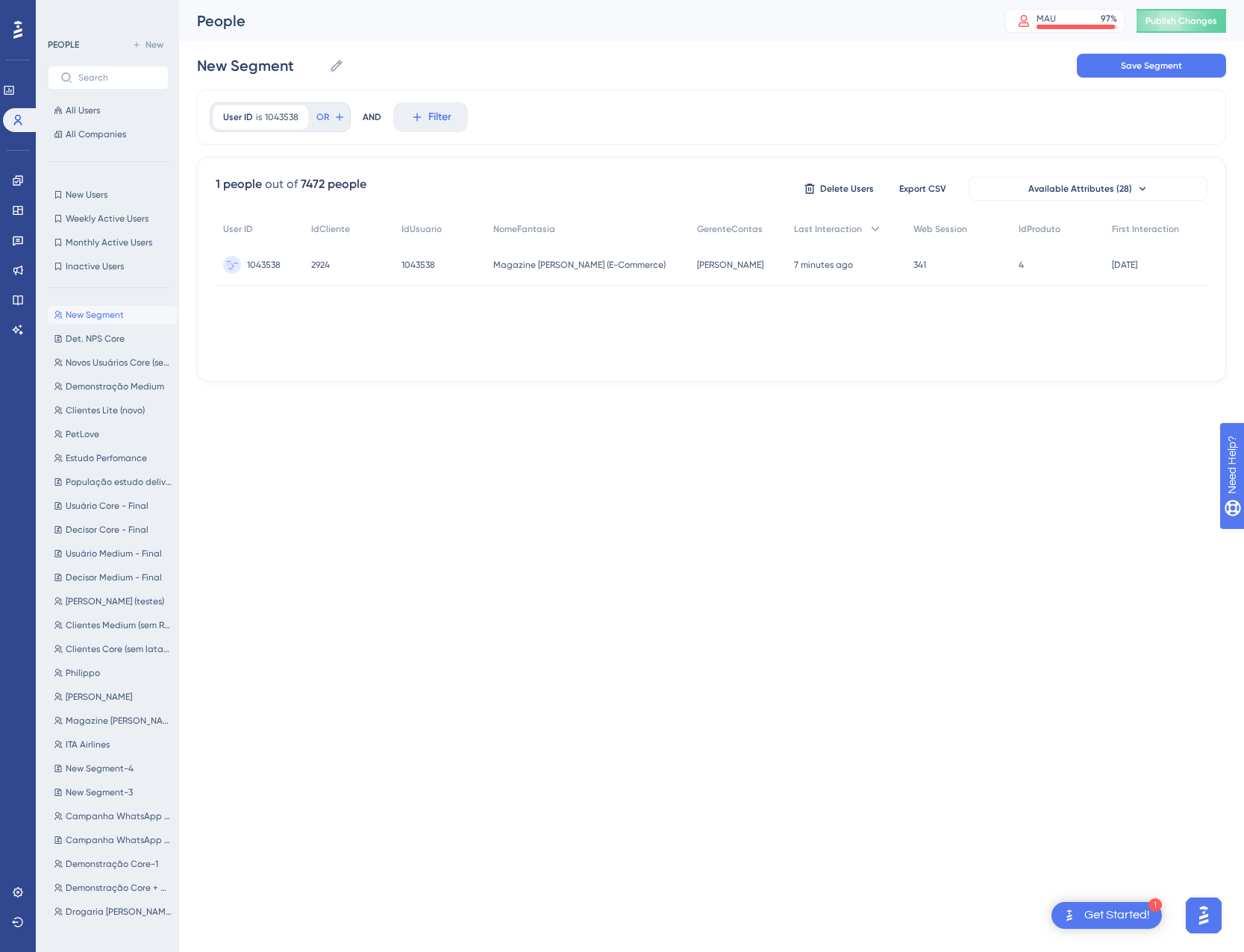
click at [255, 263] on span "1043538" at bounding box center [264, 264] width 34 height 12
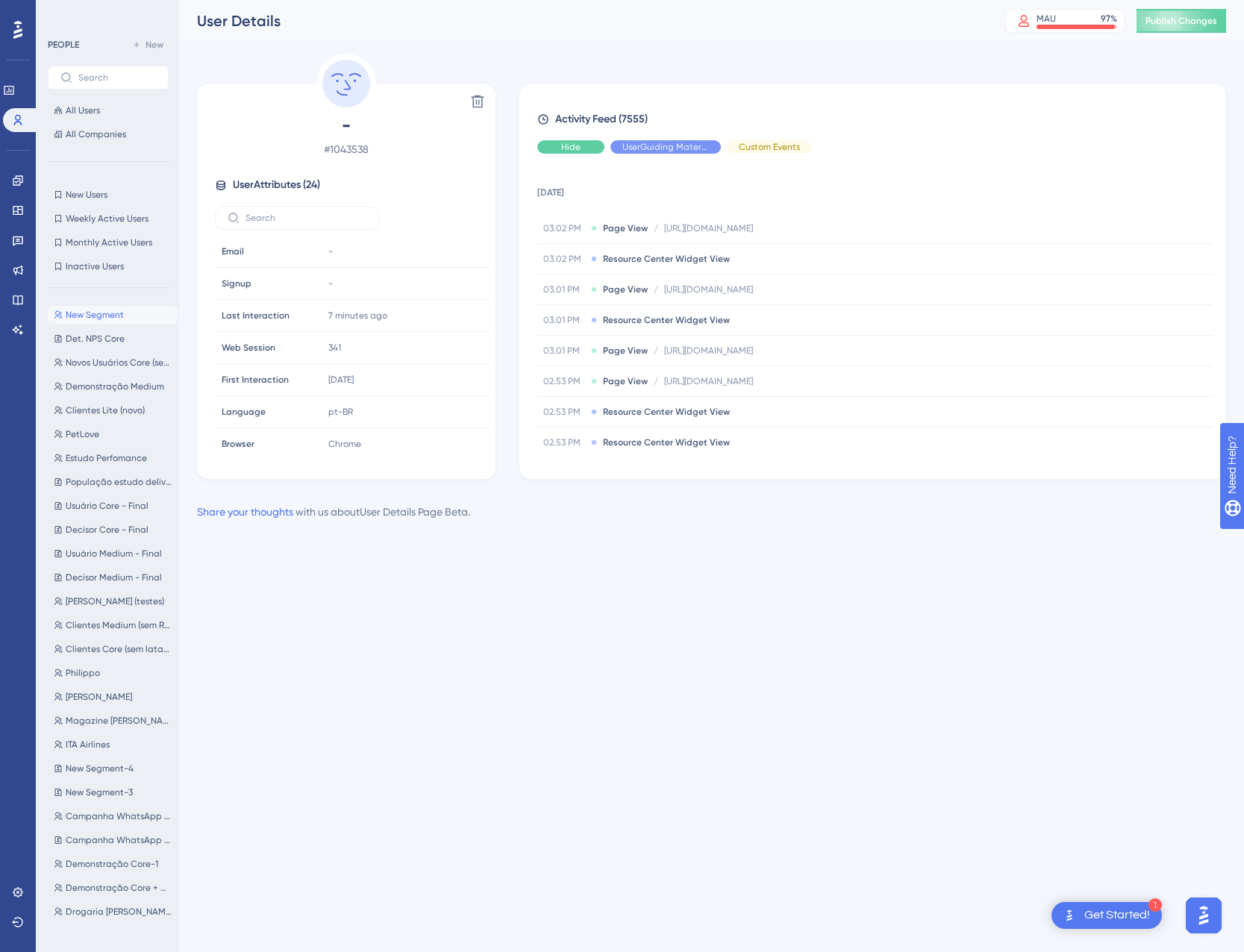
click at [561, 150] on span "Hide" at bounding box center [571, 146] width 19 height 12
click at [765, 146] on span "Hide" at bounding box center [770, 146] width 19 height 12
click at [23, 187] on link at bounding box center [18, 181] width 12 height 24
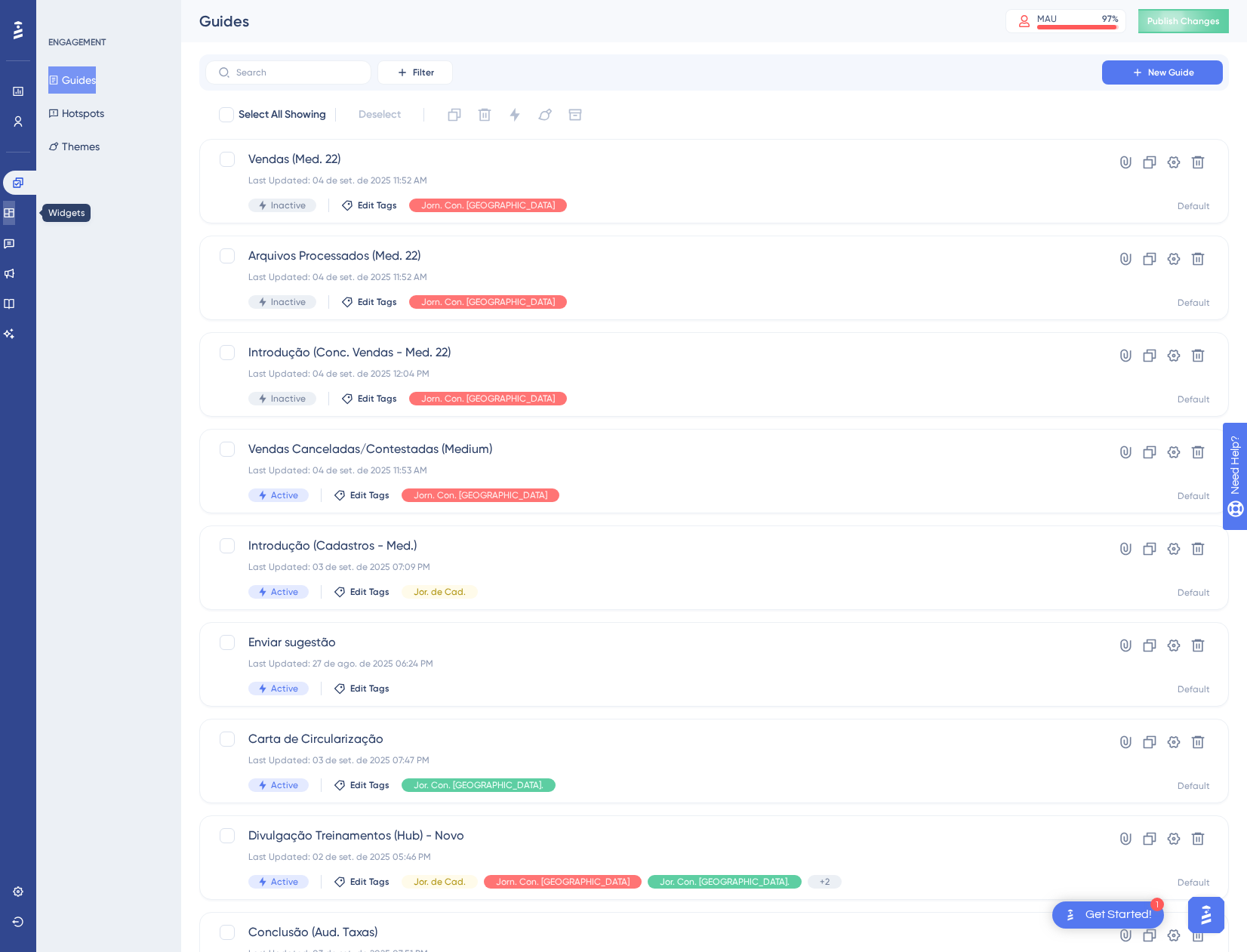
click at [15, 217] on link at bounding box center [9, 213] width 12 height 25
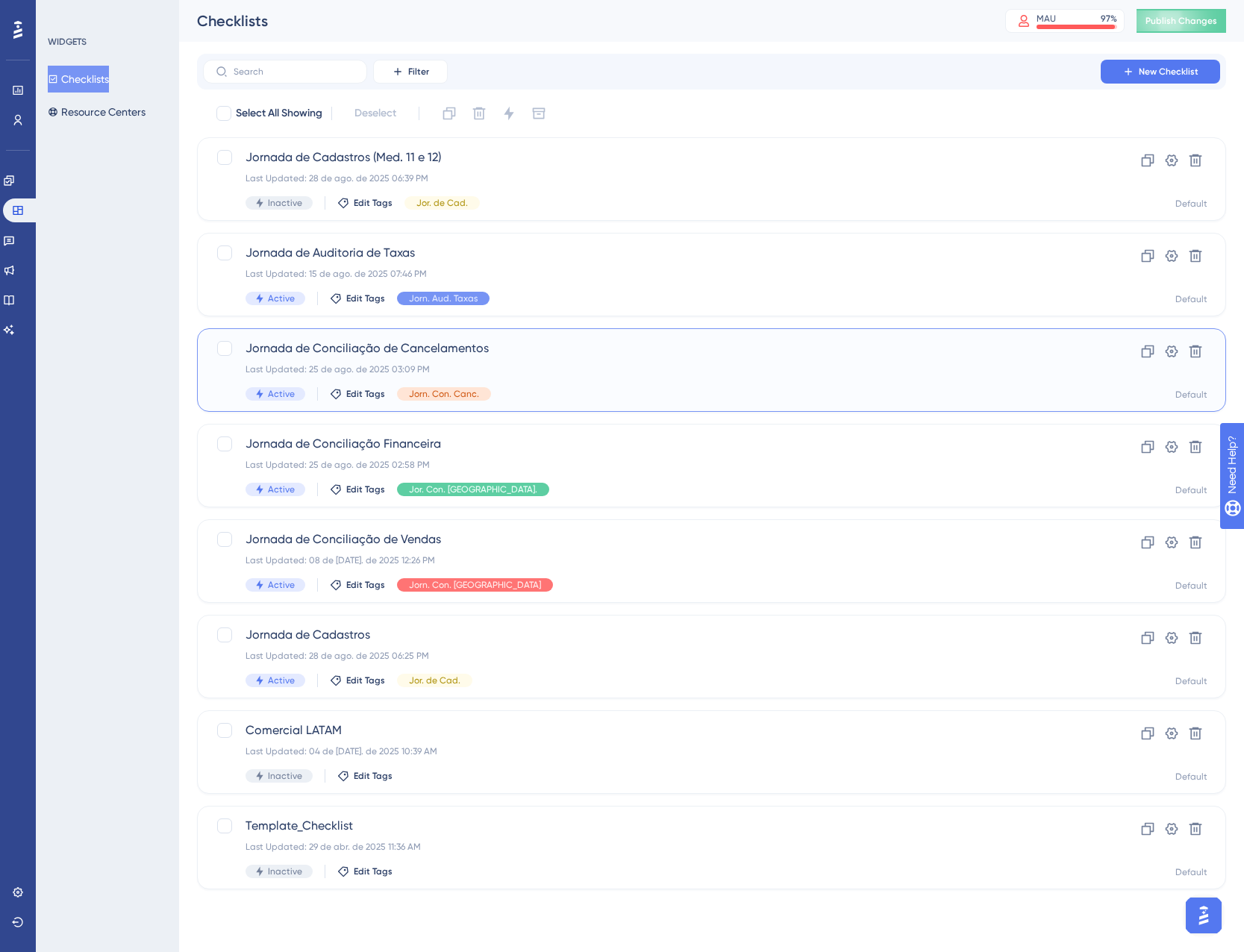
click at [584, 387] on div "Active Edit Tags Jorn. Con. Canc." at bounding box center [652, 394] width 812 height 14
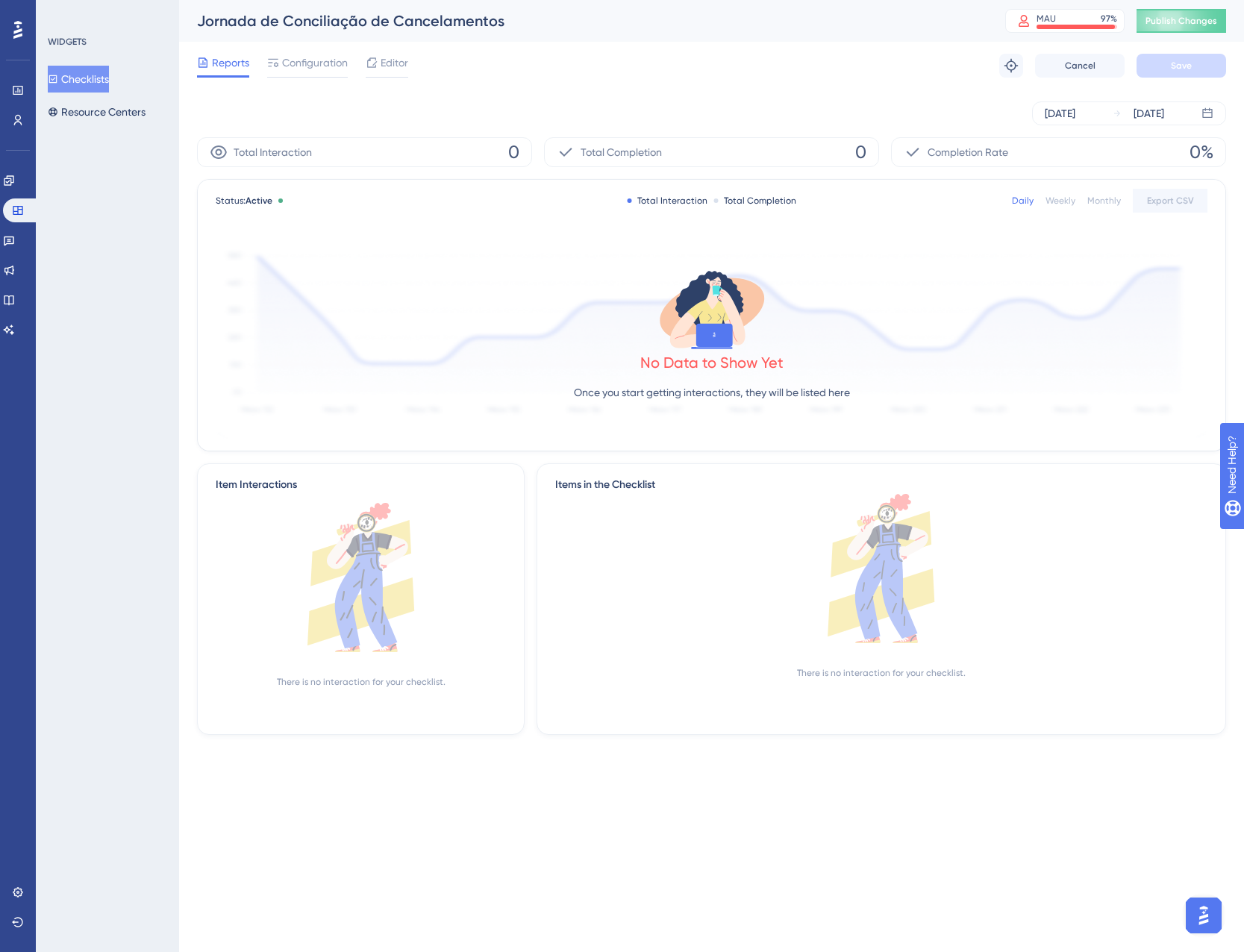
click at [82, 68] on button "Checklists" at bounding box center [78, 78] width 61 height 27
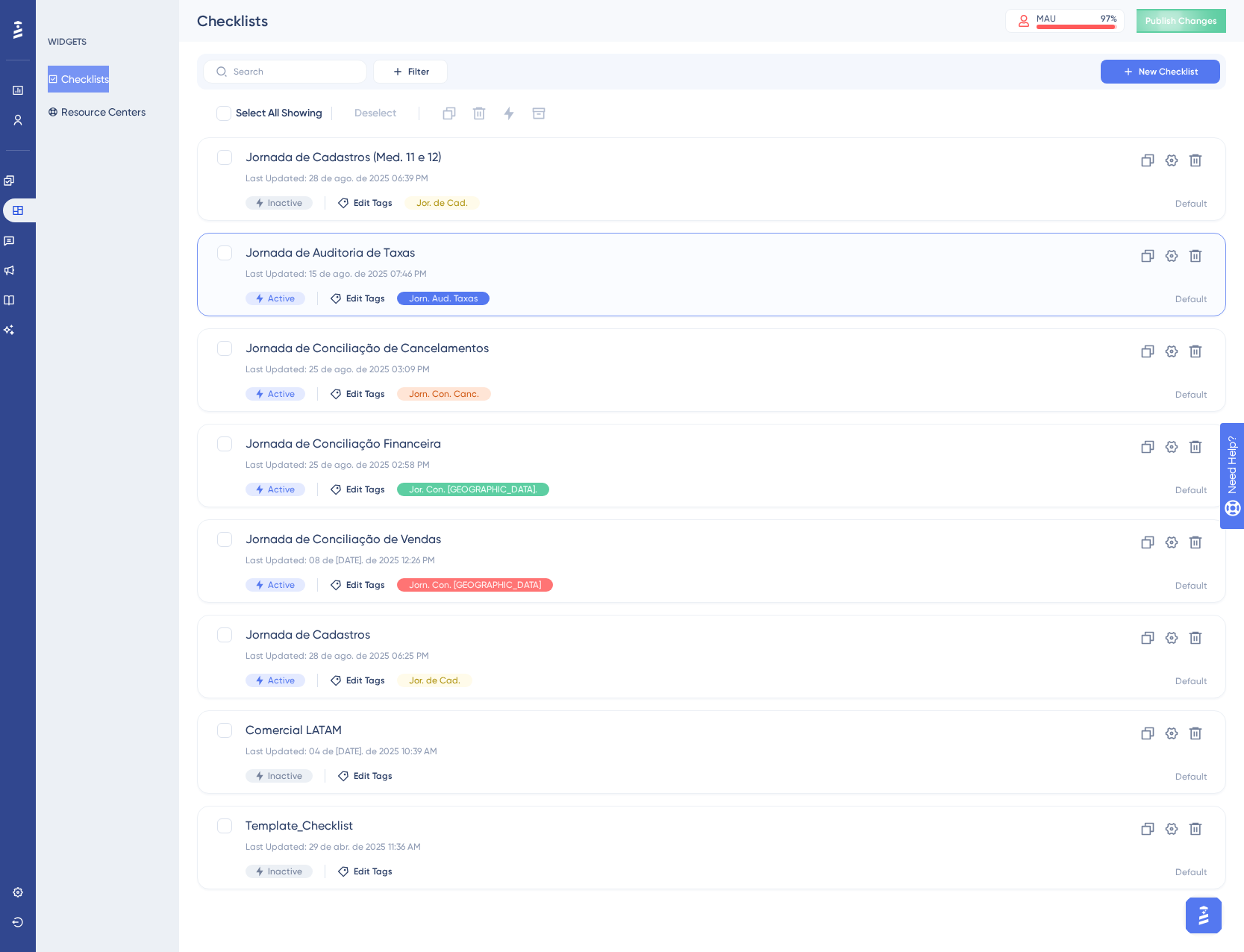
click at [465, 296] on span "Jorn. Aud. Taxas" at bounding box center [443, 298] width 69 height 12
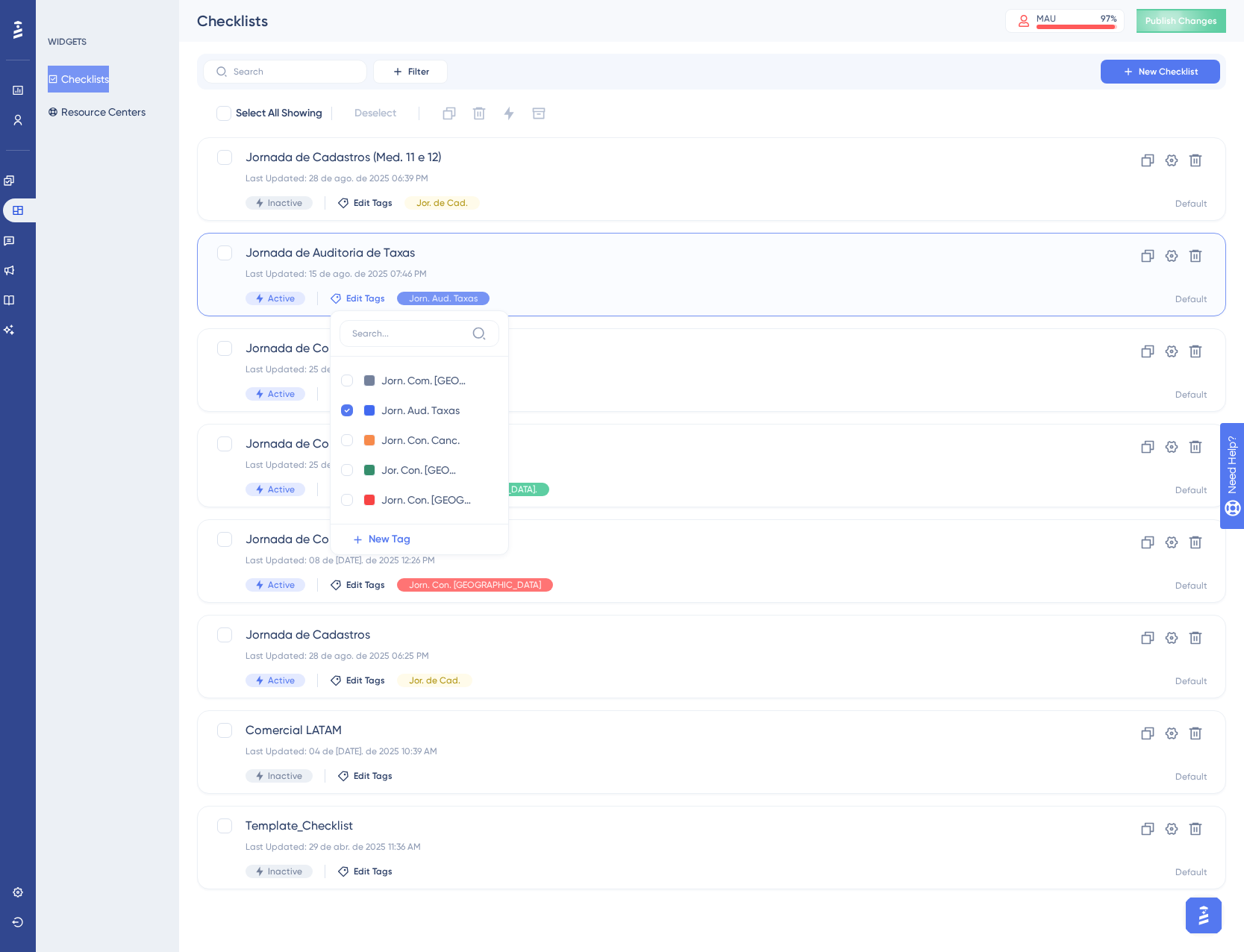
click at [500, 275] on div "Last Updated: 15 de ago. de 2025 07:46 PM" at bounding box center [652, 273] width 812 height 12
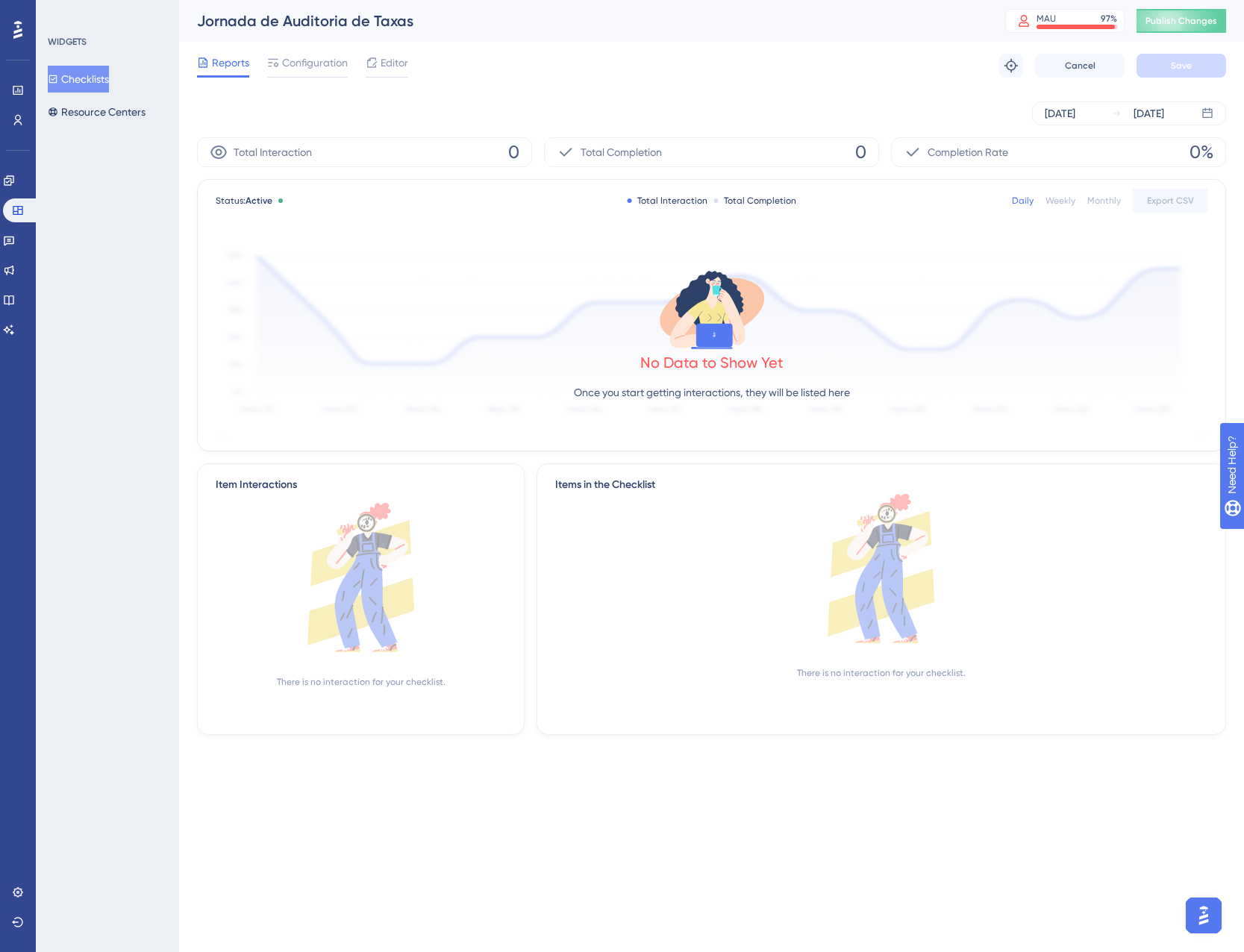
click at [99, 76] on button "Checklists" at bounding box center [78, 78] width 61 height 27
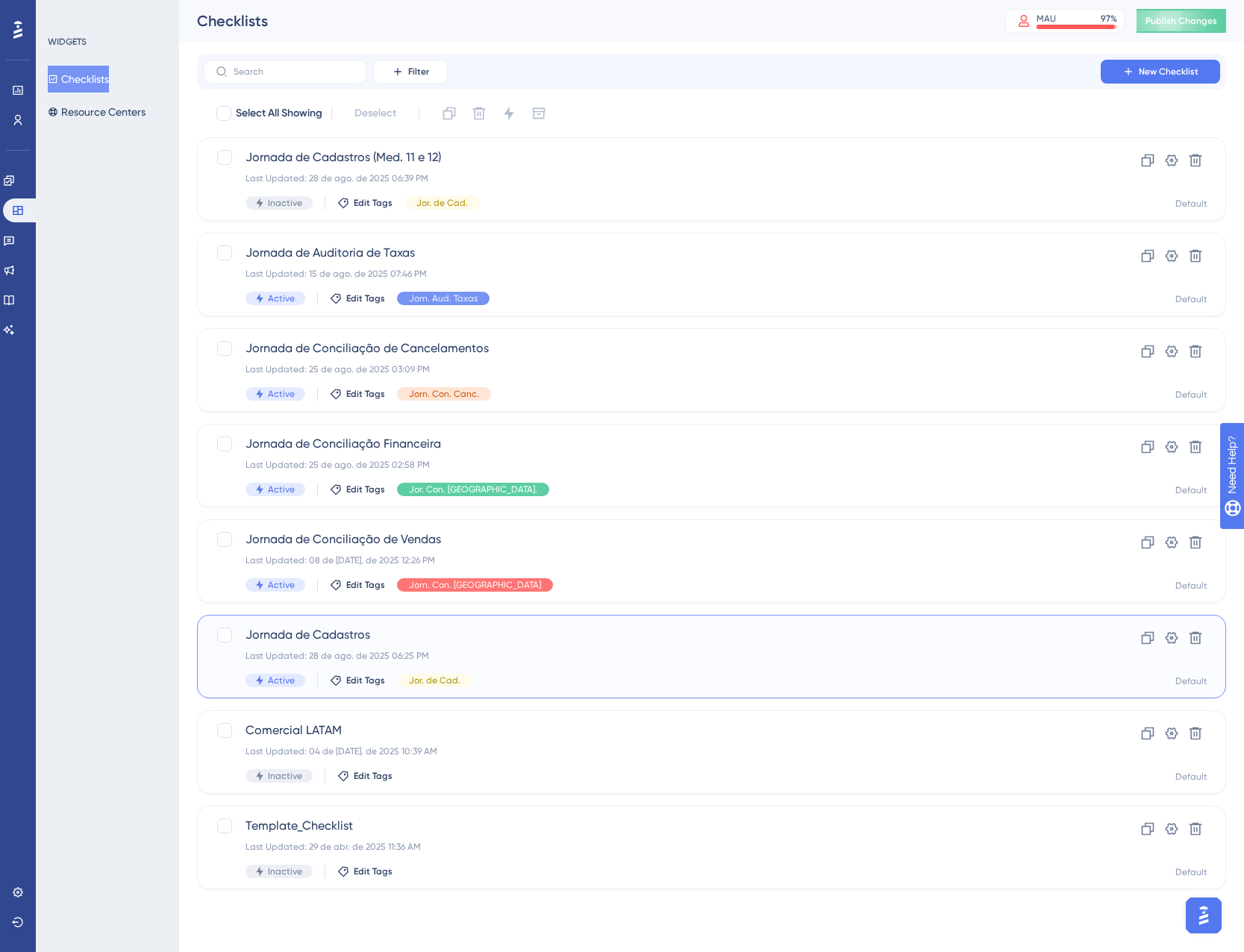
click at [613, 631] on span "Jornada de Cadastros" at bounding box center [652, 635] width 812 height 18
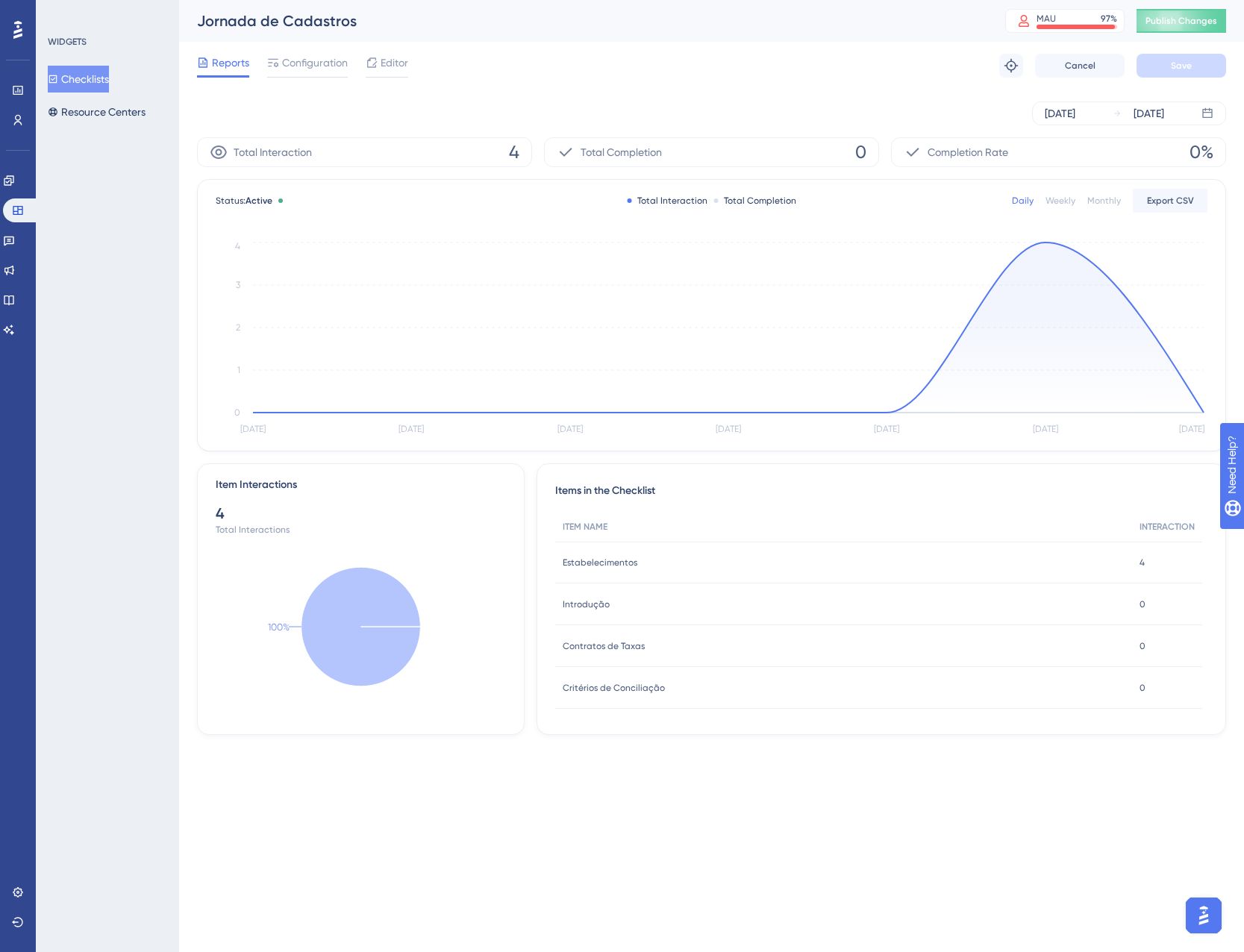
click at [1142, 563] on span "4" at bounding box center [1142, 562] width 5 height 12
drag, startPoint x: 1142, startPoint y: 563, endPoint x: 1125, endPoint y: 558, distance: 17.7
click at [1134, 559] on div "4 4" at bounding box center [1167, 562] width 70 height 42
click at [621, 549] on div "Estabelecimentos Estabelecimentos" at bounding box center [844, 562] width 577 height 42
click at [1039, 237] on div "Status: Active Total Interaction Total Completion Daily Weekly Monthly Export C…" at bounding box center [711, 314] width 1027 height 271
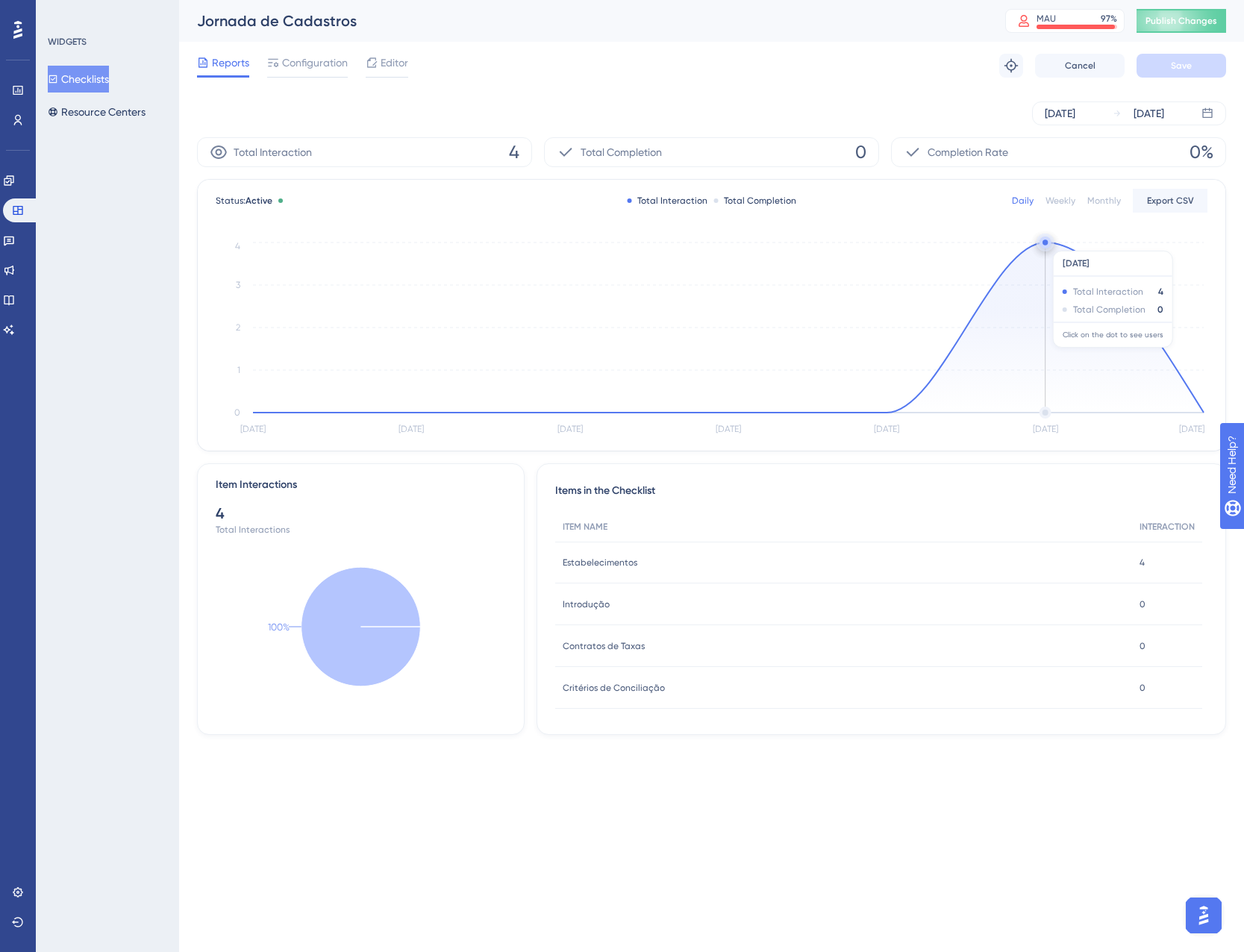
click at [1048, 243] on circle at bounding box center [1045, 242] width 5 height 5
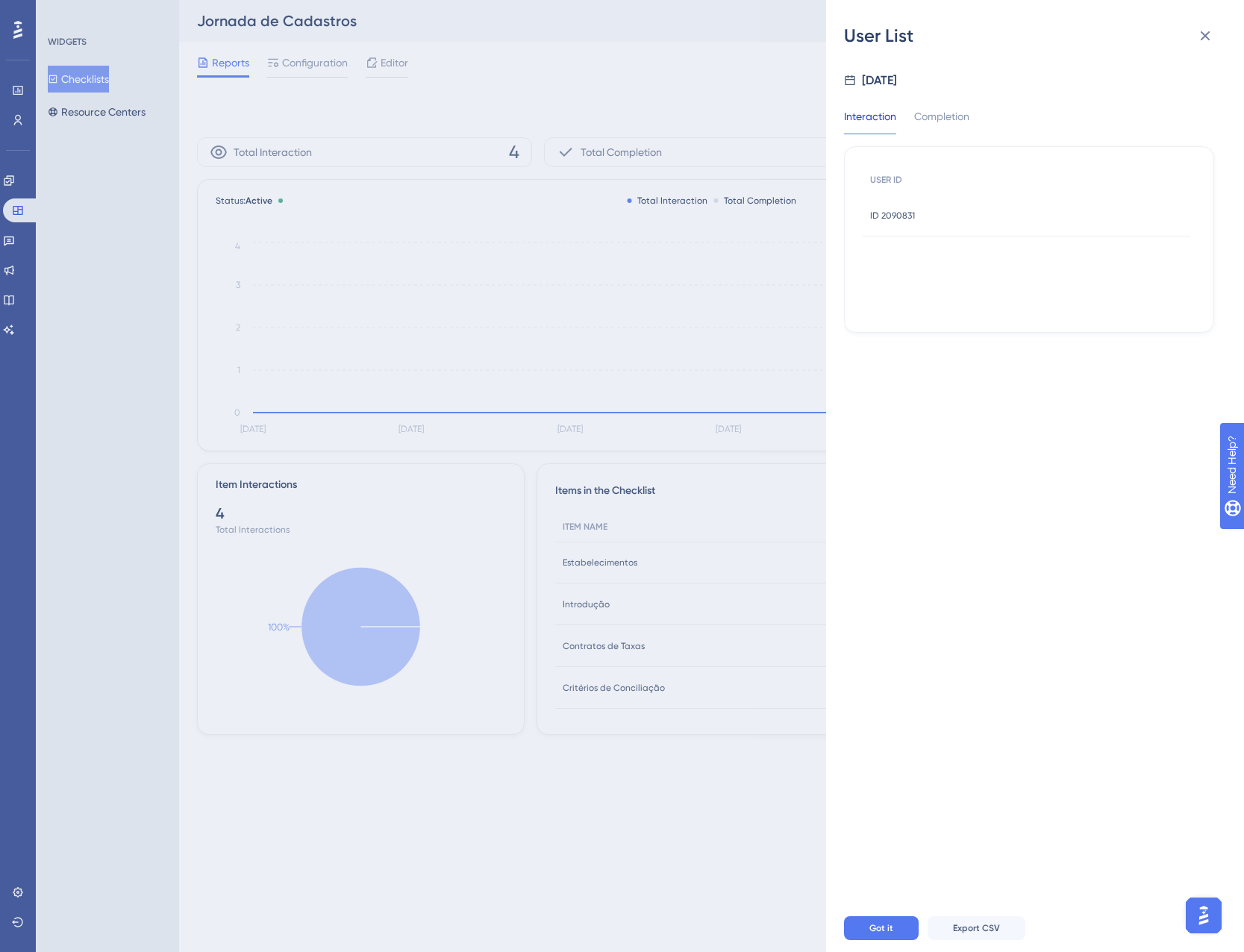
click at [909, 214] on span "ID 2090831" at bounding box center [892, 215] width 44 height 12
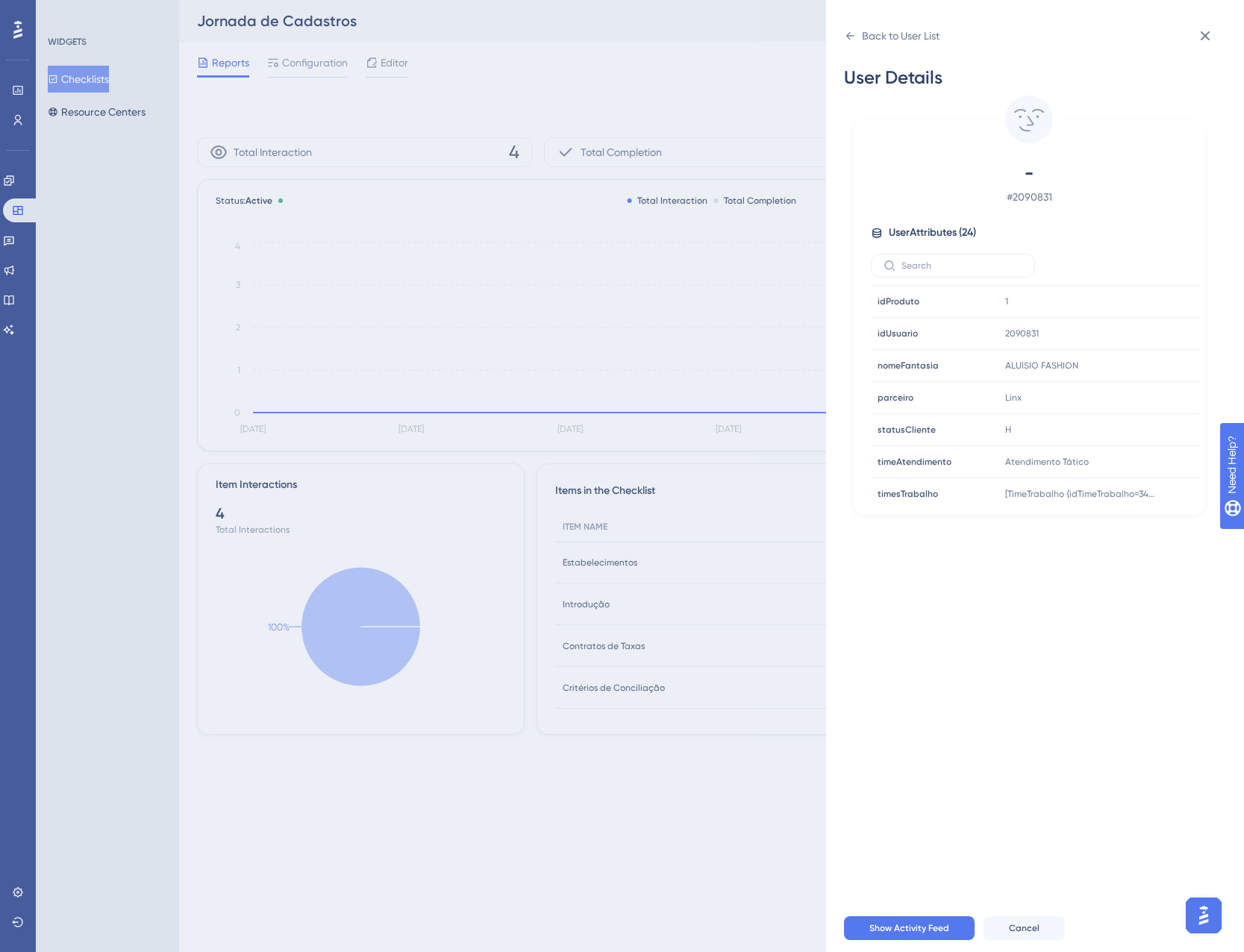
scroll to position [476, 0]
click at [1211, 31] on icon at bounding box center [1205, 36] width 18 height 18
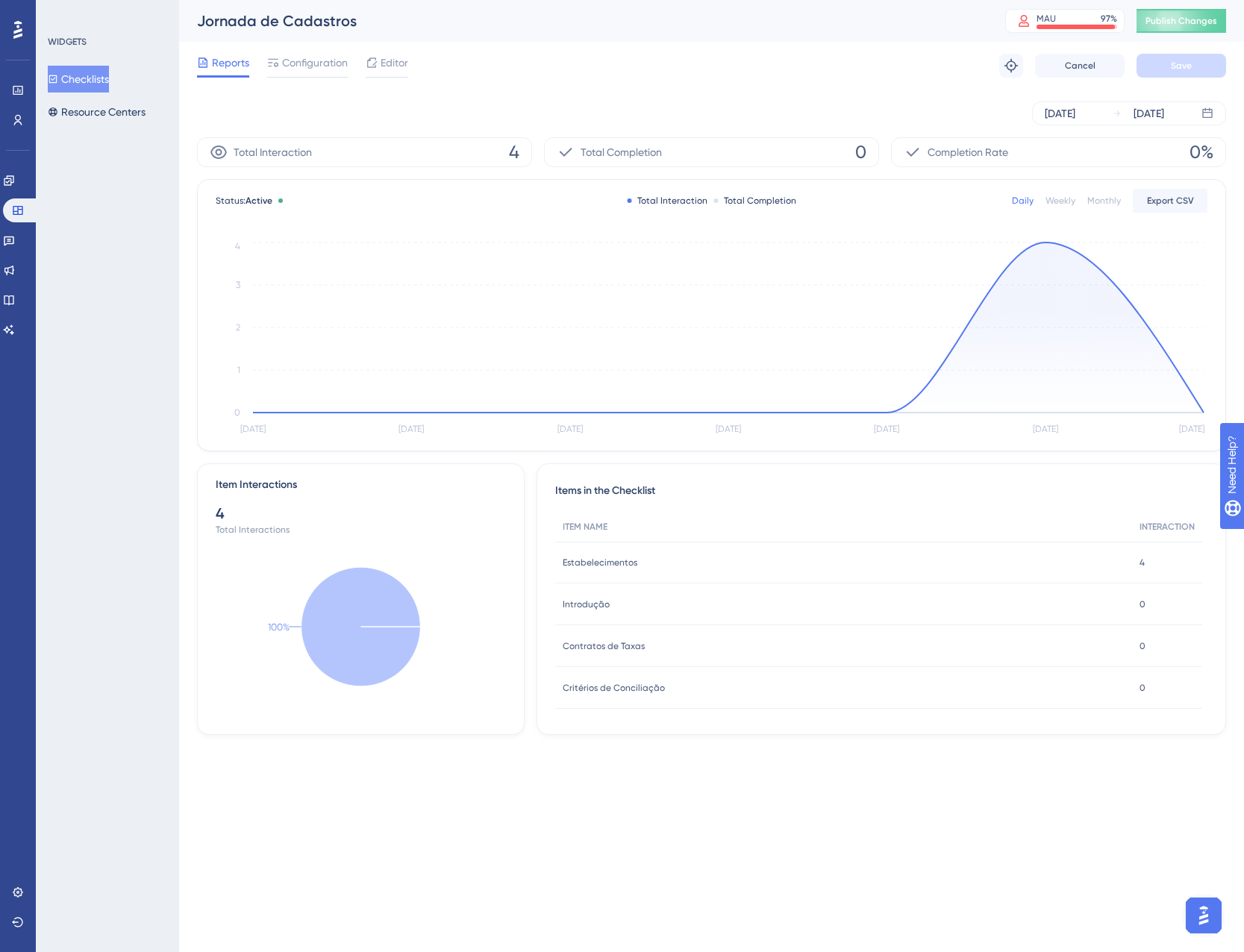
click at [104, 75] on button "Checklists" at bounding box center [78, 78] width 61 height 27
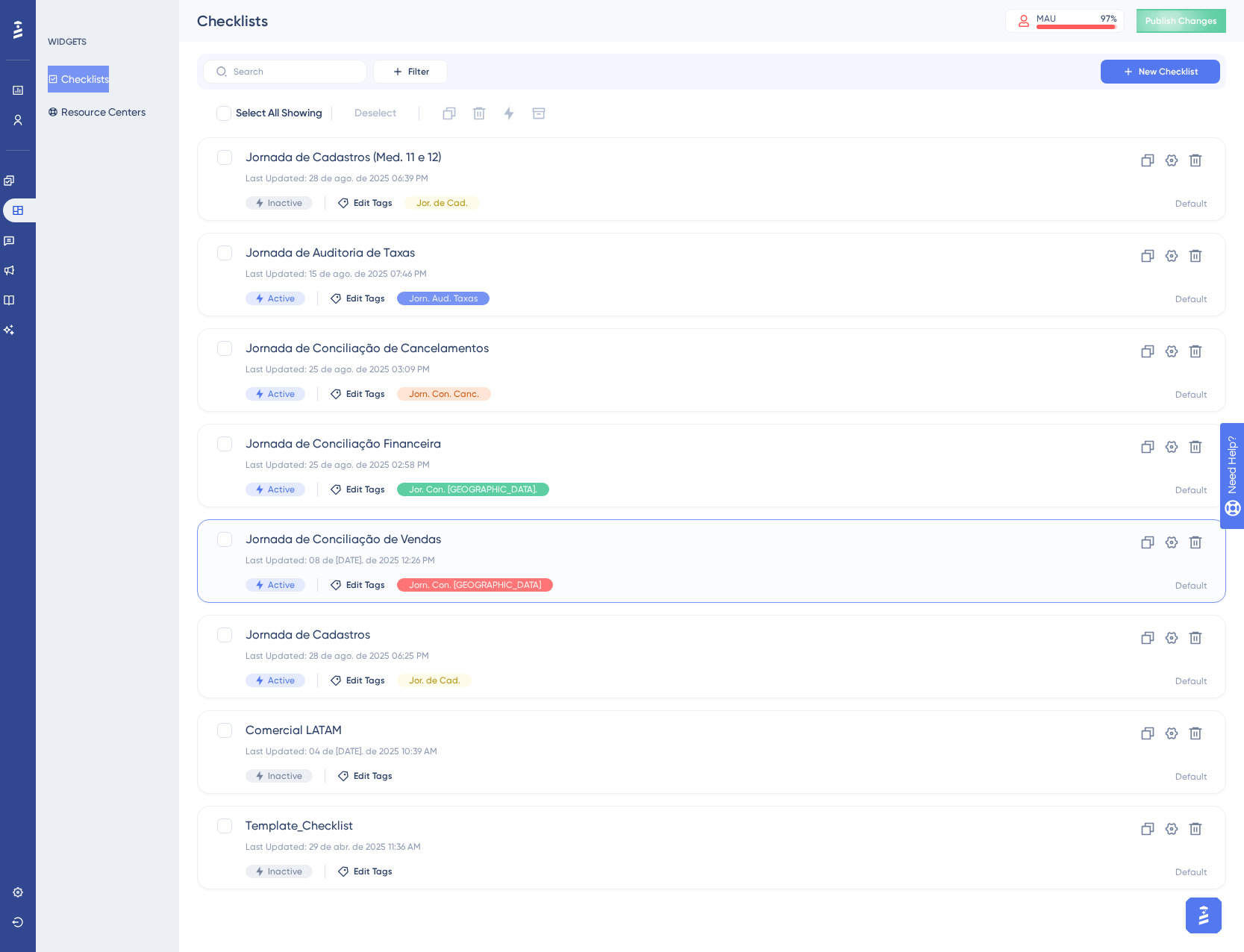
click at [614, 576] on div "Jornada de Conciliação de Vendas Last Updated: 08 de [DATE]. de 2025 12:26 PM A…" at bounding box center [652, 561] width 812 height 61
